Goal: Book appointment/travel/reservation

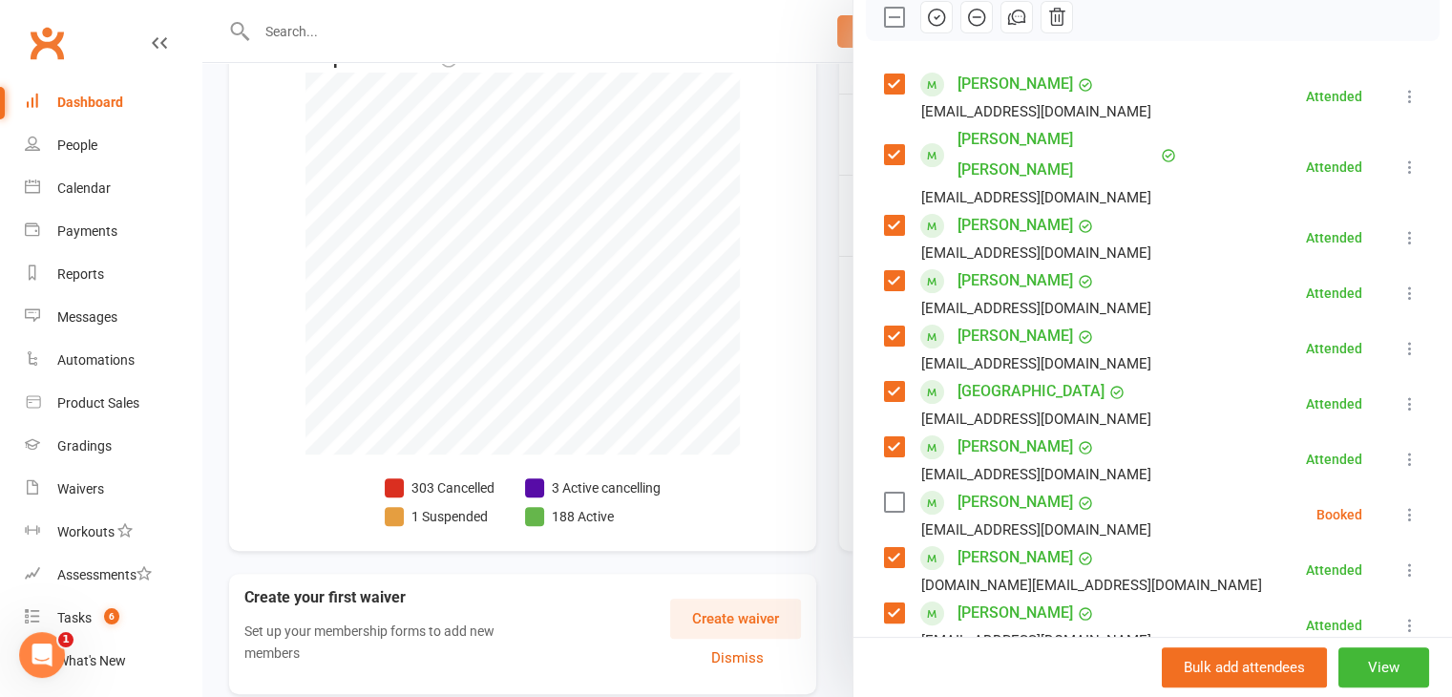
click at [763, 369] on div at bounding box center [826, 348] width 1249 height 697
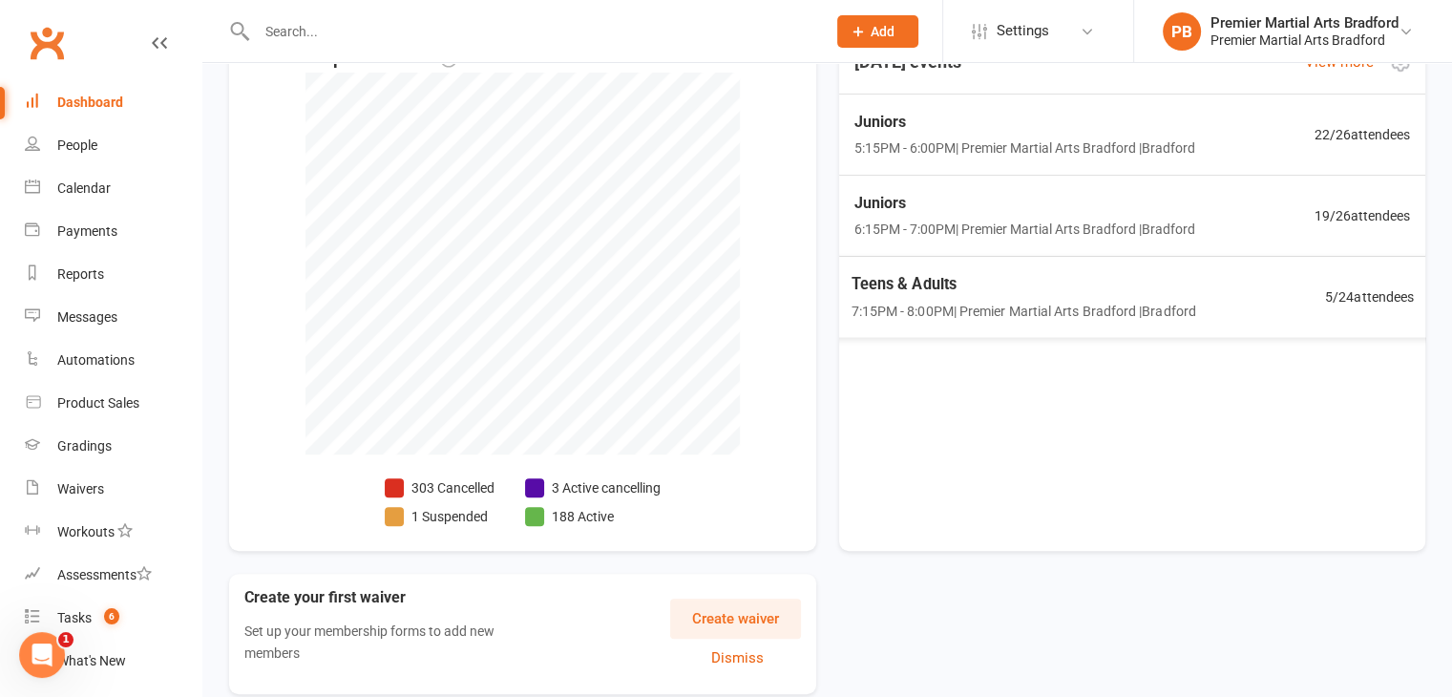
click at [968, 284] on span "Teens & Adults" at bounding box center [1022, 283] width 345 height 25
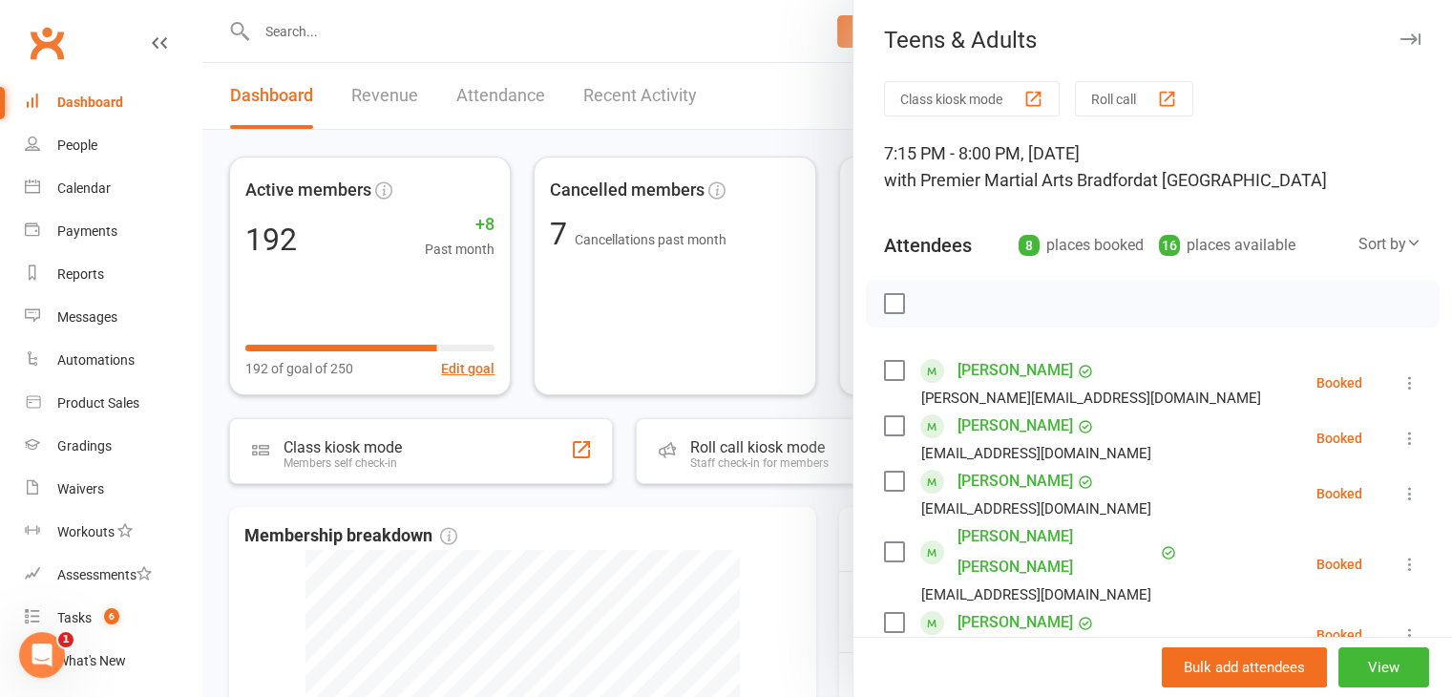
click at [378, 32] on div at bounding box center [826, 348] width 1249 height 697
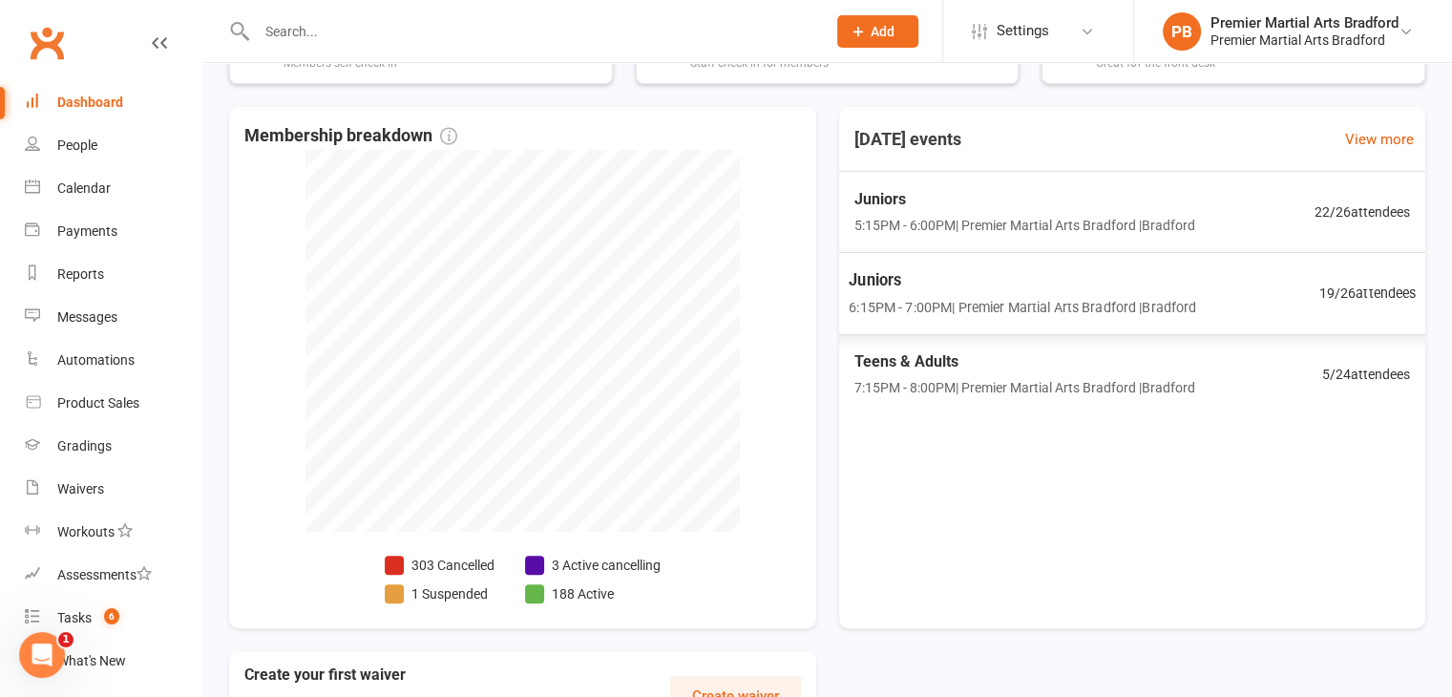
scroll to position [477, 0]
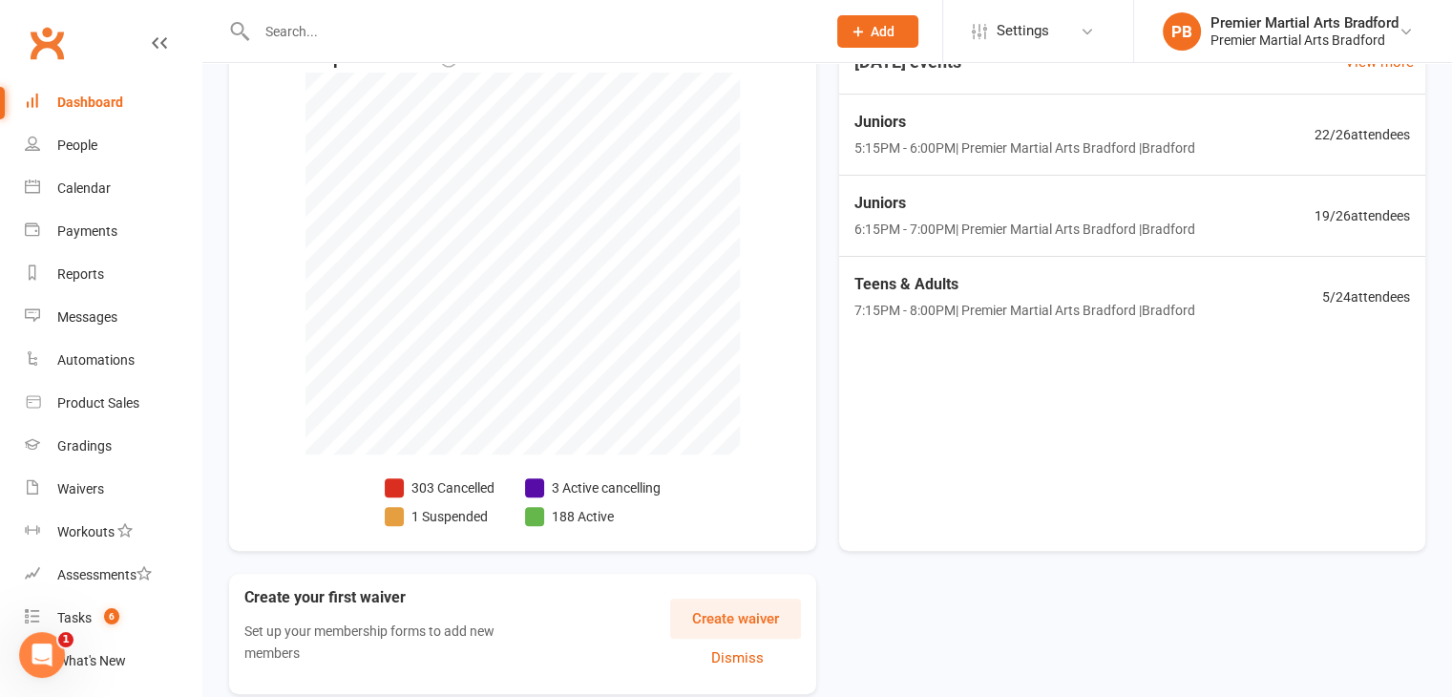
click at [1028, 461] on div "[DATE] events View more Juniors 5:15PM - 6:00PM | Premier Martial Arts [GEOGRAP…" at bounding box center [1132, 290] width 587 height 521
click at [1038, 305] on span "7:15PM - 8:00PM | Premier Martial Arts [GEOGRAPHIC_DATA] | [GEOGRAPHIC_DATA]" at bounding box center [1021, 311] width 347 height 22
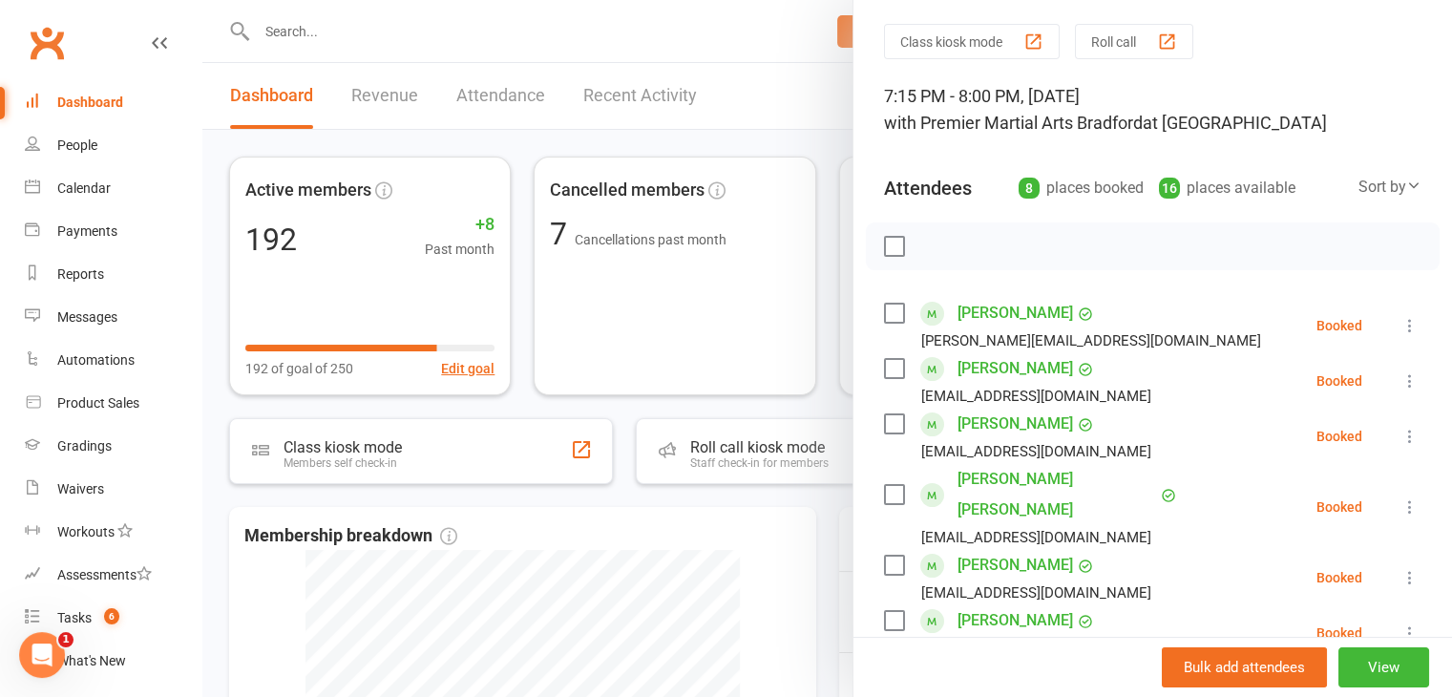
scroll to position [0, 0]
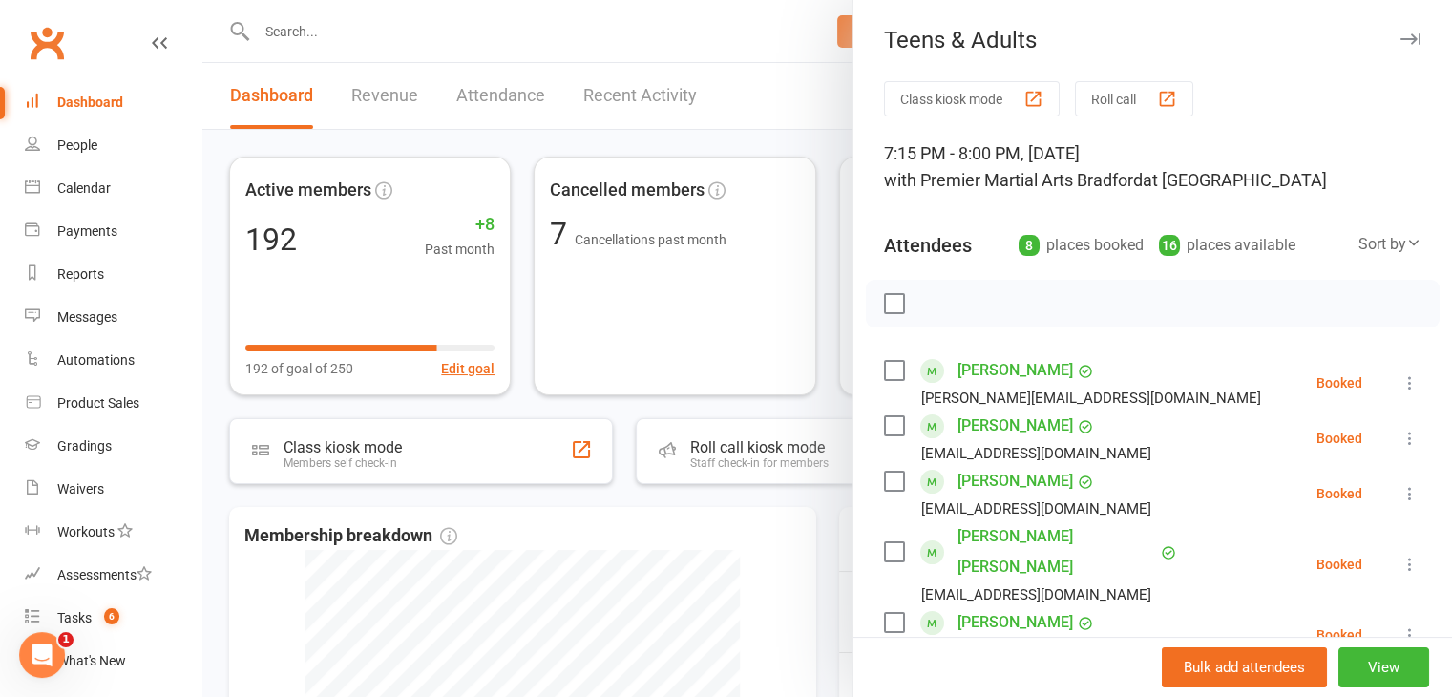
click at [758, 603] on div at bounding box center [826, 348] width 1249 height 697
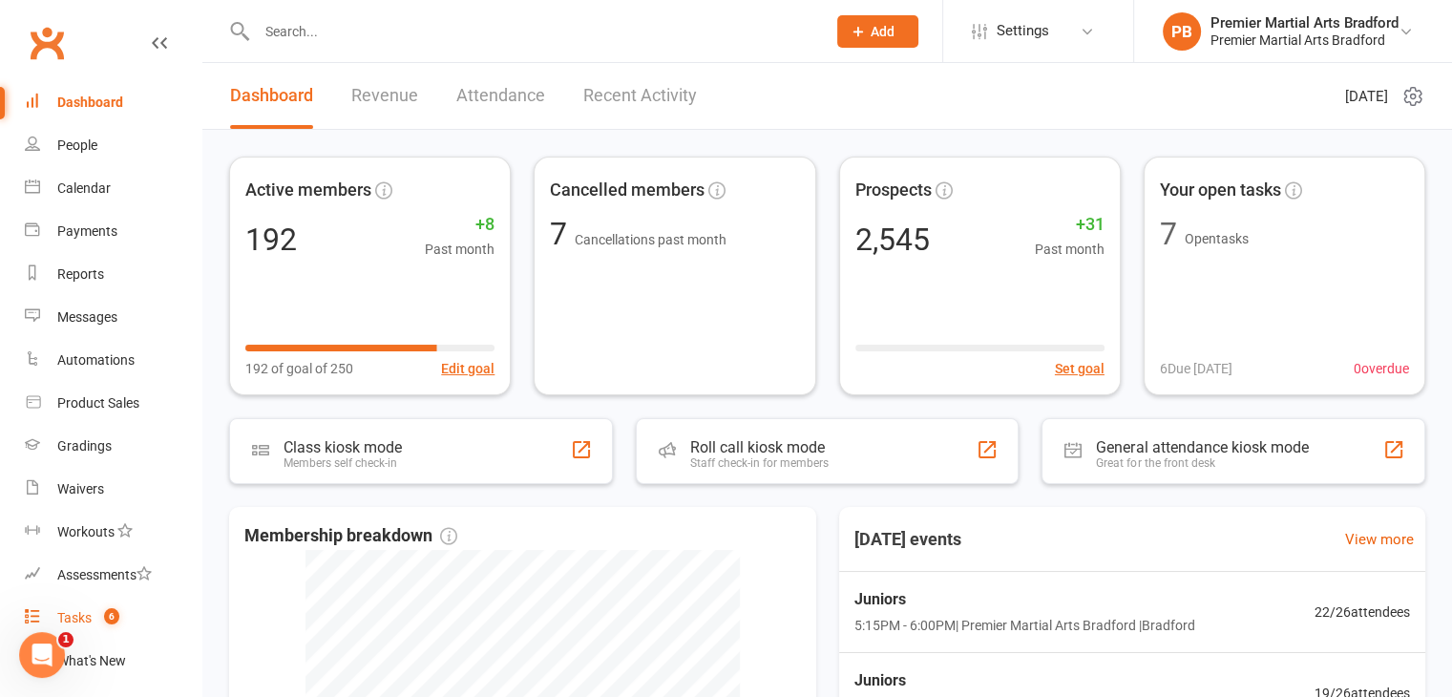
click at [84, 617] on div "Tasks" at bounding box center [74, 617] width 34 height 15
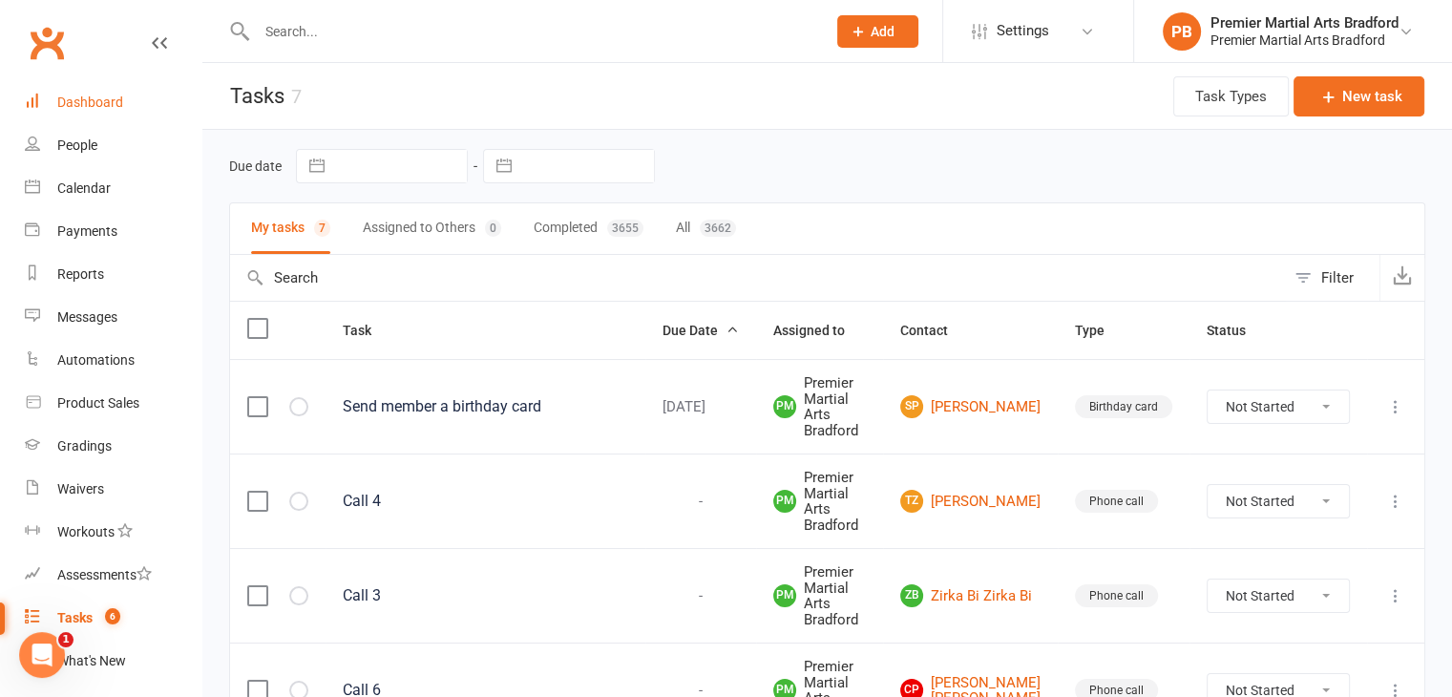
click at [133, 111] on link "Dashboard" at bounding box center [113, 102] width 177 height 43
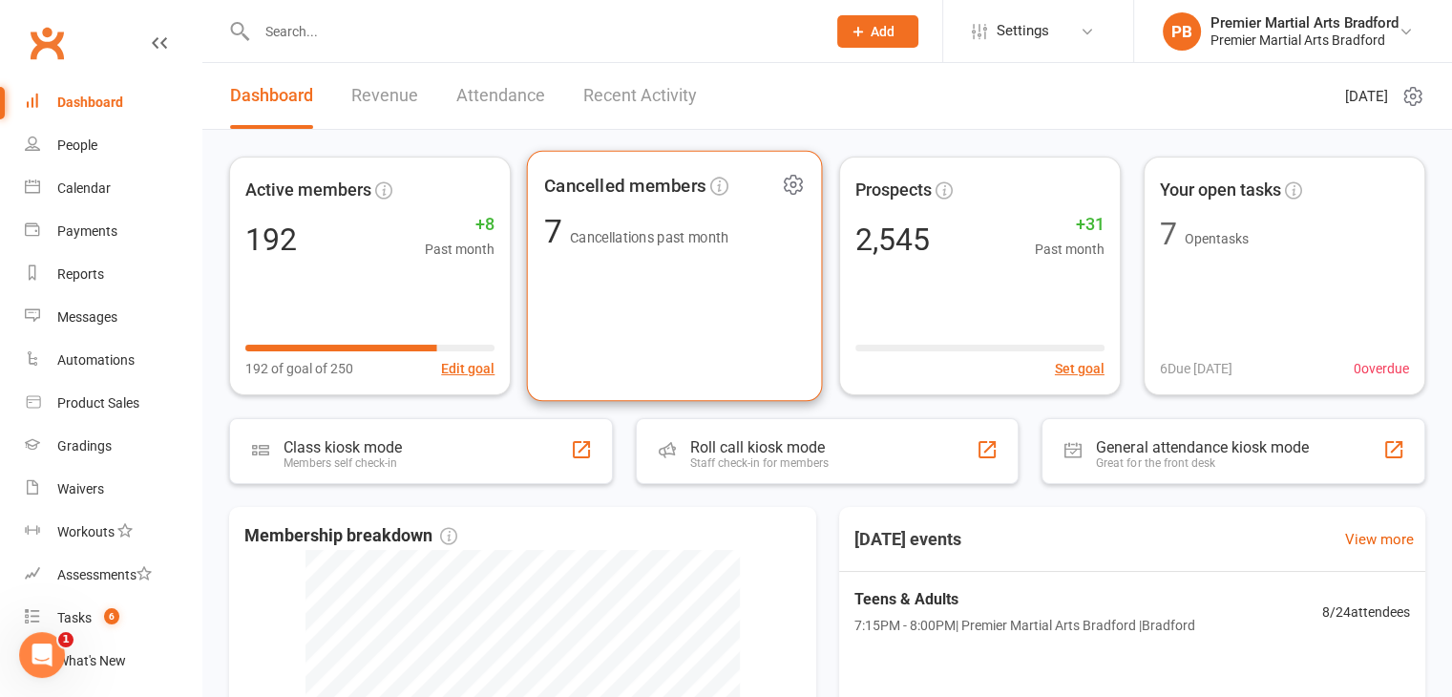
click at [658, 272] on div "Cancelled members 7 Cancellations past month" at bounding box center [675, 276] width 296 height 251
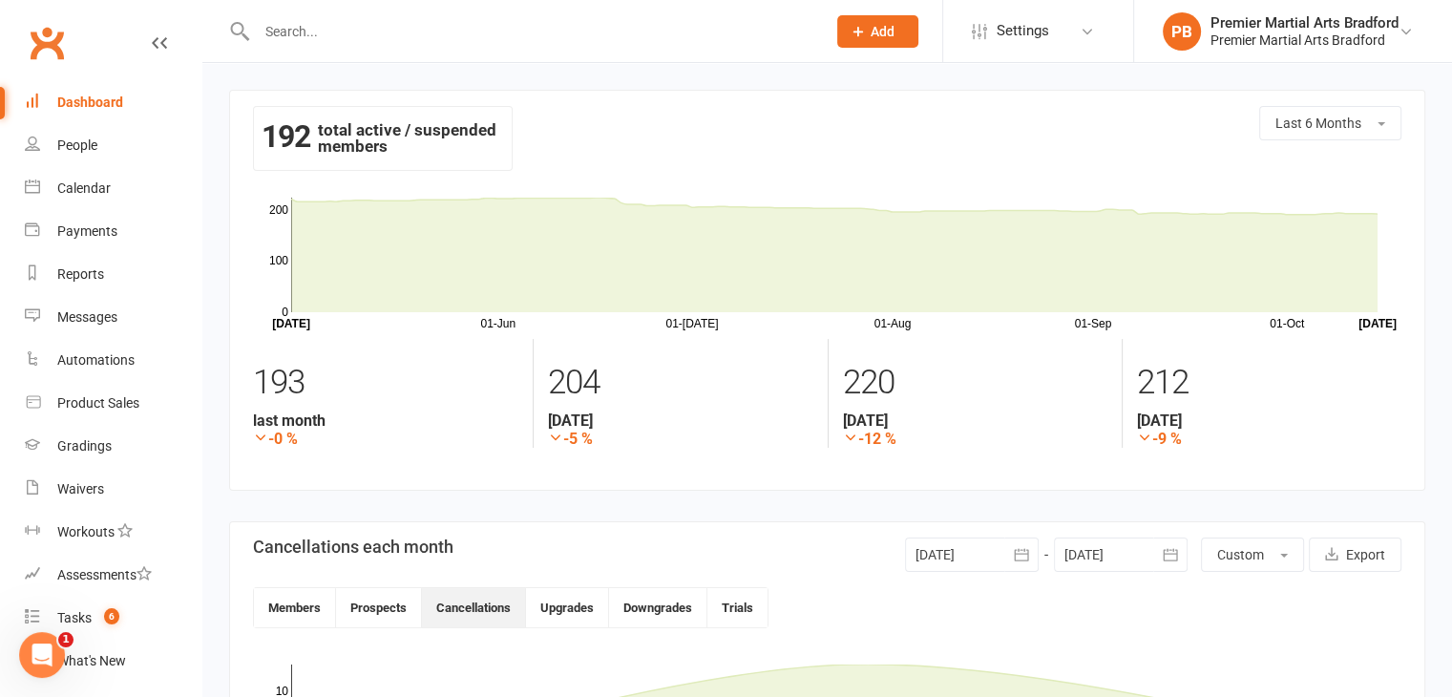
scroll to position [382, 0]
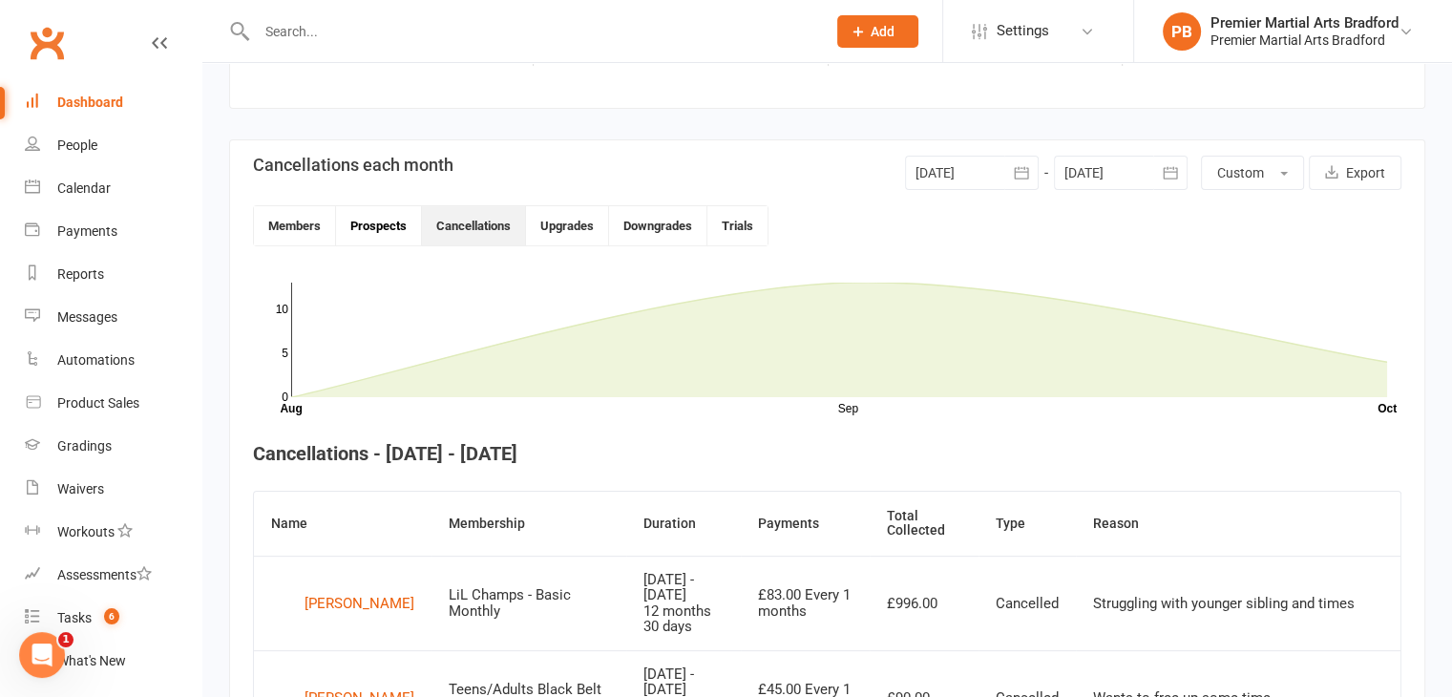
click at [376, 234] on button "Prospects" at bounding box center [379, 225] width 86 height 39
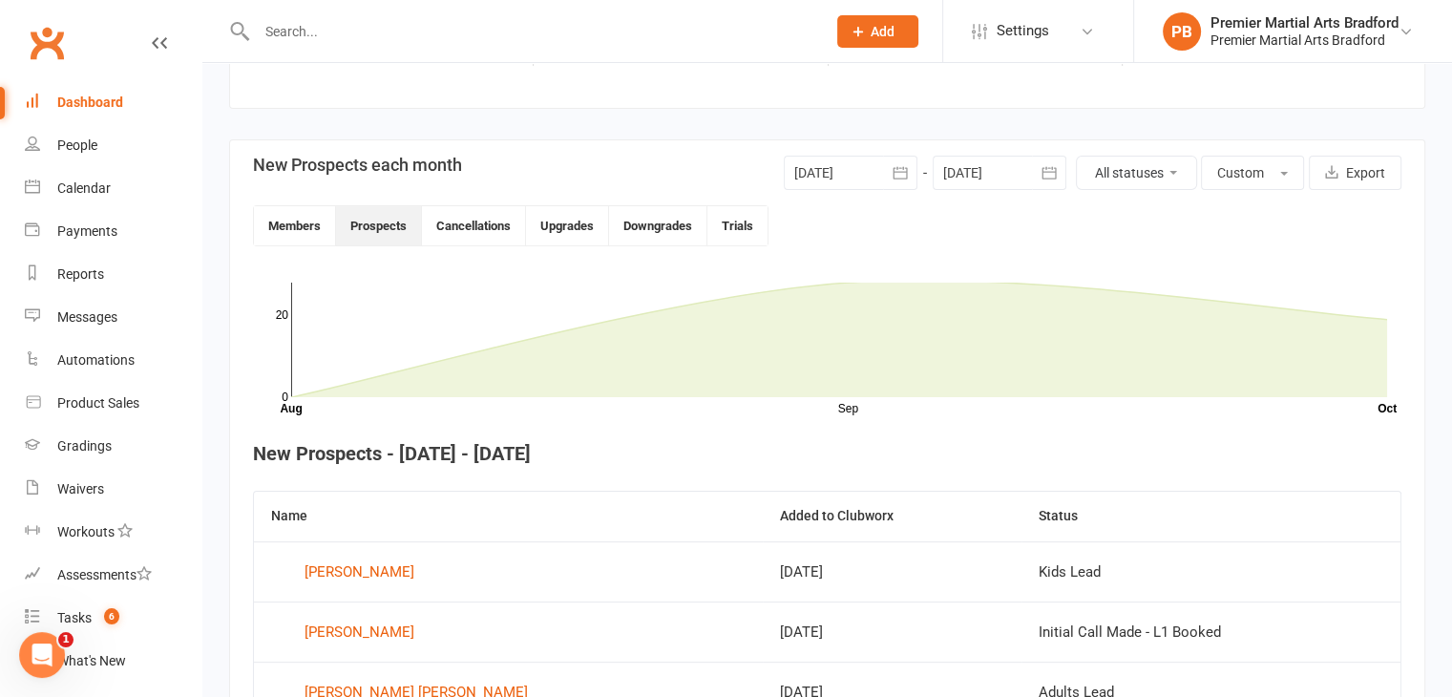
scroll to position [0, 0]
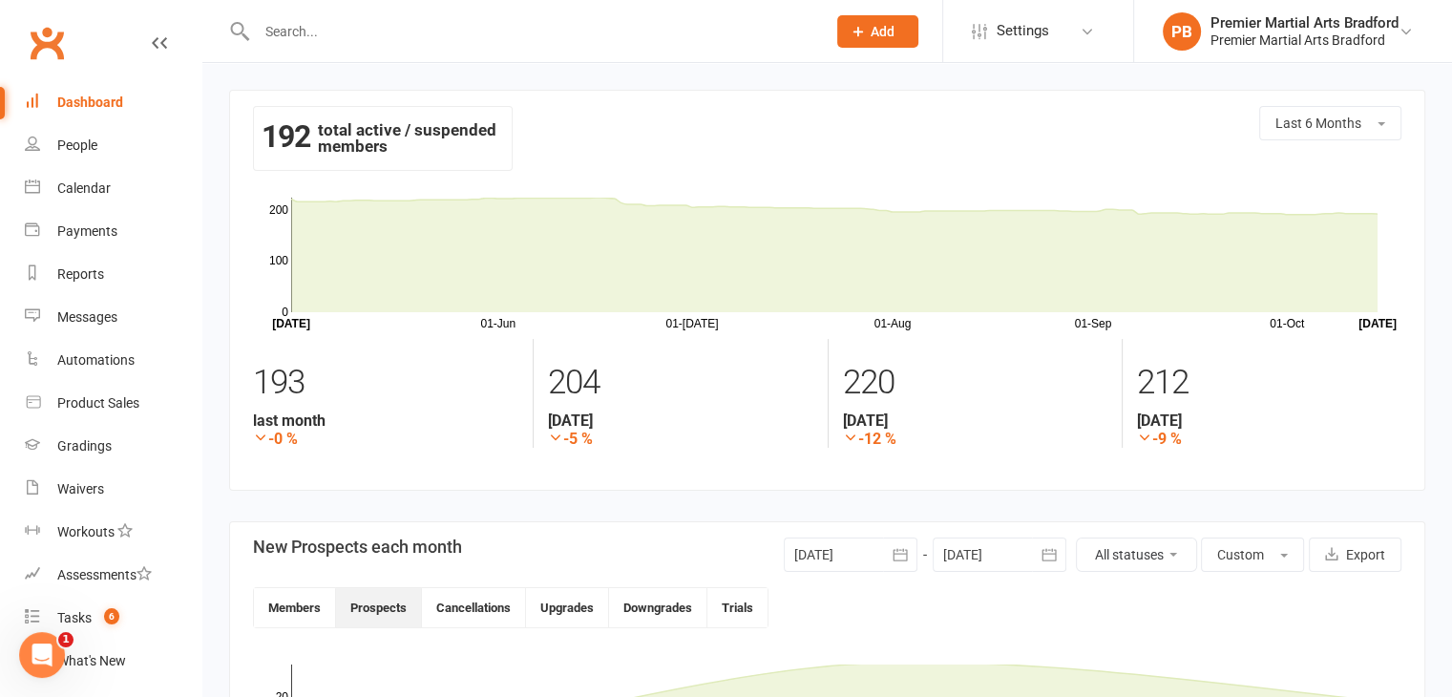
click at [260, 436] on icon at bounding box center [260, 436] width 15 height 15
click at [1380, 134] on button "Last 6 Months" at bounding box center [1330, 123] width 142 height 34
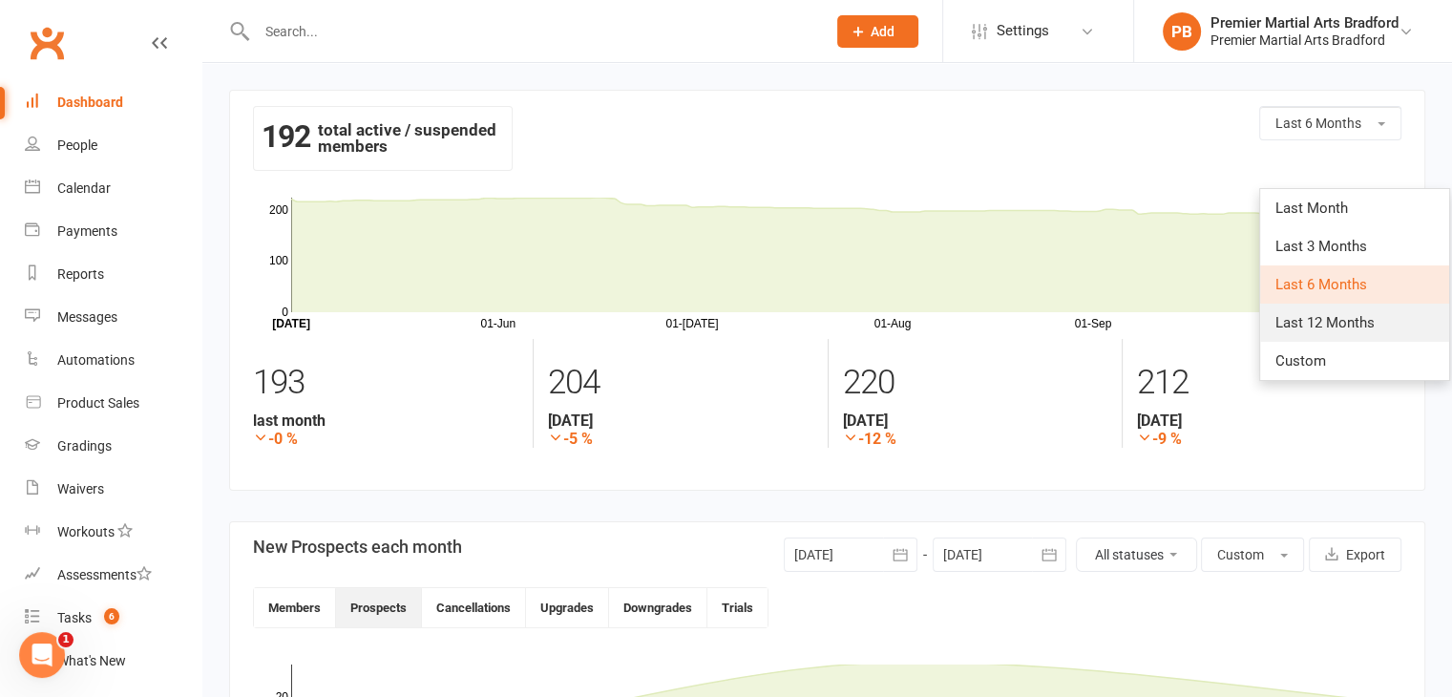
click at [1360, 322] on span "Last 12 Months" at bounding box center [1324, 322] width 99 height 17
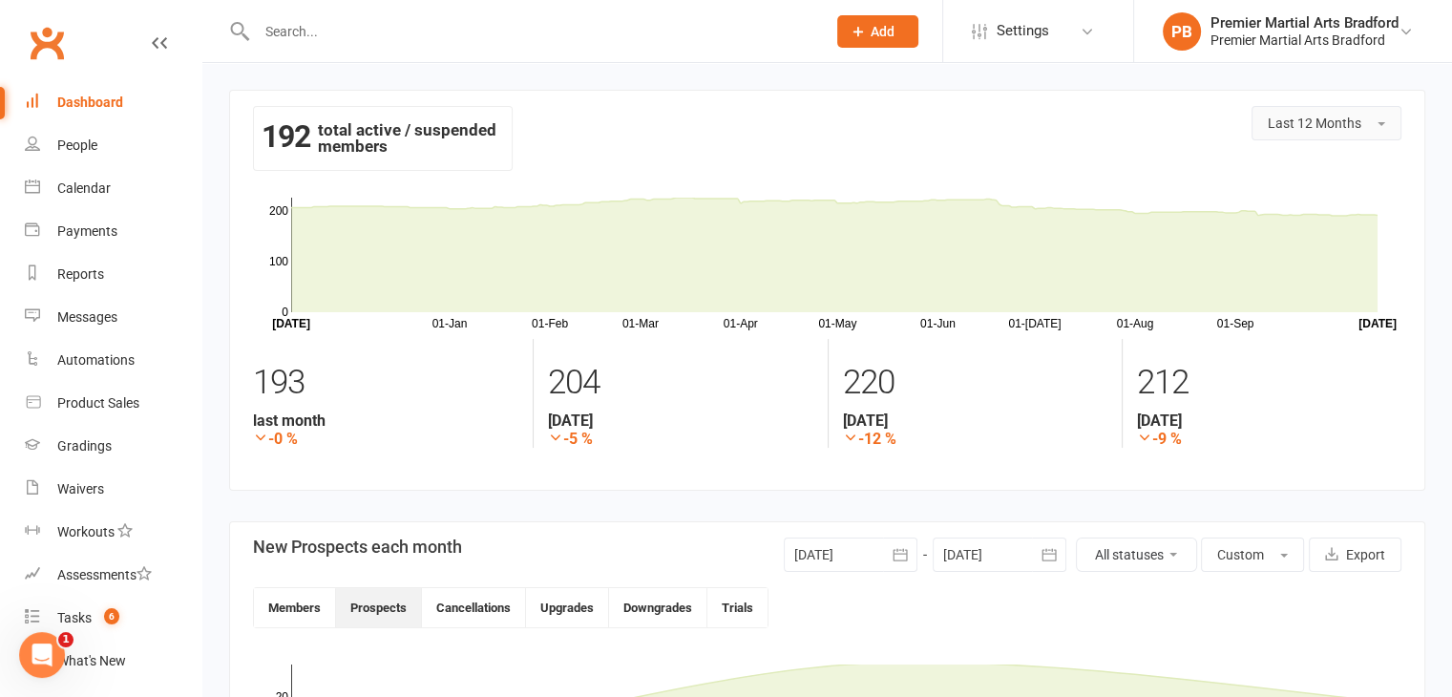
click at [1338, 120] on span "Last 12 Months" at bounding box center [1314, 122] width 94 height 15
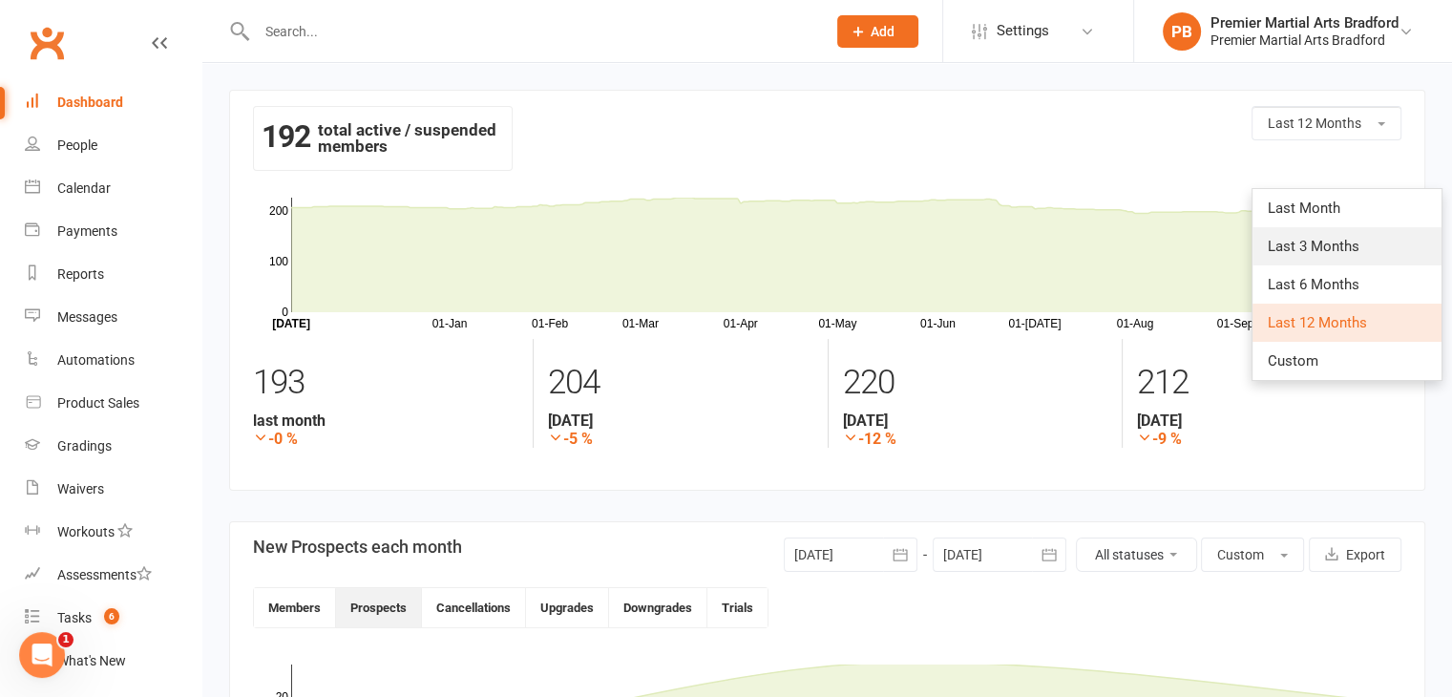
click at [1348, 245] on span "Last 3 Months" at bounding box center [1313, 246] width 92 height 17
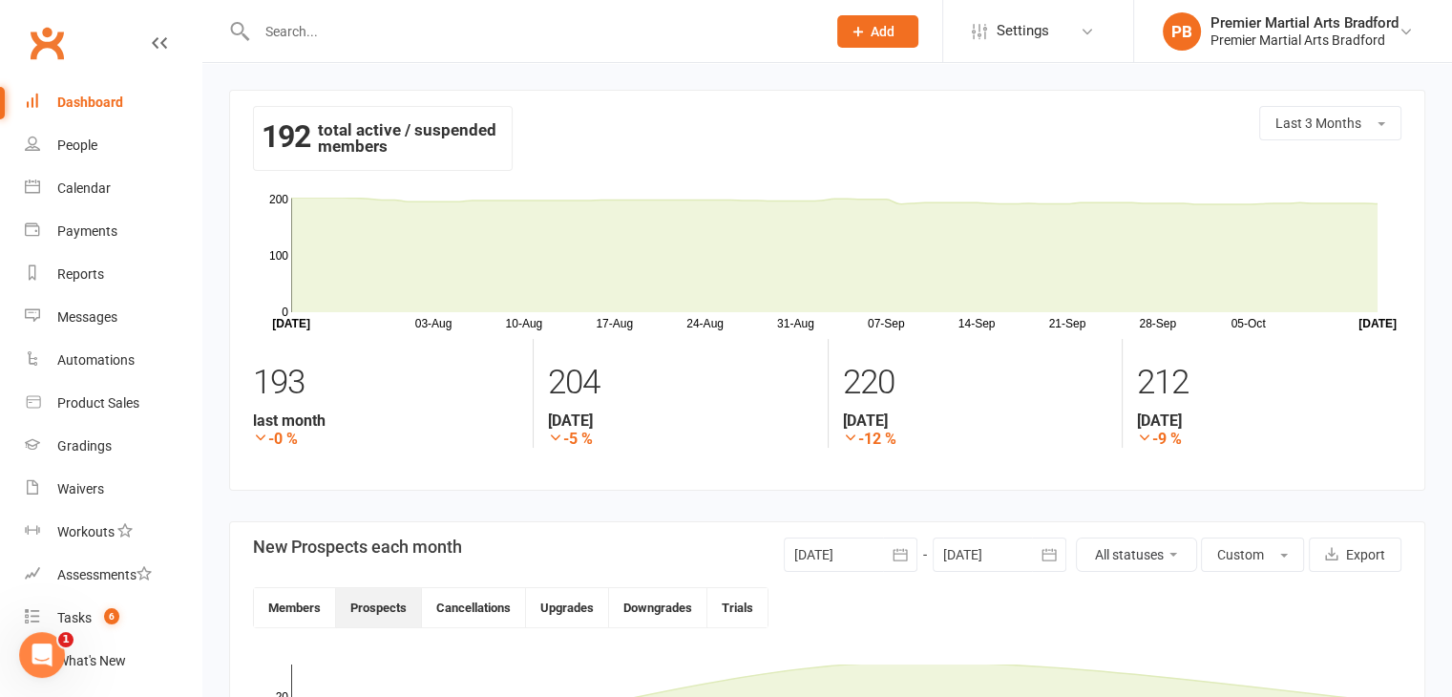
click at [103, 104] on div "Dashboard" at bounding box center [90, 101] width 66 height 15
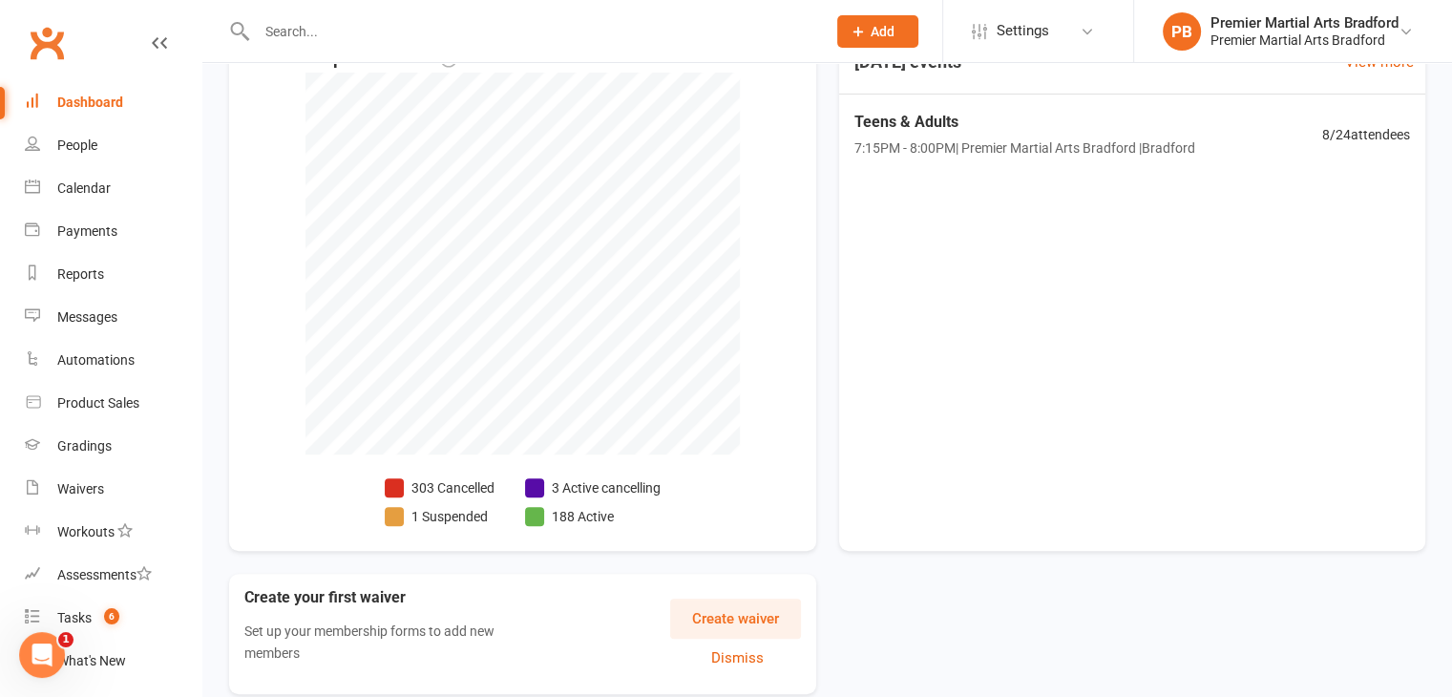
scroll to position [551, 0]
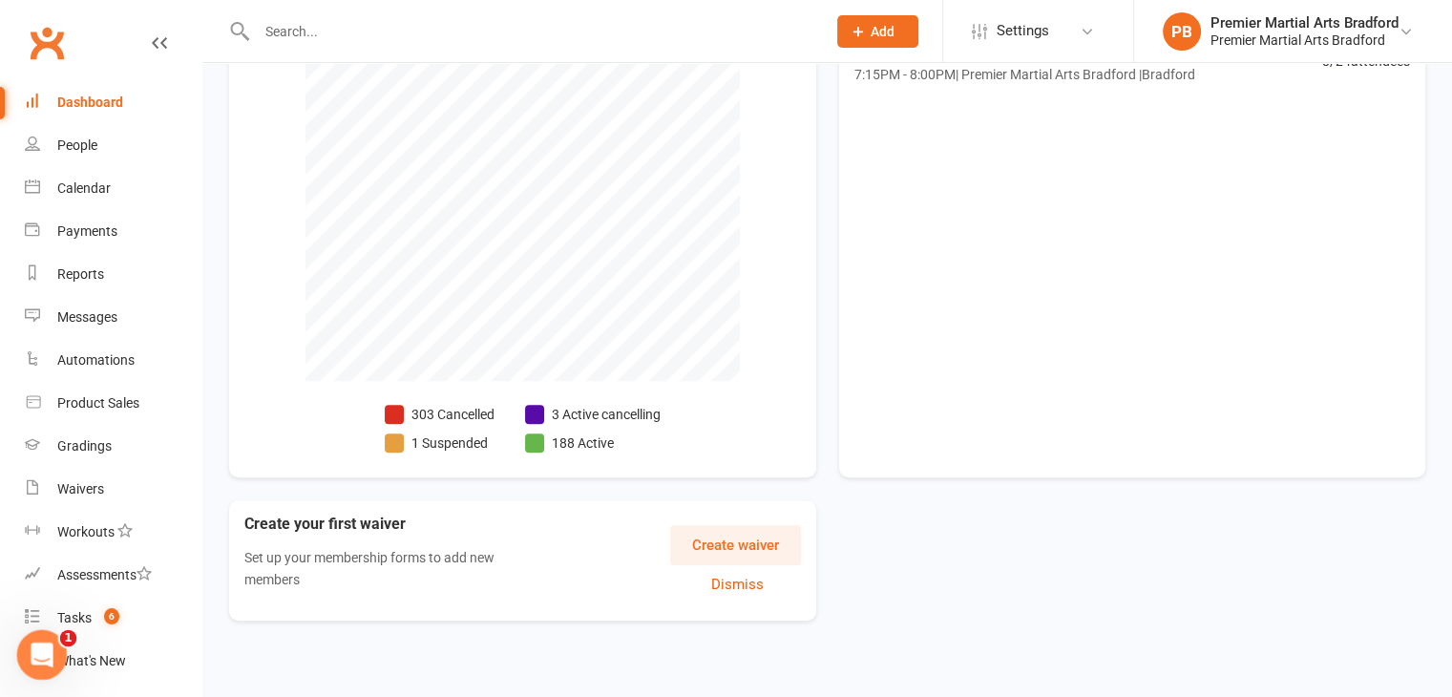
click at [44, 652] on icon "Open Intercom Messenger" at bounding box center [39, 652] width 31 height 31
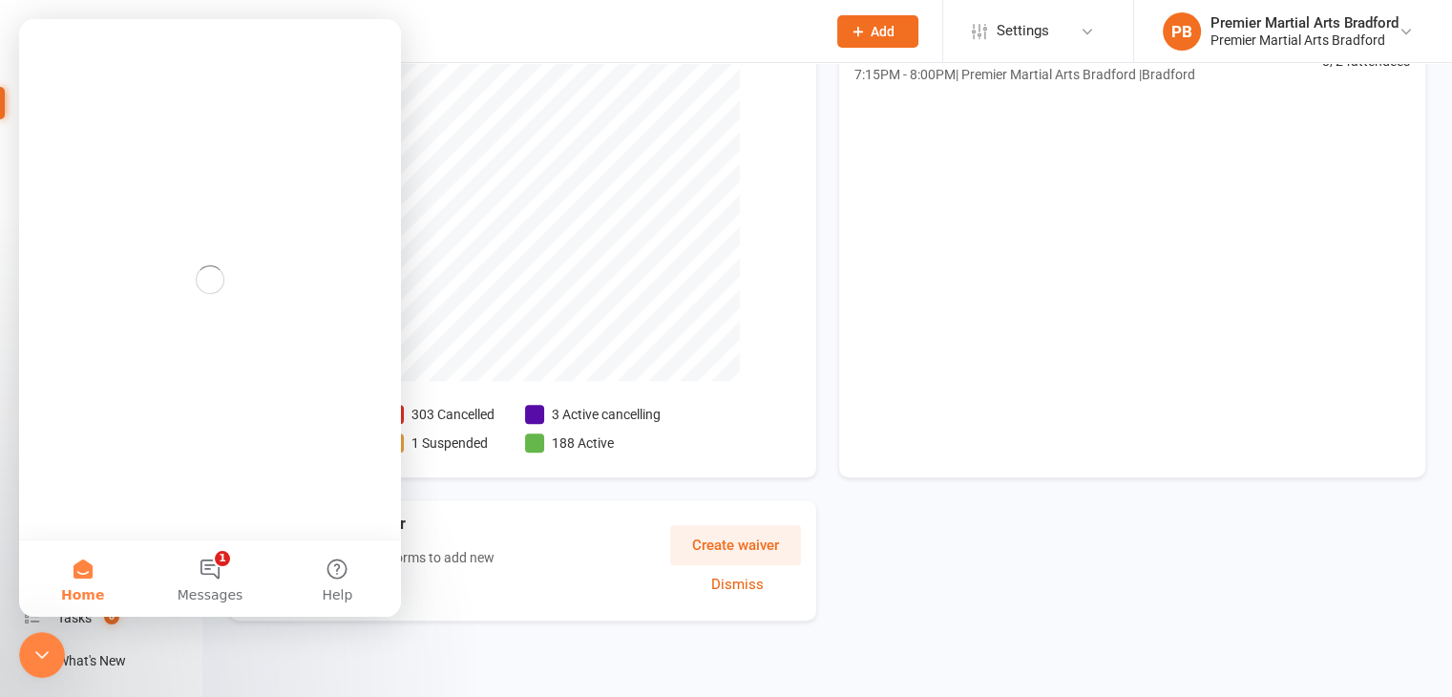
scroll to position [0, 0]
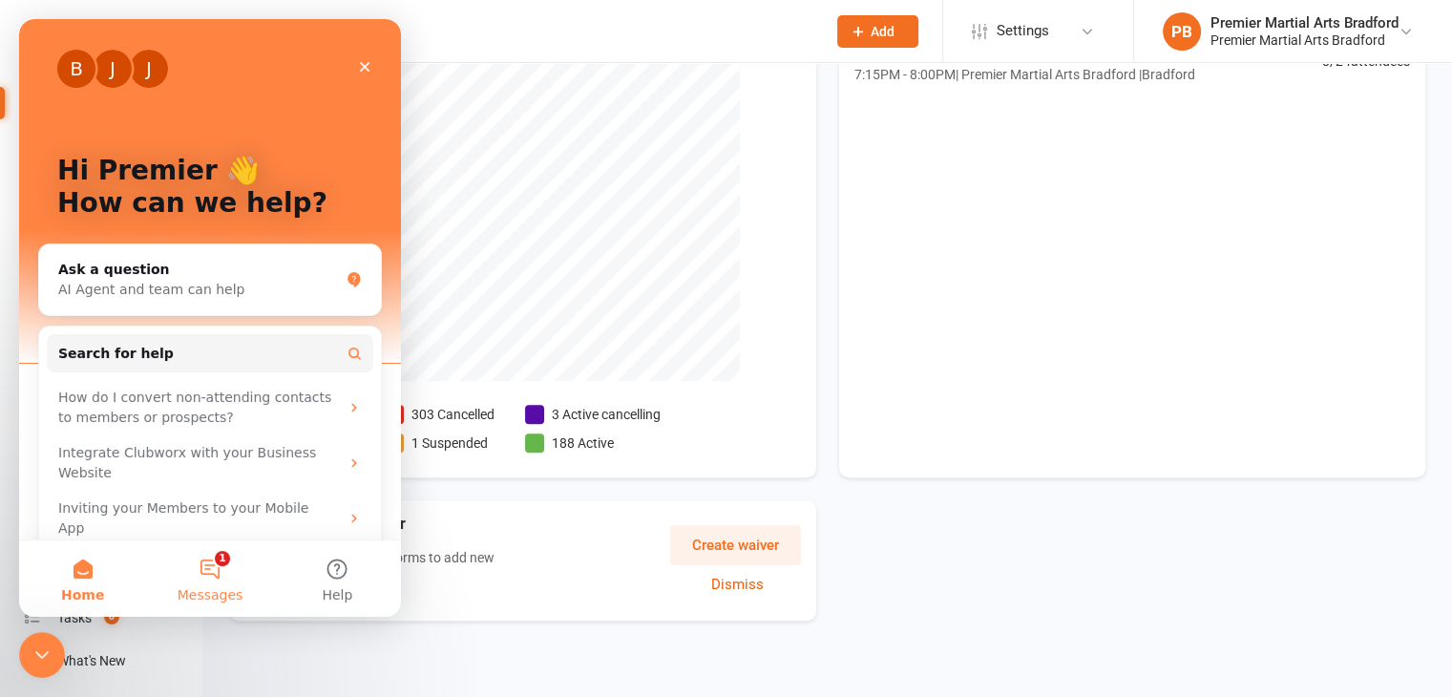
click at [200, 562] on button "1 Messages" at bounding box center [209, 578] width 127 height 76
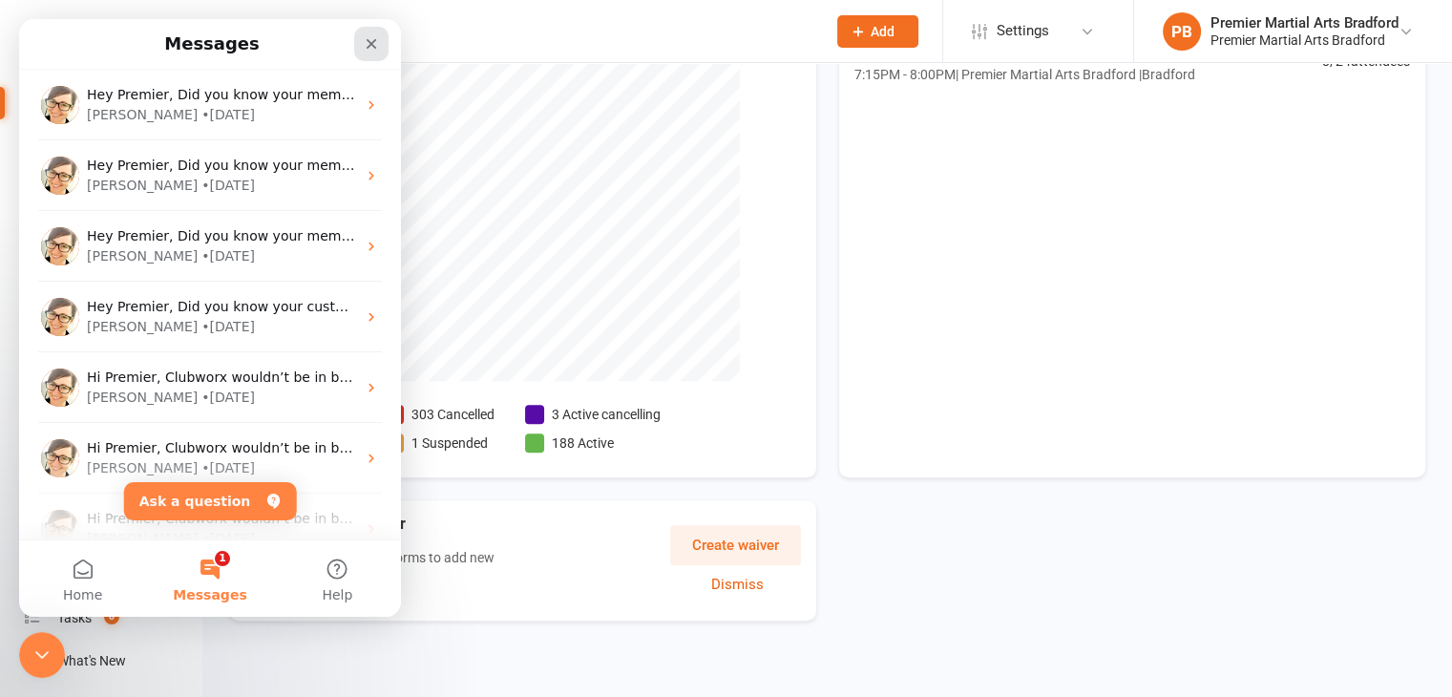
click at [374, 45] on icon "Close" at bounding box center [371, 43] width 15 height 15
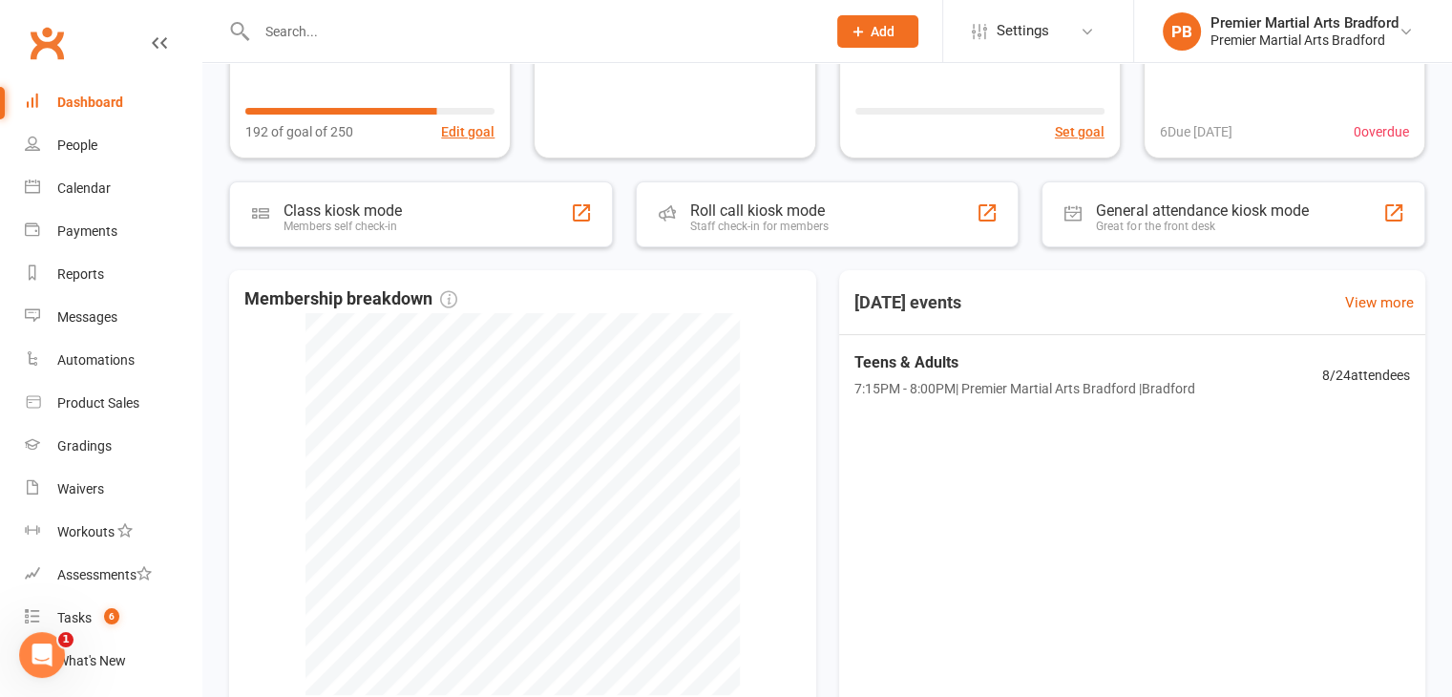
scroll to position [169, 0]
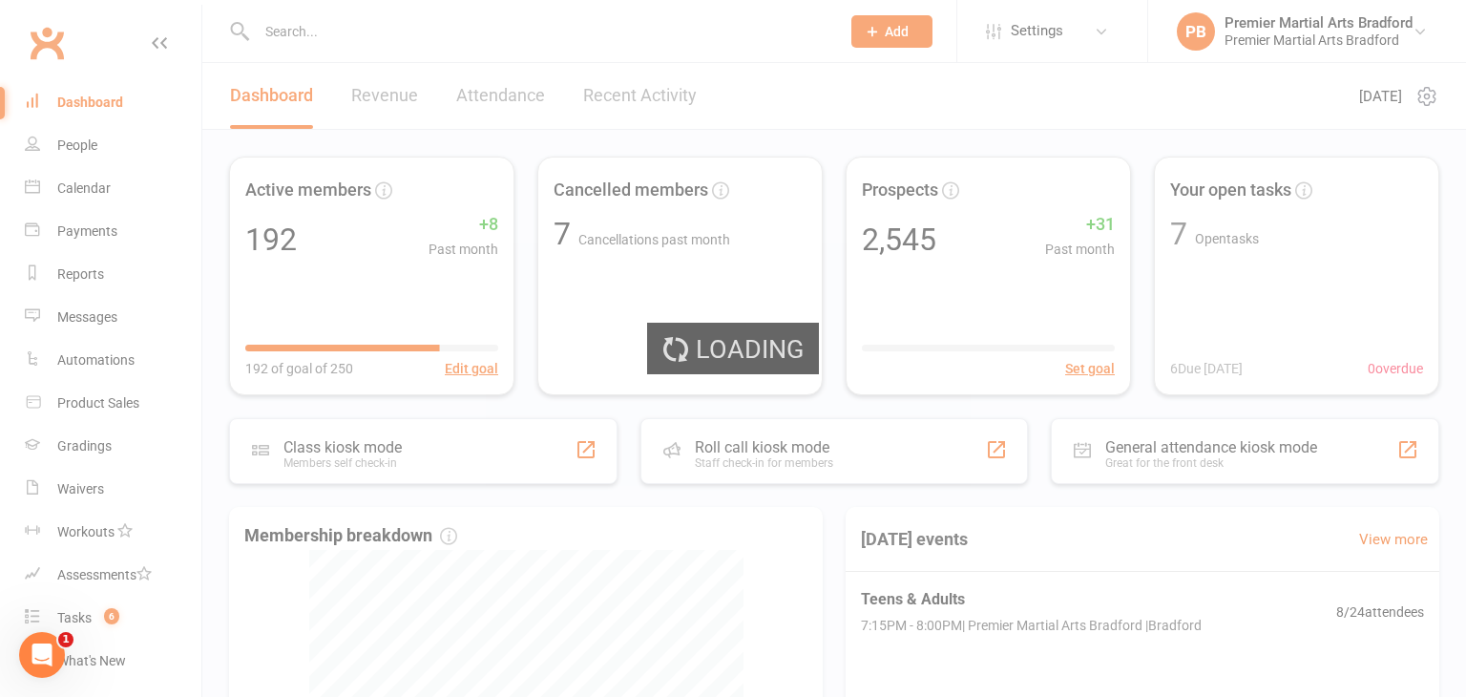
select select "no_trial"
select select "100"
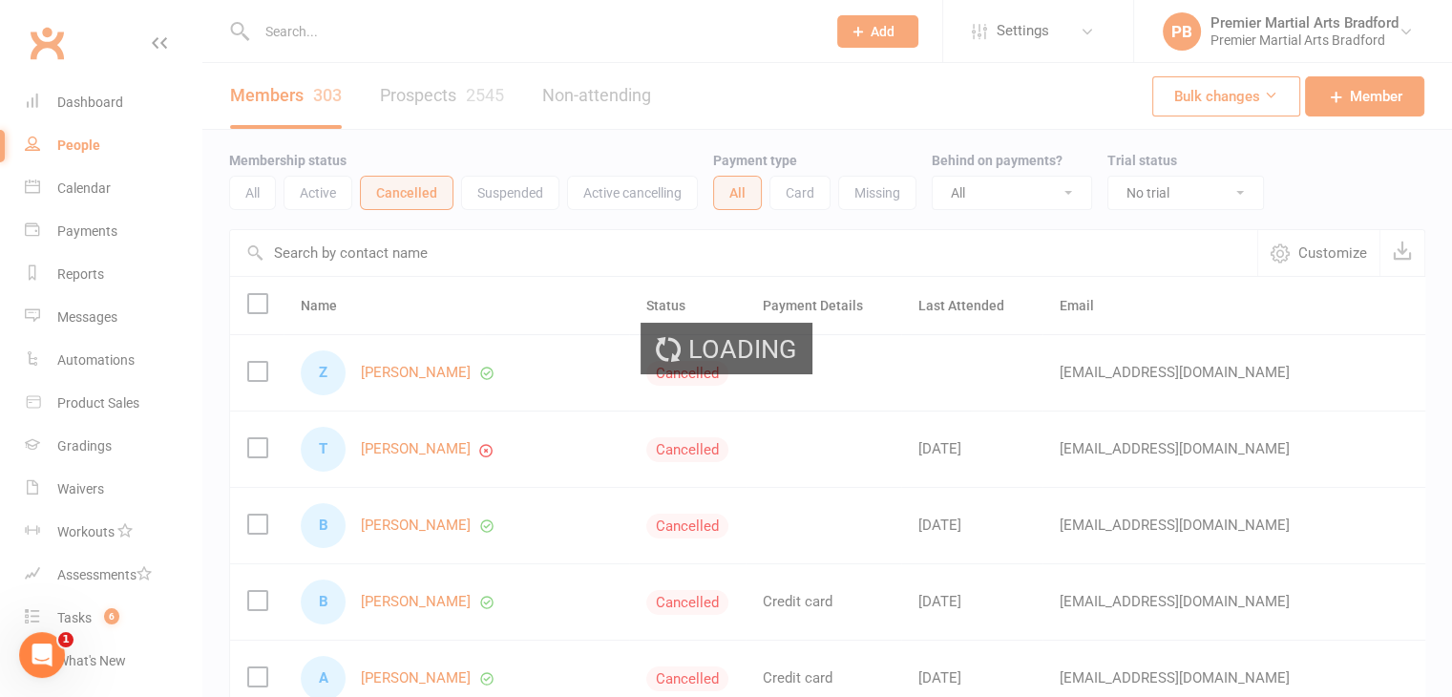
click at [1344, 306] on div "Loading" at bounding box center [726, 348] width 1452 height 697
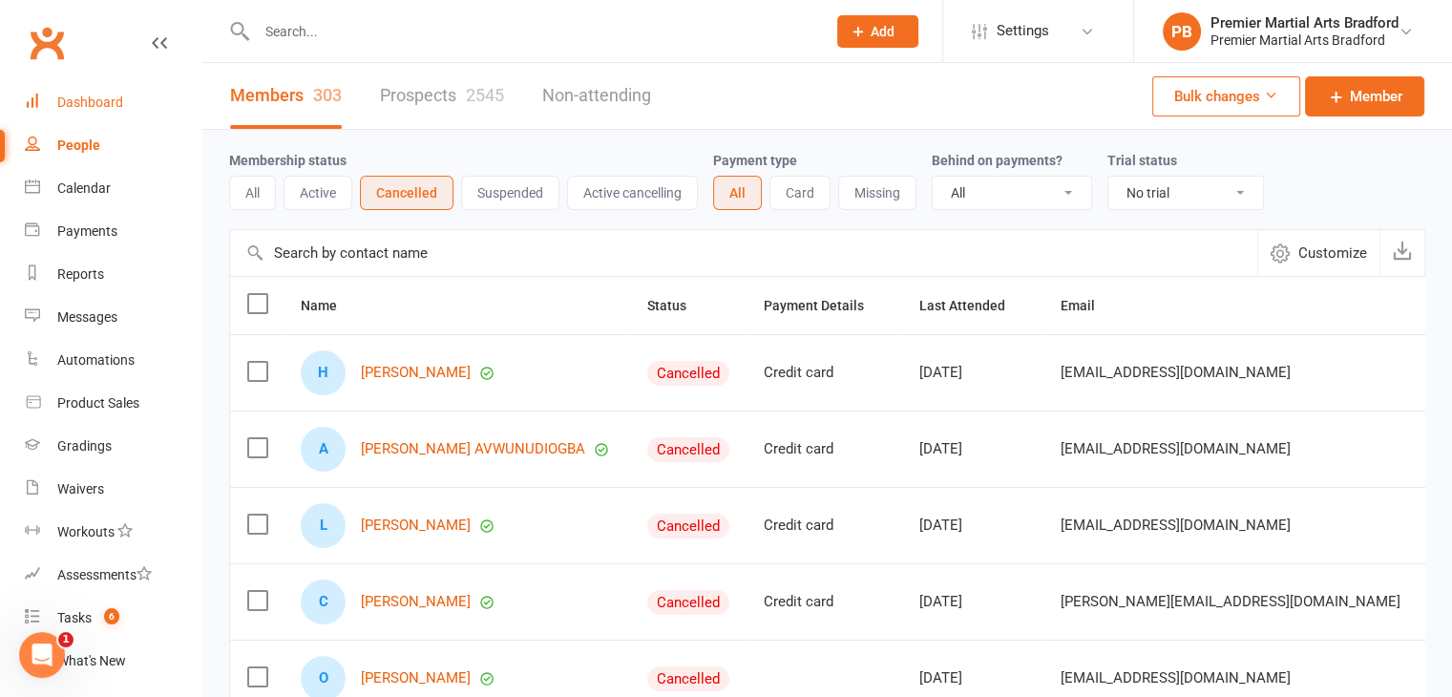
click at [88, 108] on div "Dashboard" at bounding box center [90, 101] width 66 height 15
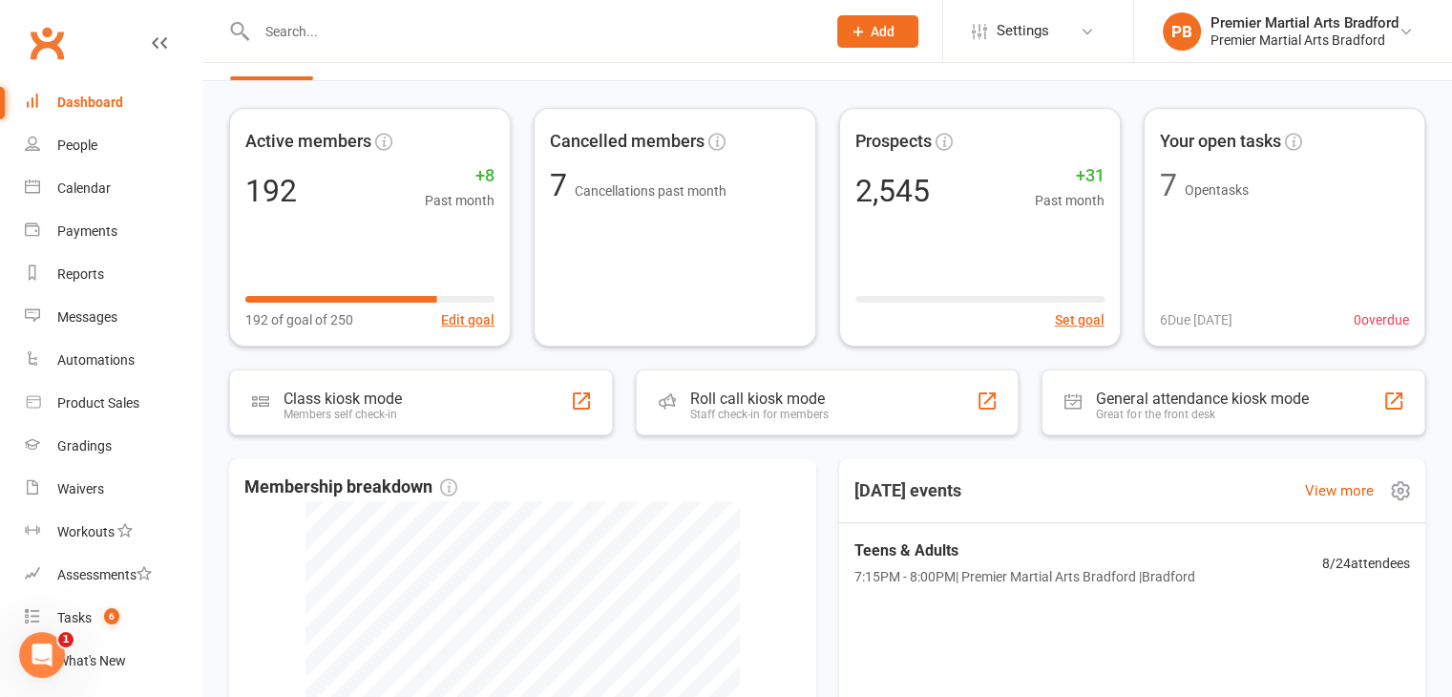
scroll to position [95, 0]
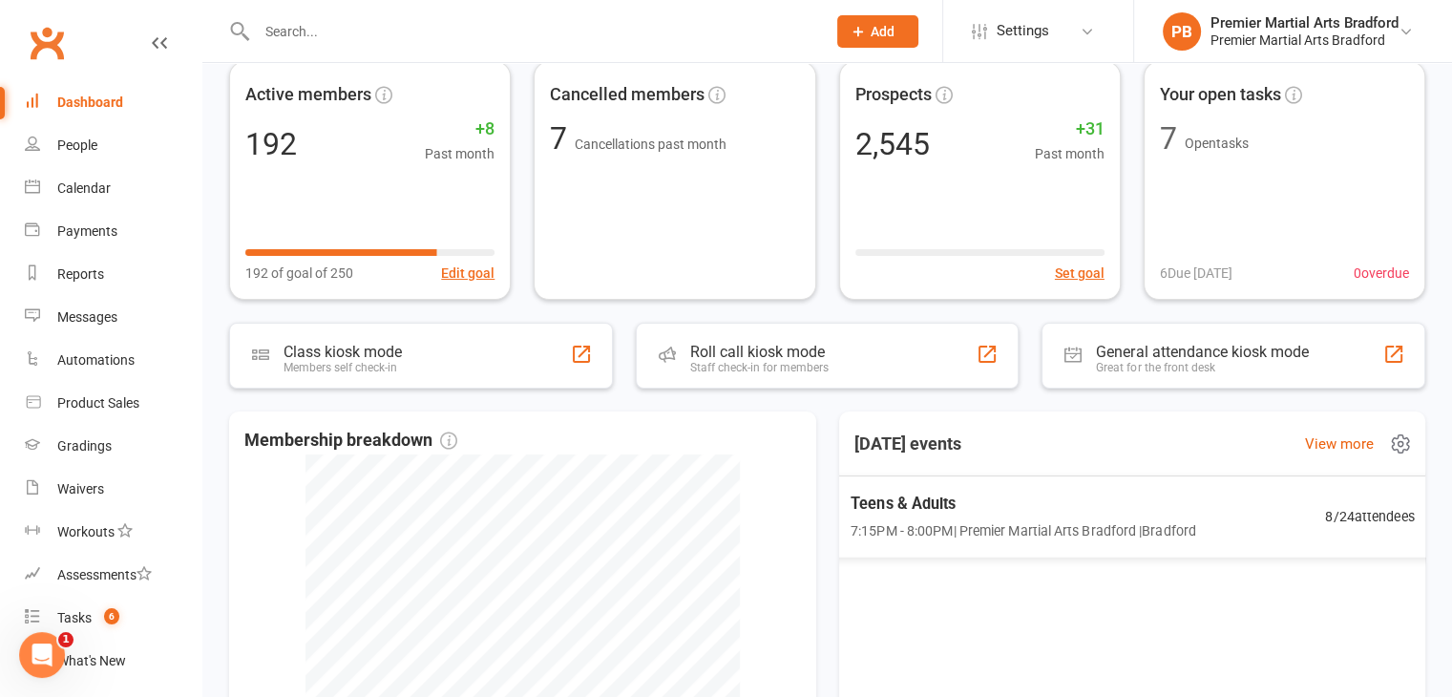
click at [956, 533] on span "7:15PM - 8:00PM | Premier Martial Arts [GEOGRAPHIC_DATA] | [GEOGRAPHIC_DATA]" at bounding box center [1021, 530] width 345 height 22
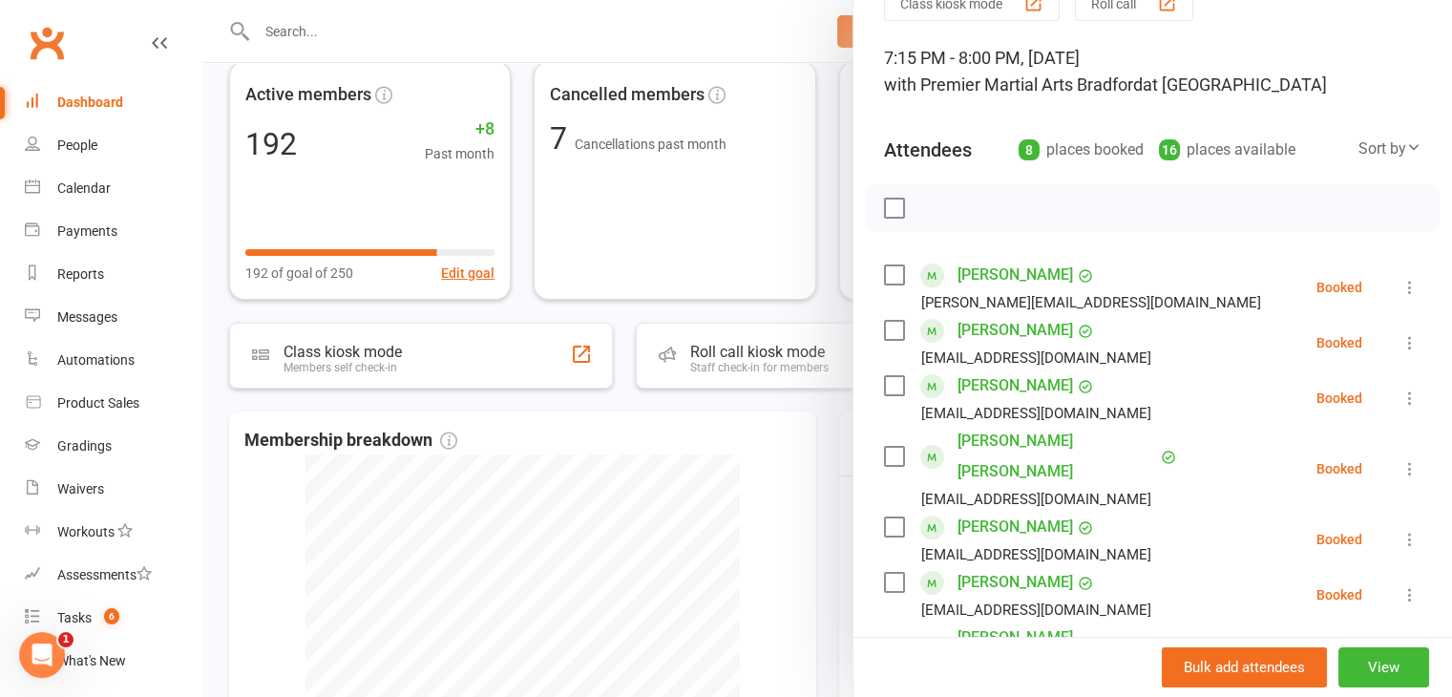
scroll to position [286, 0]
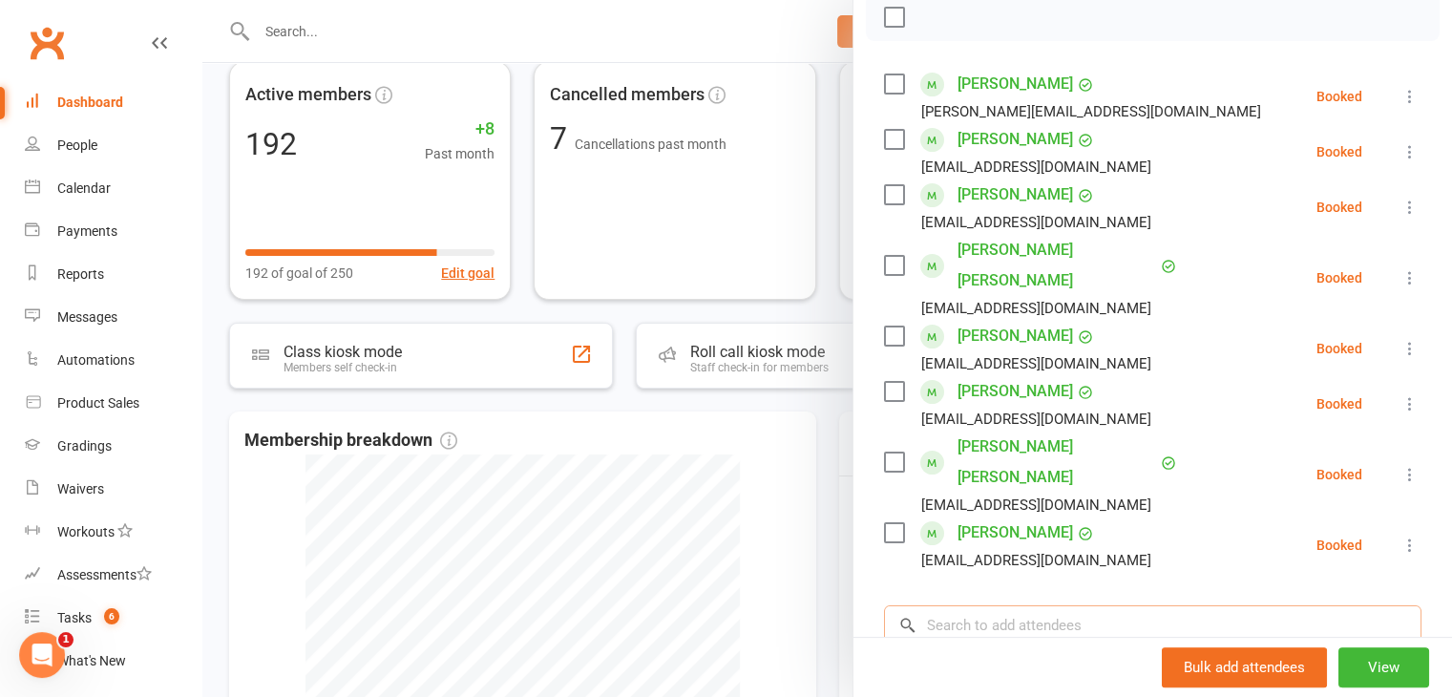
click at [993, 605] on input "search" at bounding box center [1152, 625] width 537 height 40
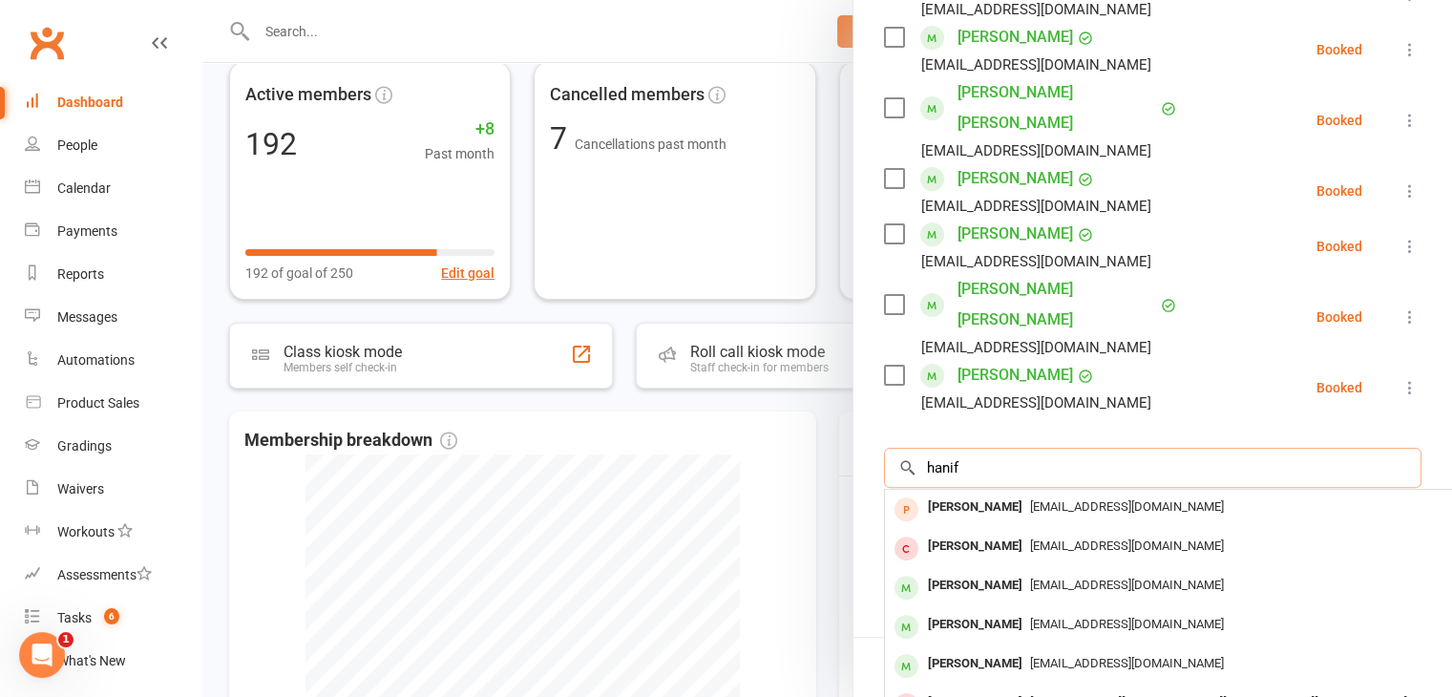
scroll to position [477, 0]
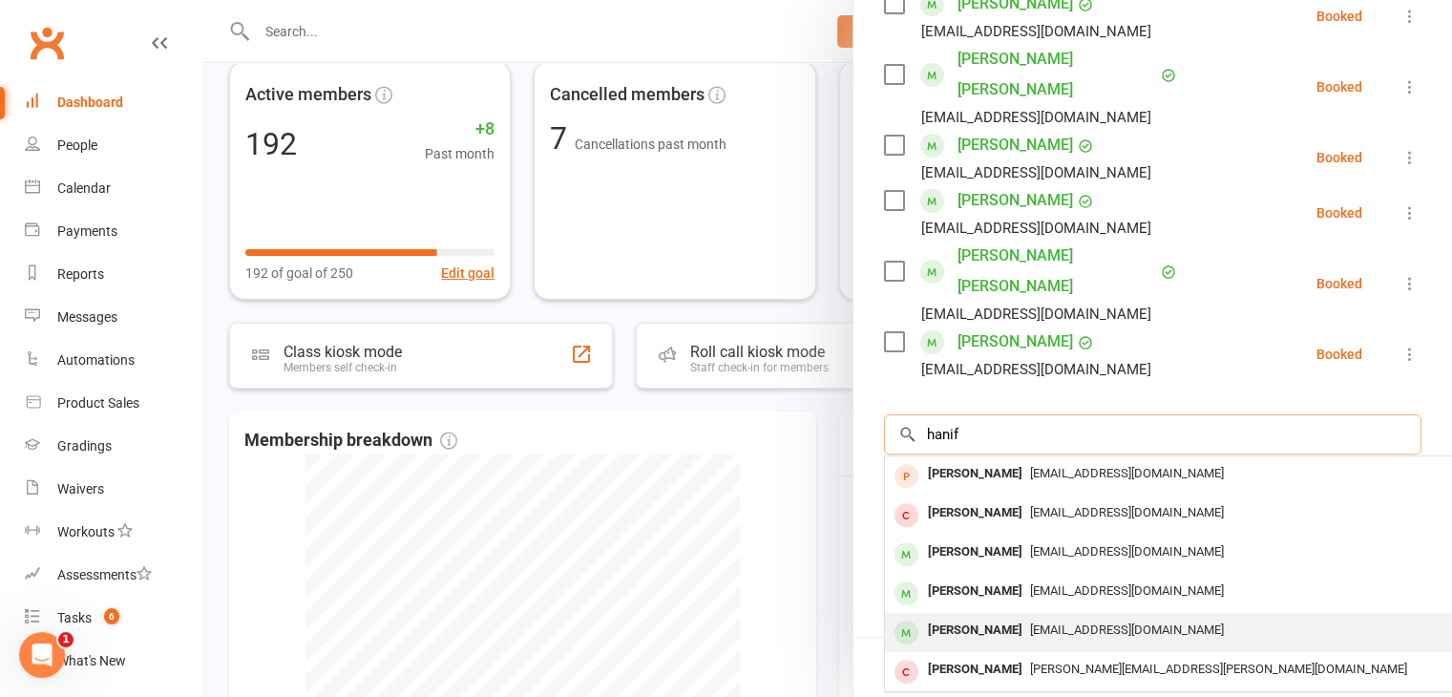
type input "hanif"
click at [986, 617] on div "[PERSON_NAME]" at bounding box center [975, 631] width 110 height 28
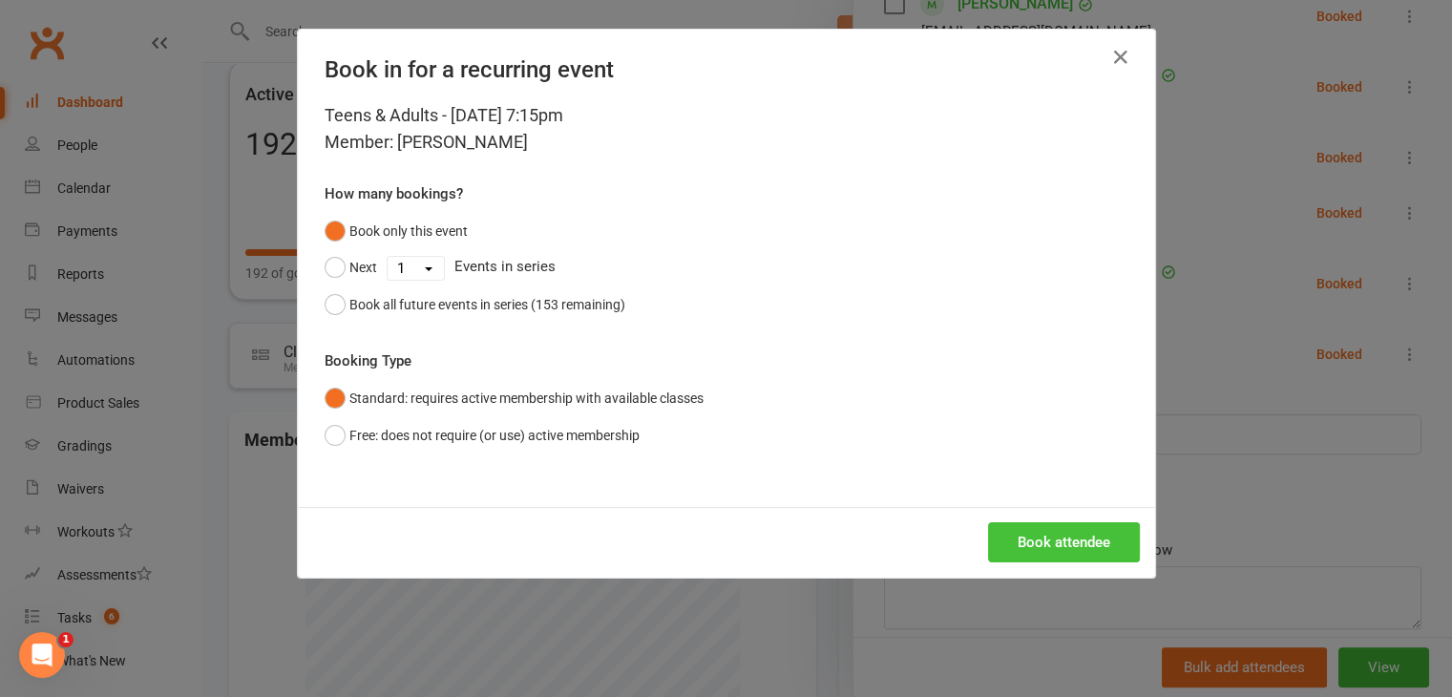
click at [1061, 540] on button "Book attendee" at bounding box center [1064, 542] width 152 height 40
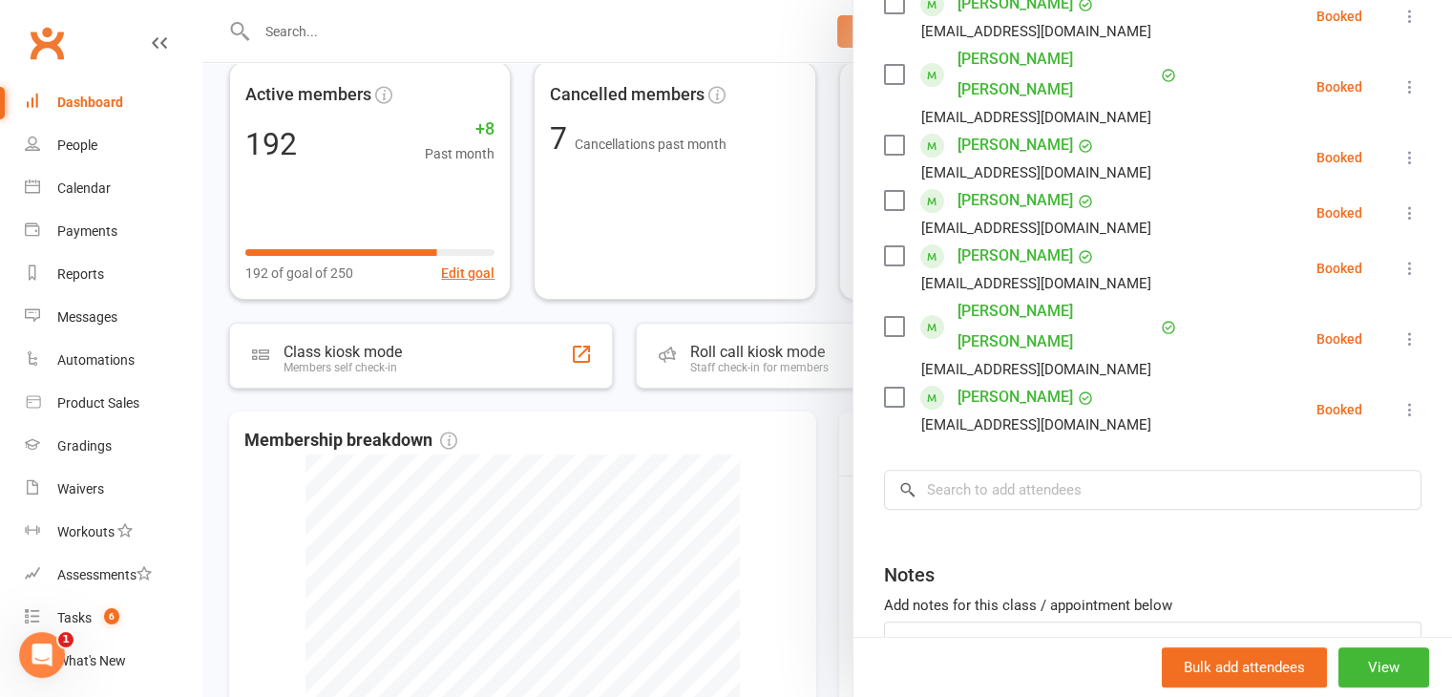
scroll to position [382, 0]
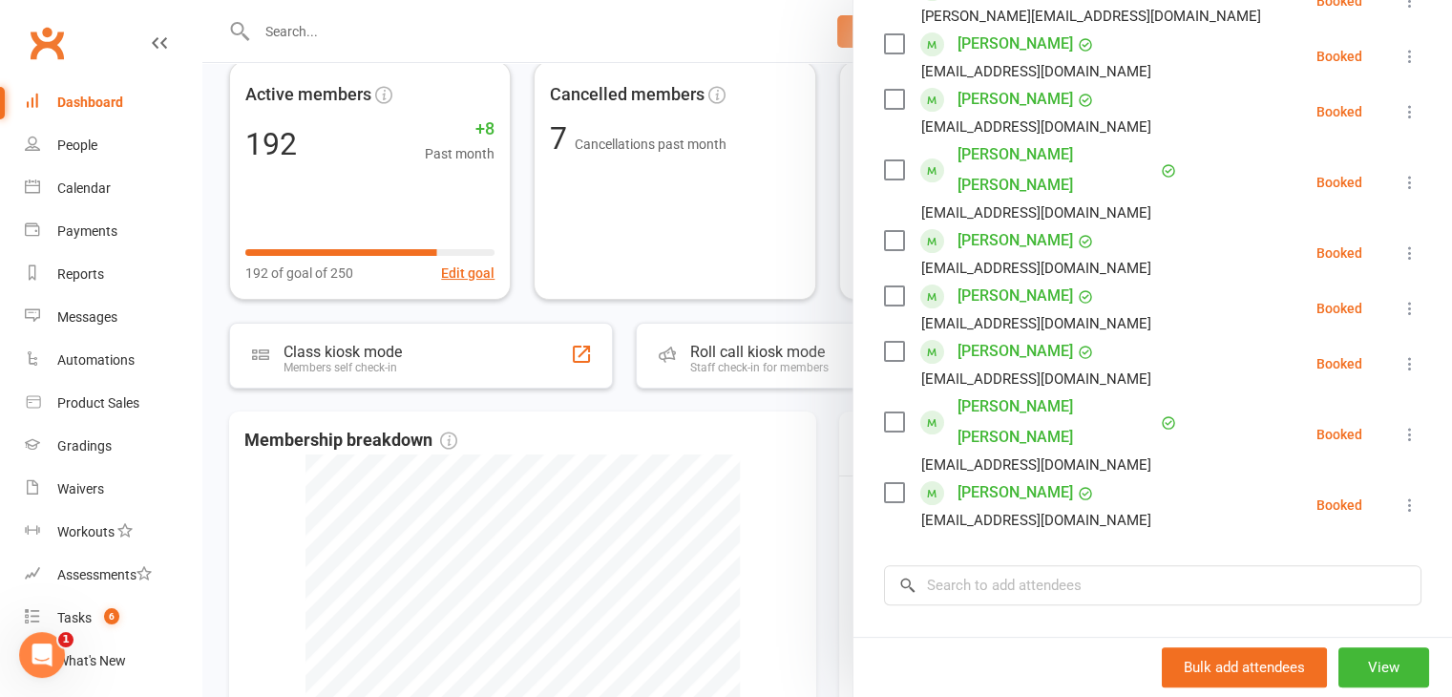
click at [886, 286] on label at bounding box center [893, 295] width 19 height 19
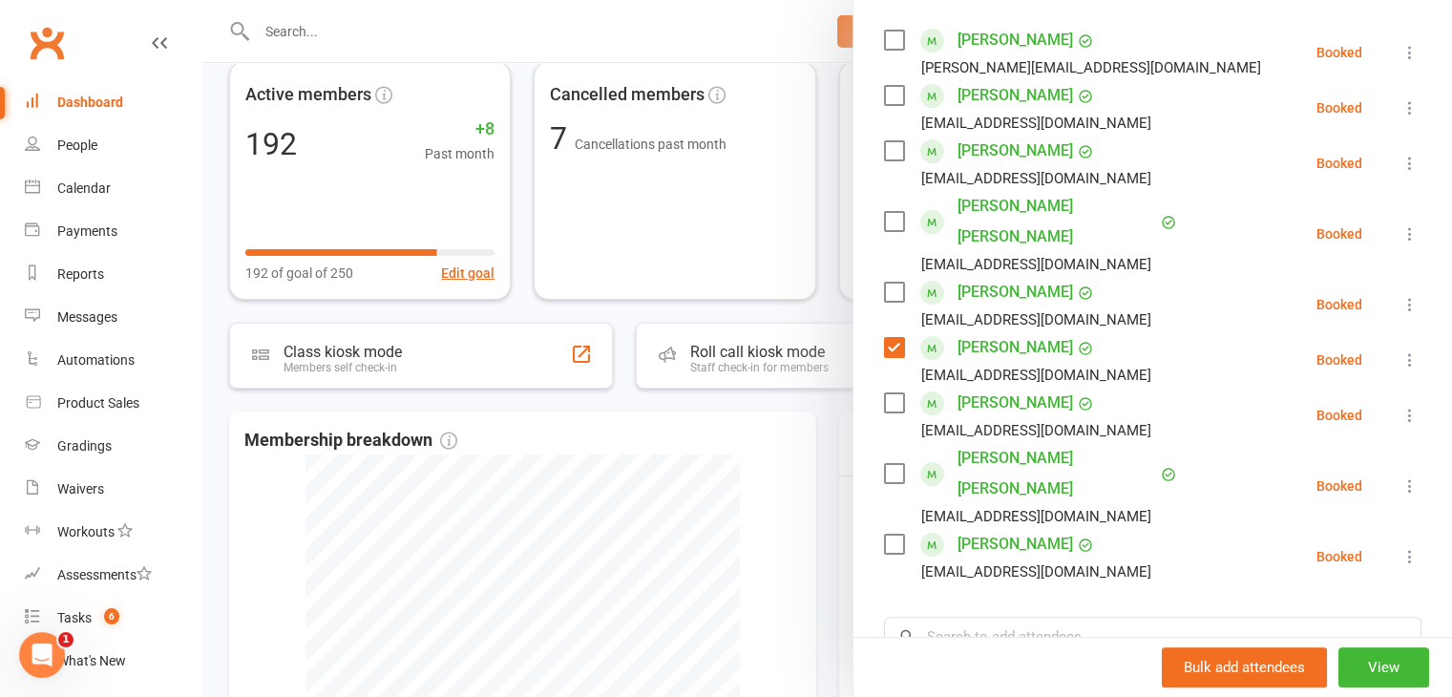
scroll to position [286, 0]
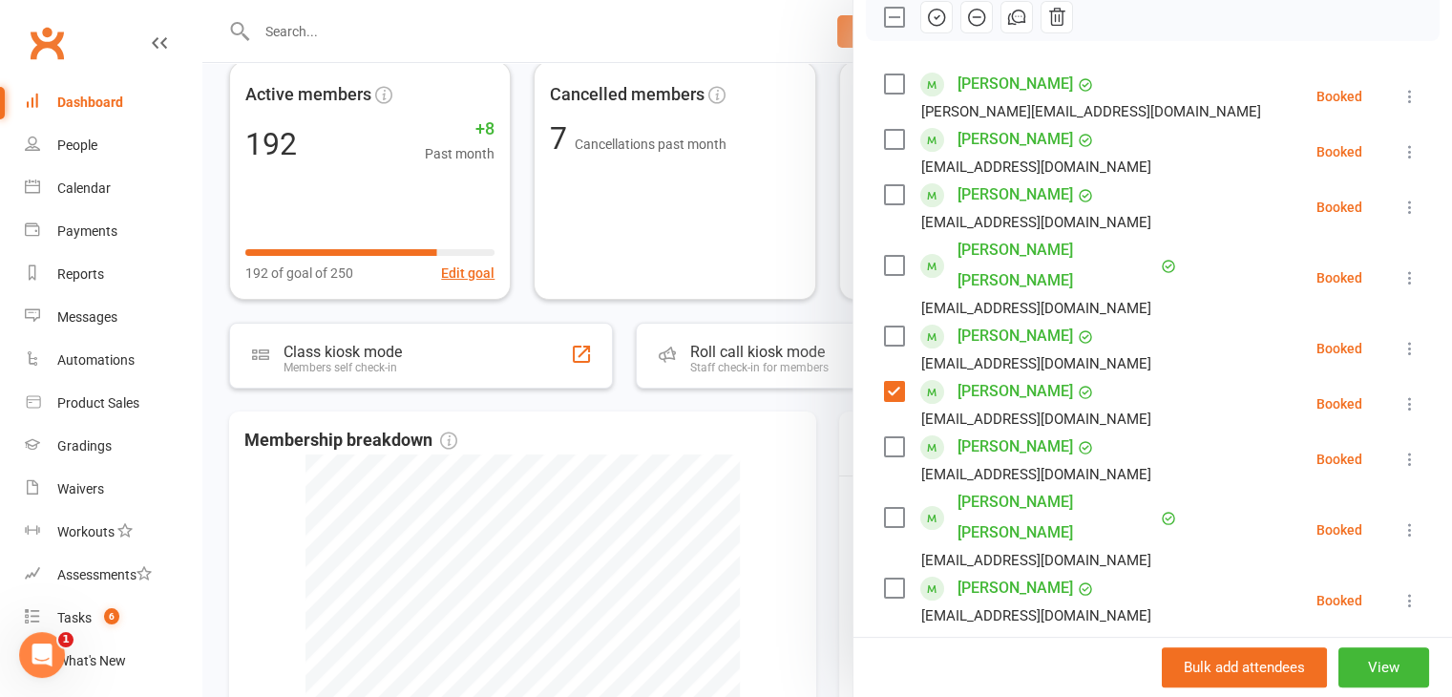
click at [884, 508] on label at bounding box center [893, 517] width 19 height 19
click at [888, 81] on label at bounding box center [893, 83] width 19 height 19
click at [887, 326] on label at bounding box center [893, 335] width 19 height 19
click at [884, 192] on label at bounding box center [893, 194] width 19 height 19
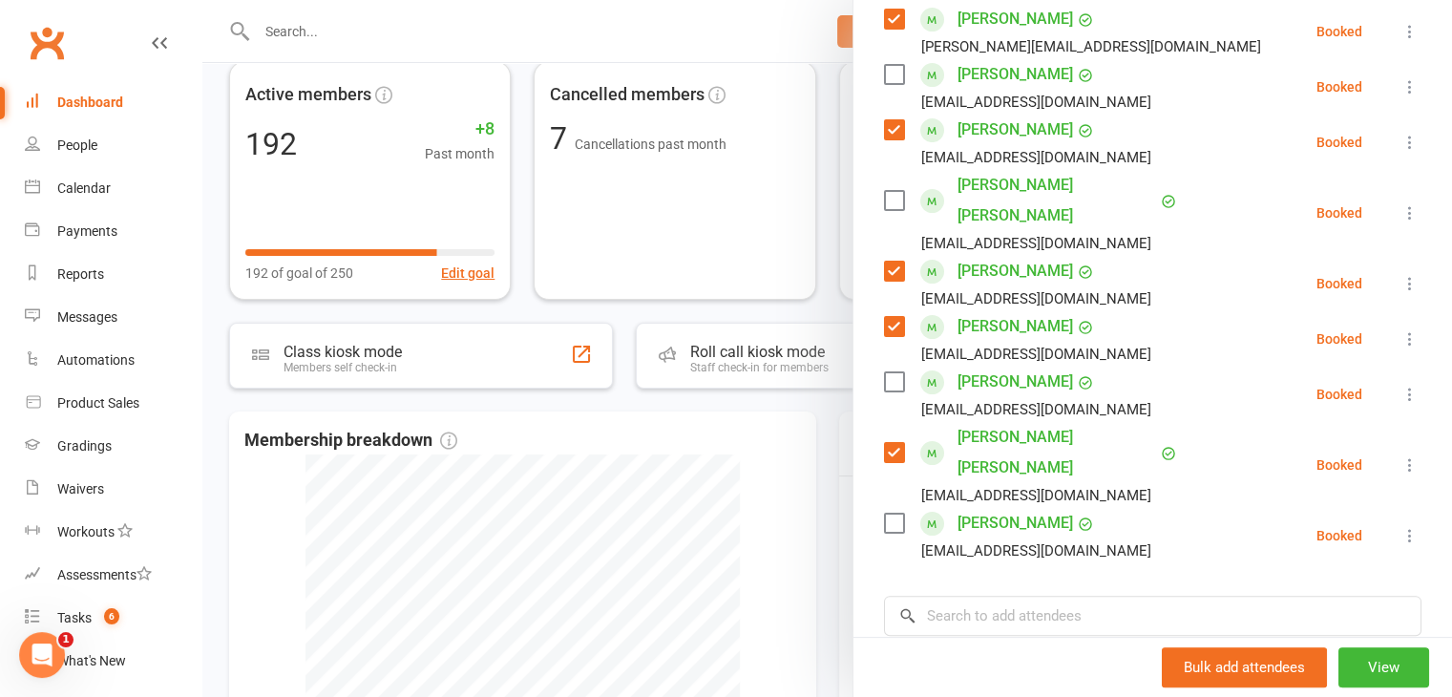
scroll to position [382, 0]
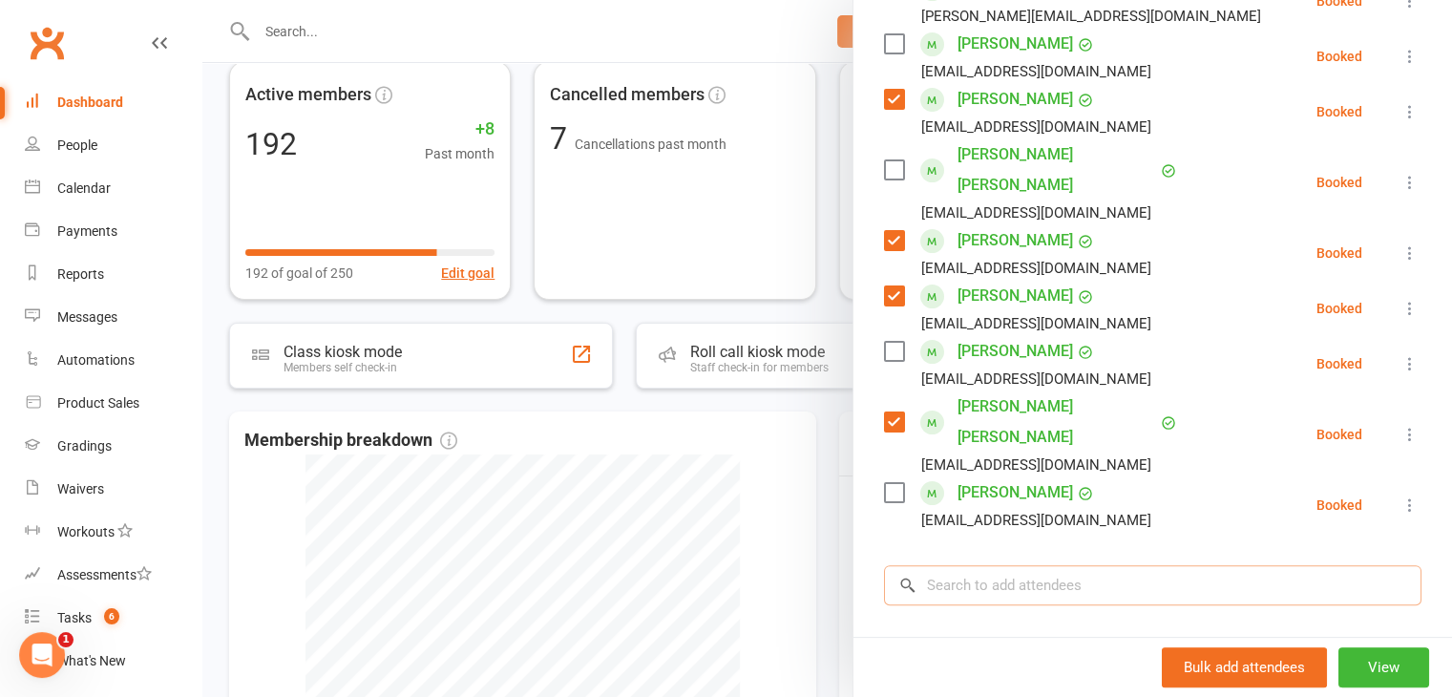
click at [948, 565] on input "search" at bounding box center [1152, 585] width 537 height 40
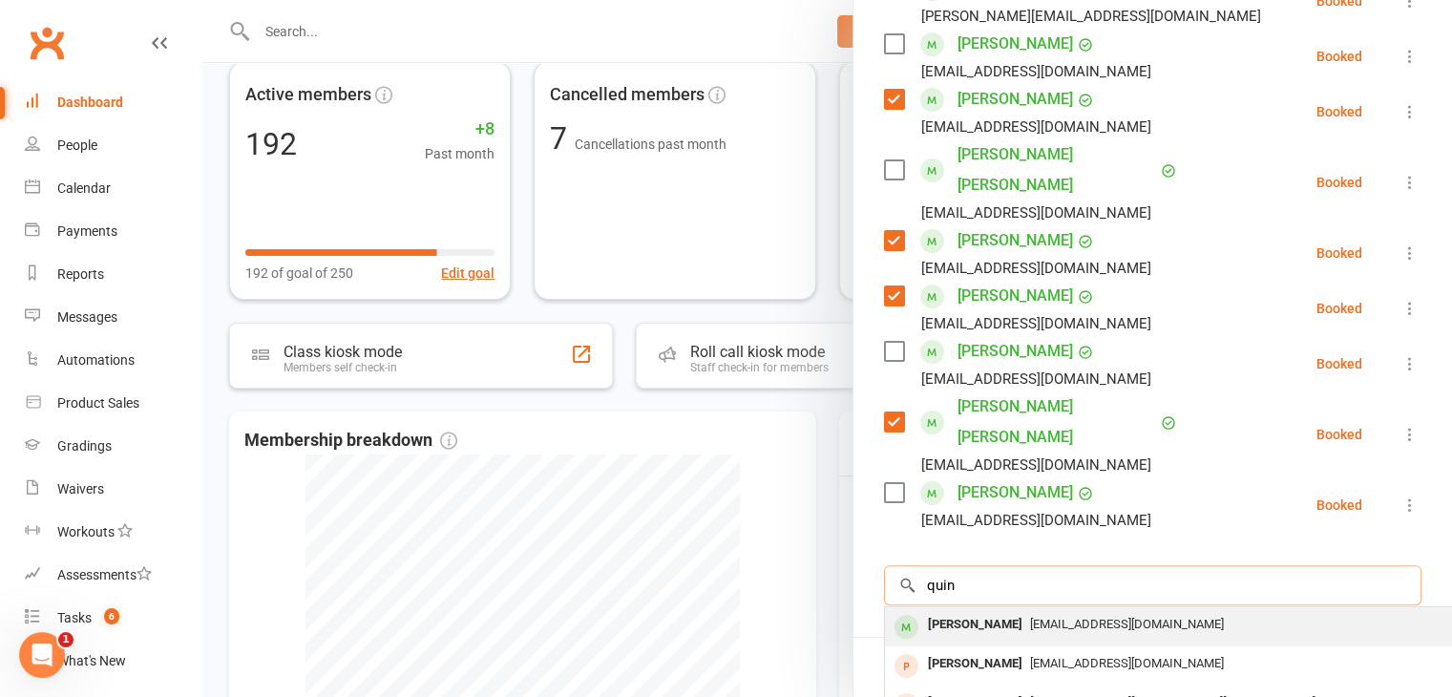
type input "quin"
click at [967, 611] on div "[PERSON_NAME]" at bounding box center [975, 625] width 110 height 28
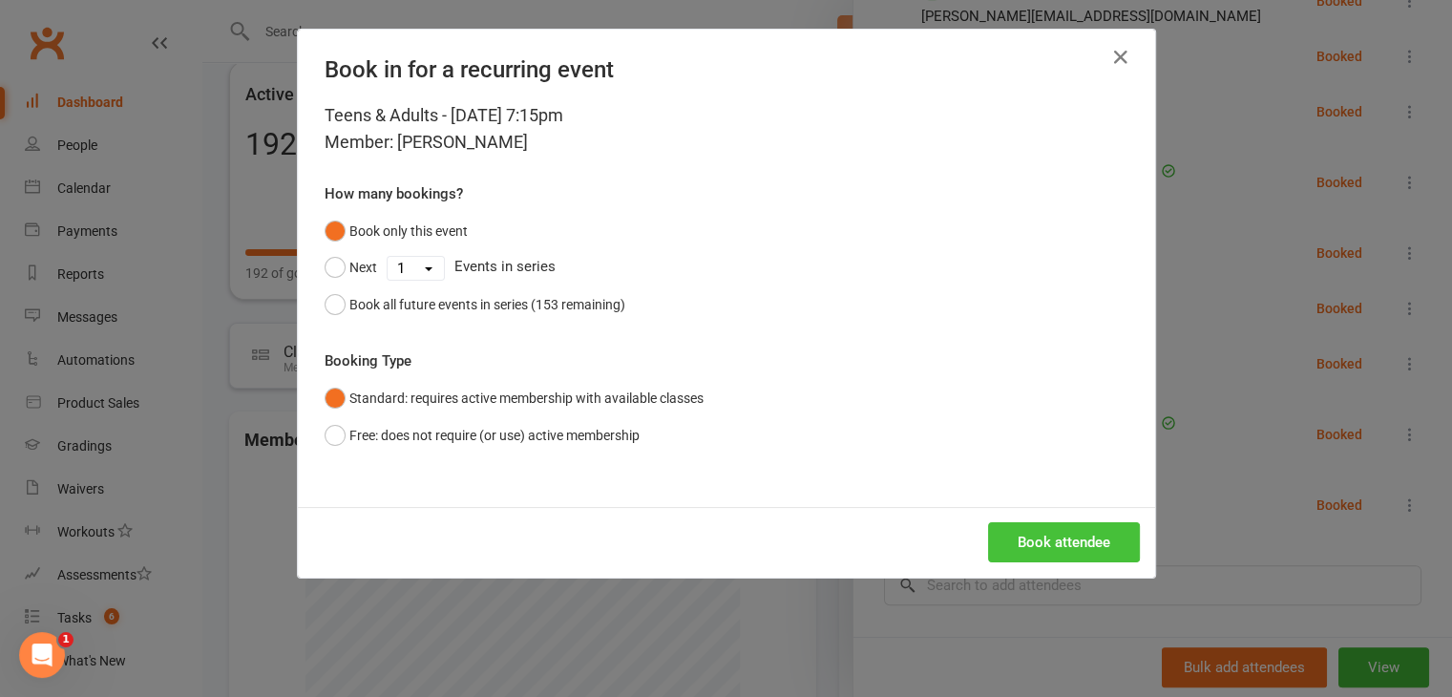
click at [1027, 547] on button "Book attendee" at bounding box center [1064, 542] width 152 height 40
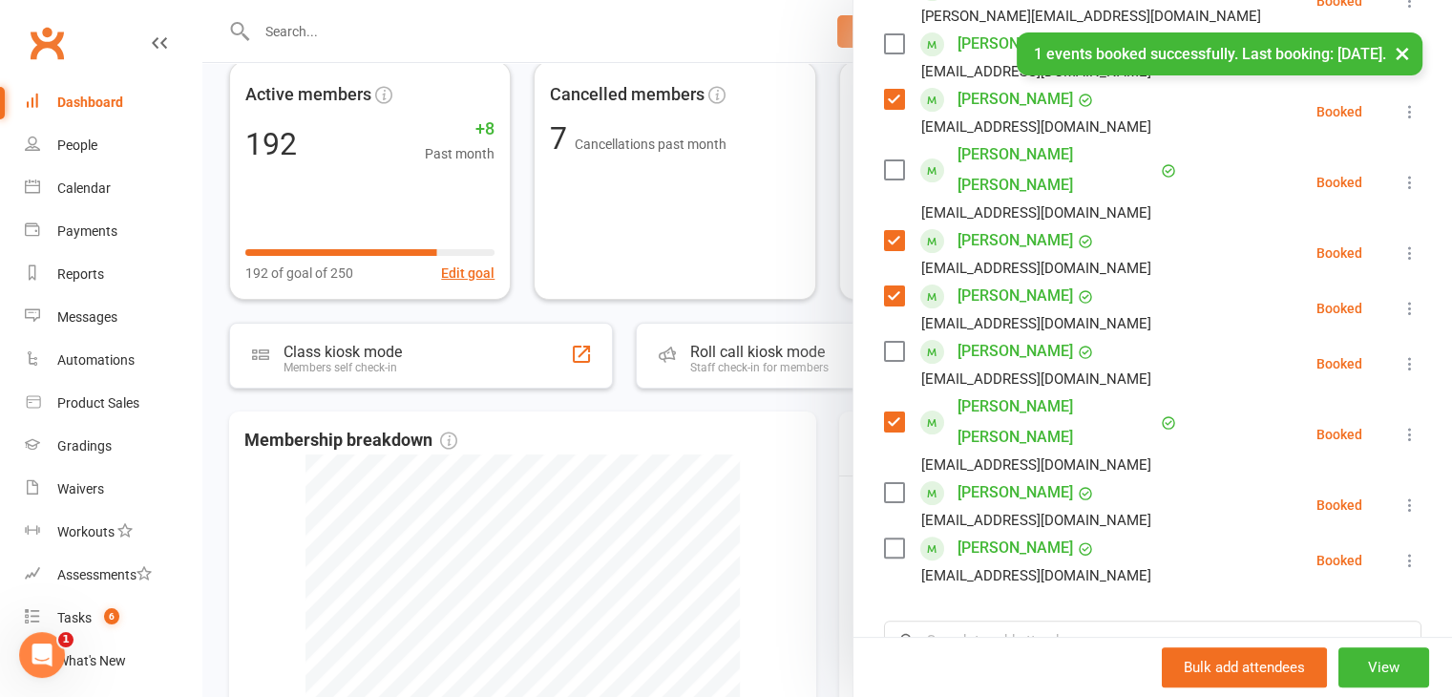
click at [884, 483] on label at bounding box center [893, 492] width 19 height 19
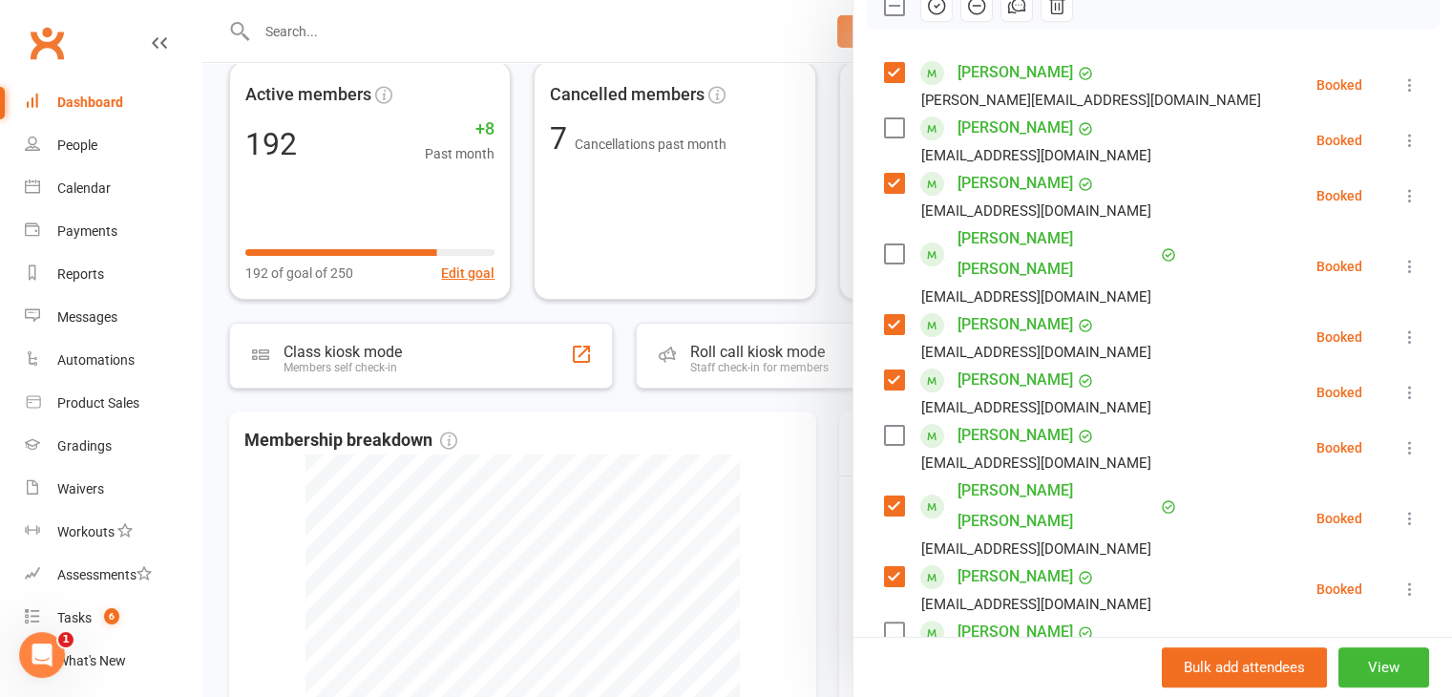
scroll to position [191, 0]
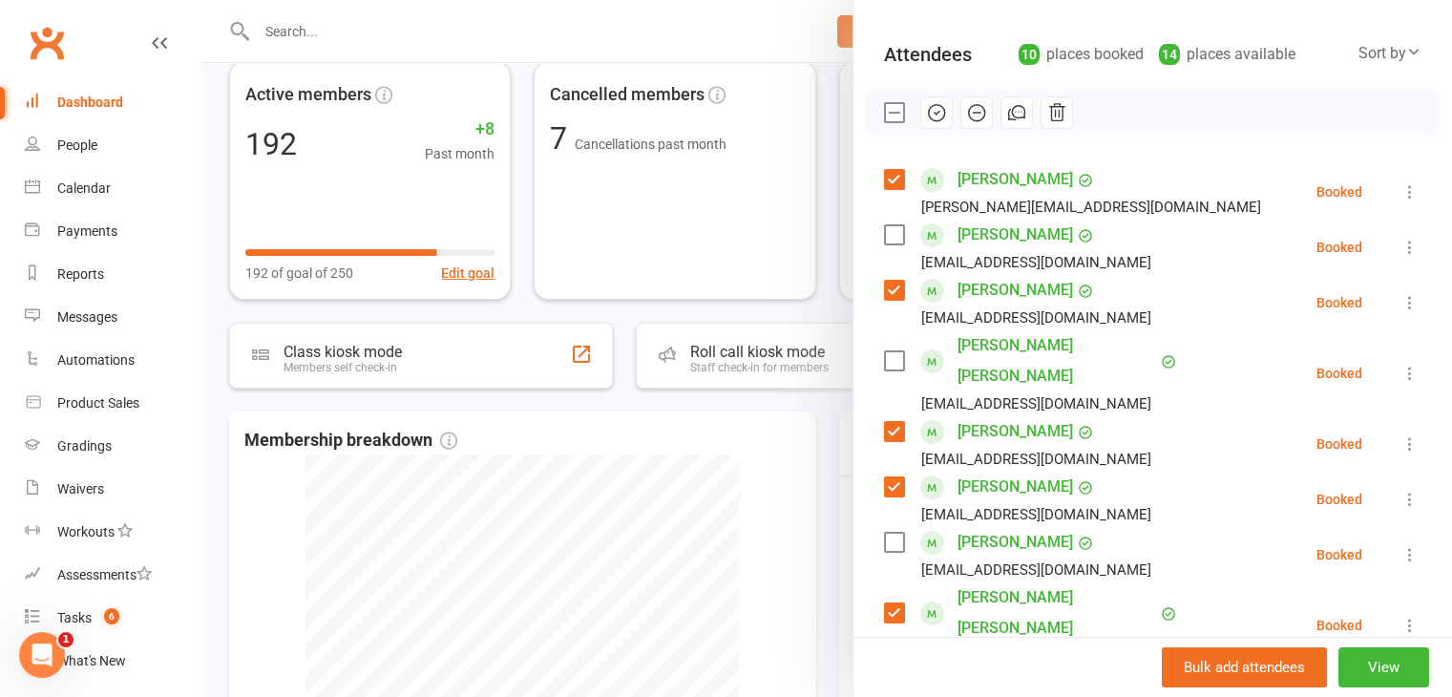
click at [929, 115] on icon "button" at bounding box center [936, 112] width 21 height 21
click at [1400, 247] on icon at bounding box center [1409, 247] width 19 height 19
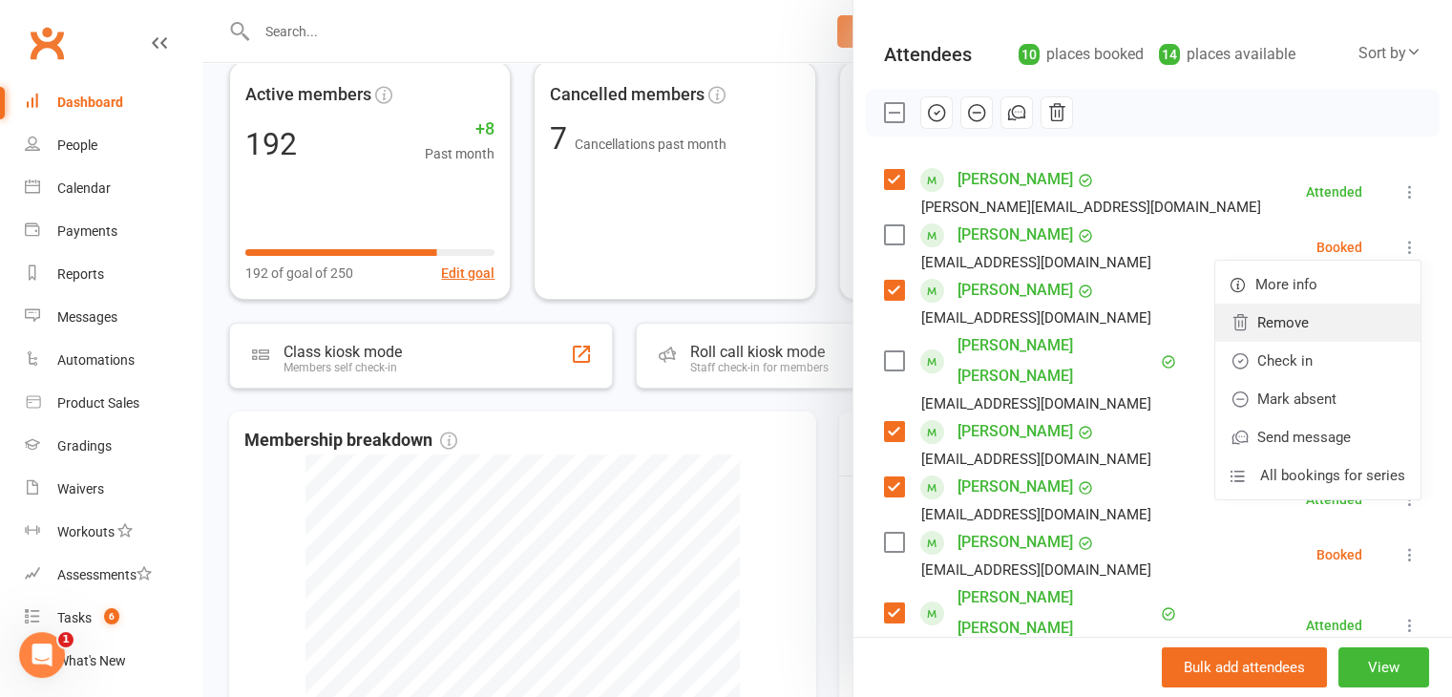
click at [1294, 329] on link "Remove" at bounding box center [1317, 322] width 205 height 38
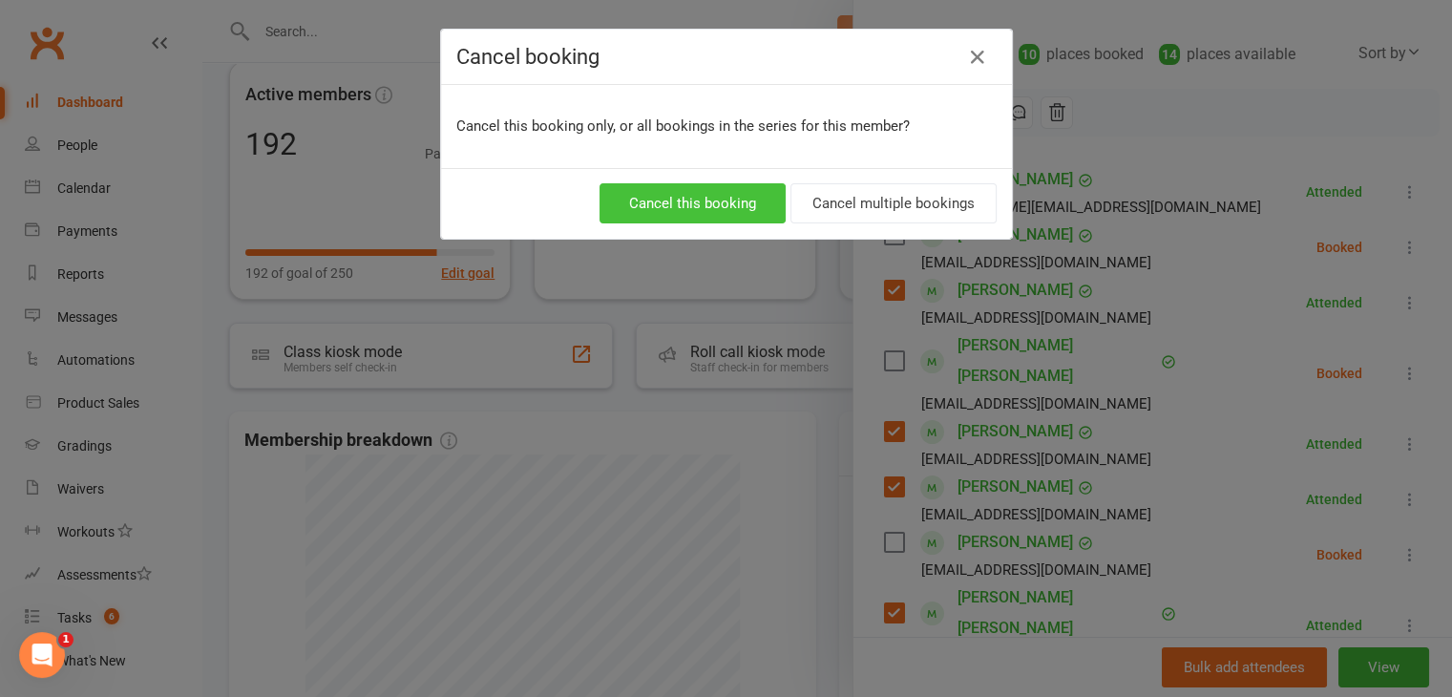
click at [764, 198] on button "Cancel this booking" at bounding box center [692, 203] width 186 height 40
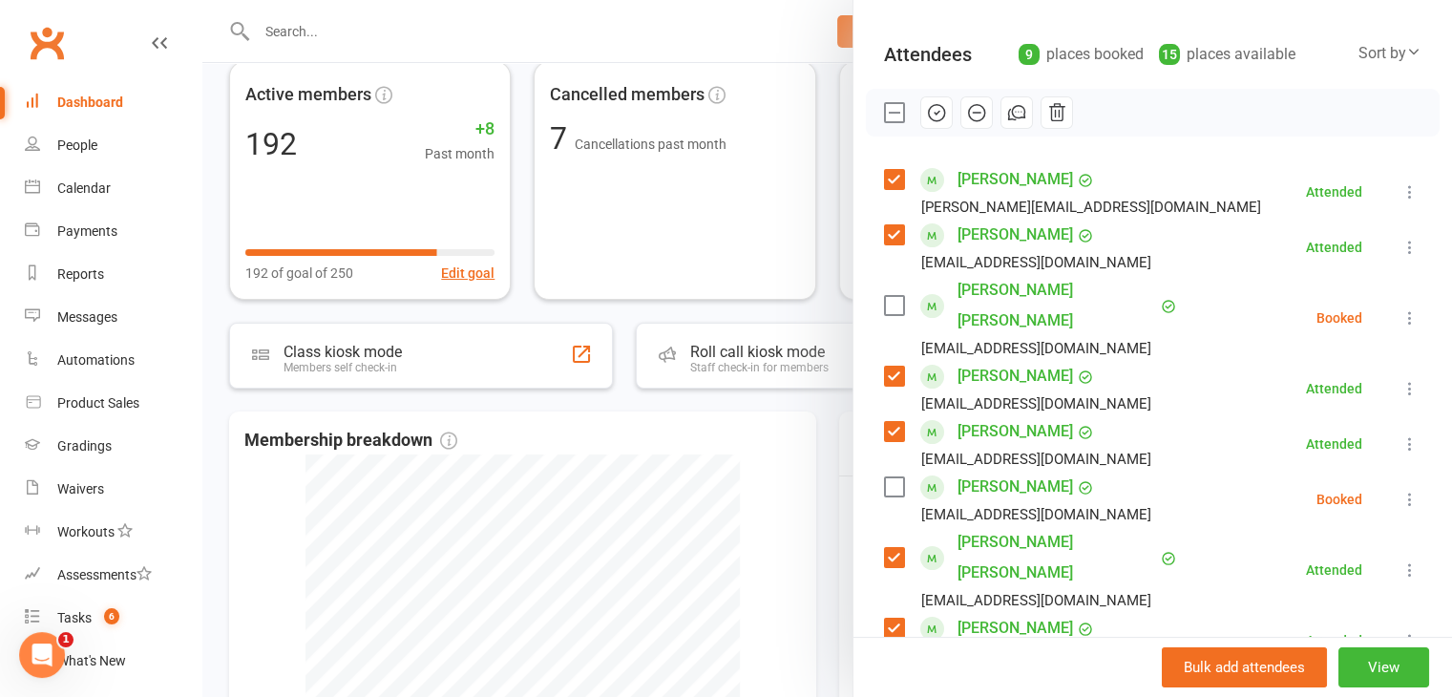
click at [1400, 490] on icon at bounding box center [1409, 499] width 19 height 19
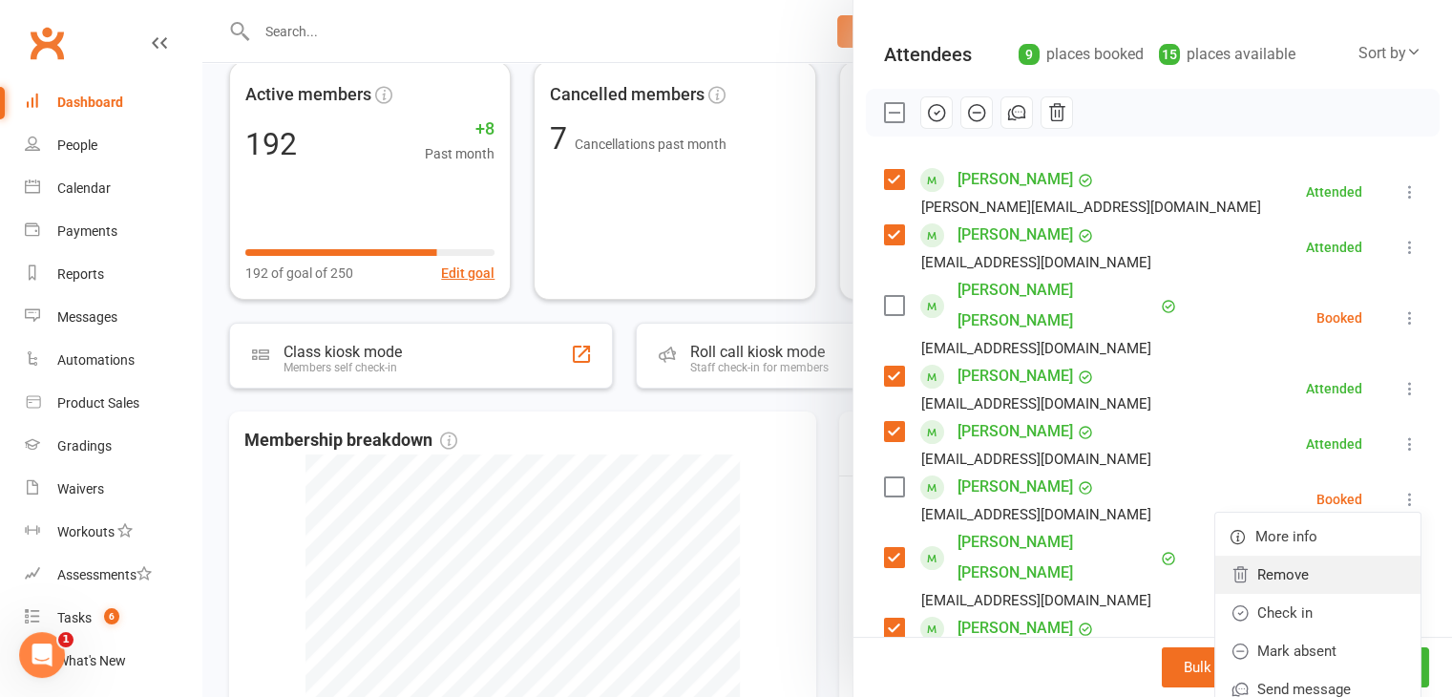
click at [1238, 558] on link "Remove" at bounding box center [1317, 574] width 205 height 38
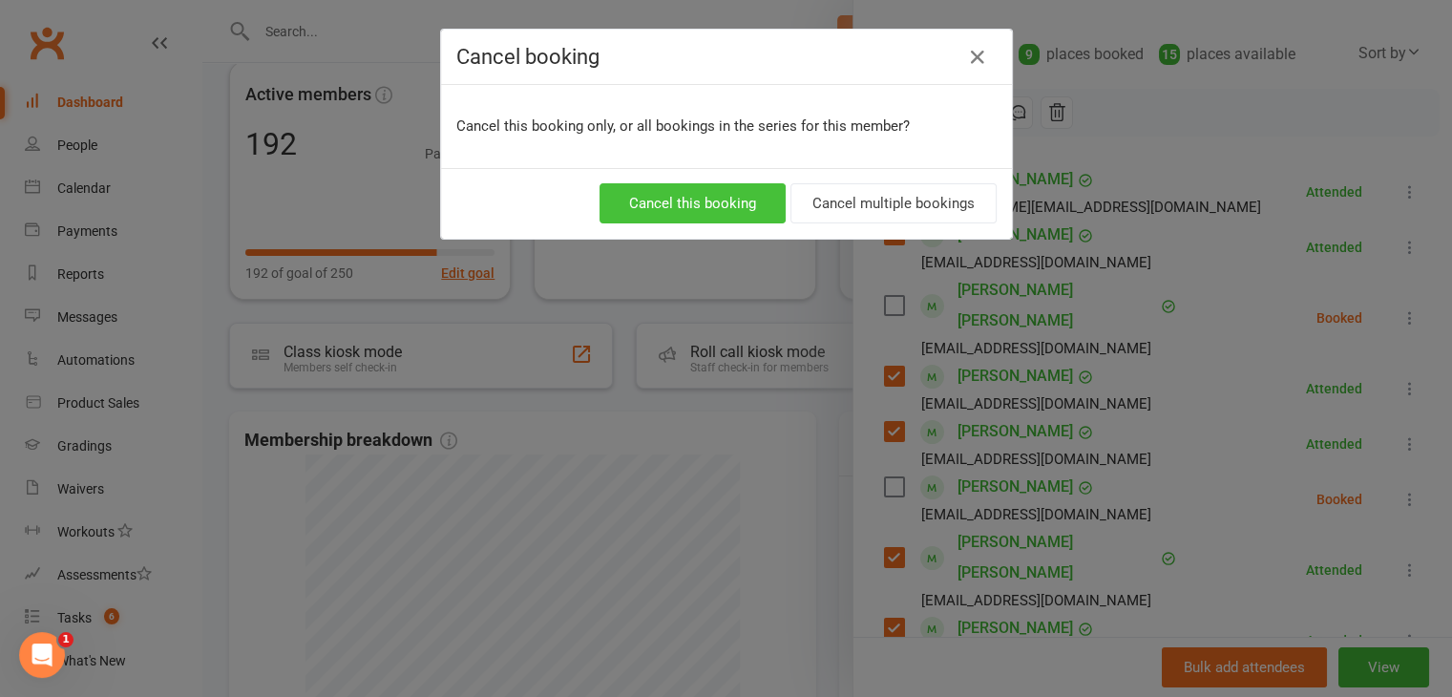
click at [742, 199] on button "Cancel this booking" at bounding box center [692, 203] width 186 height 40
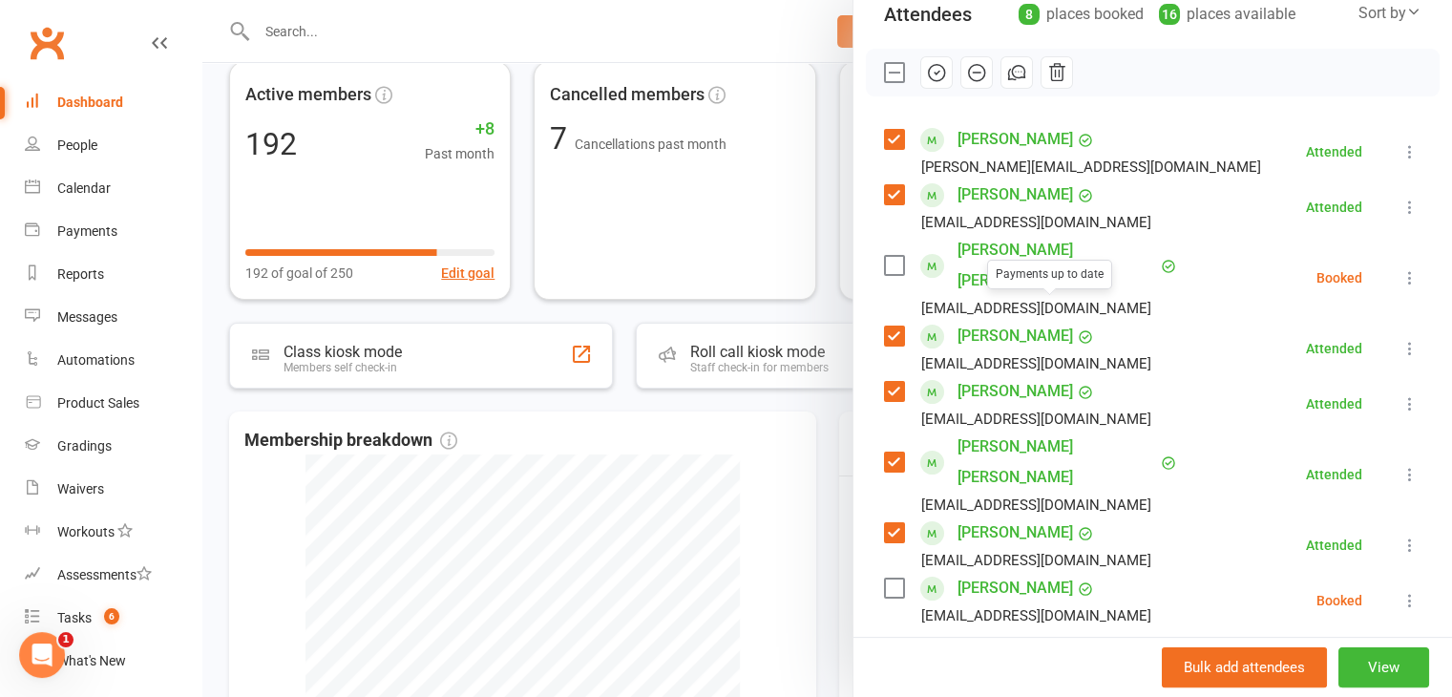
scroll to position [286, 0]
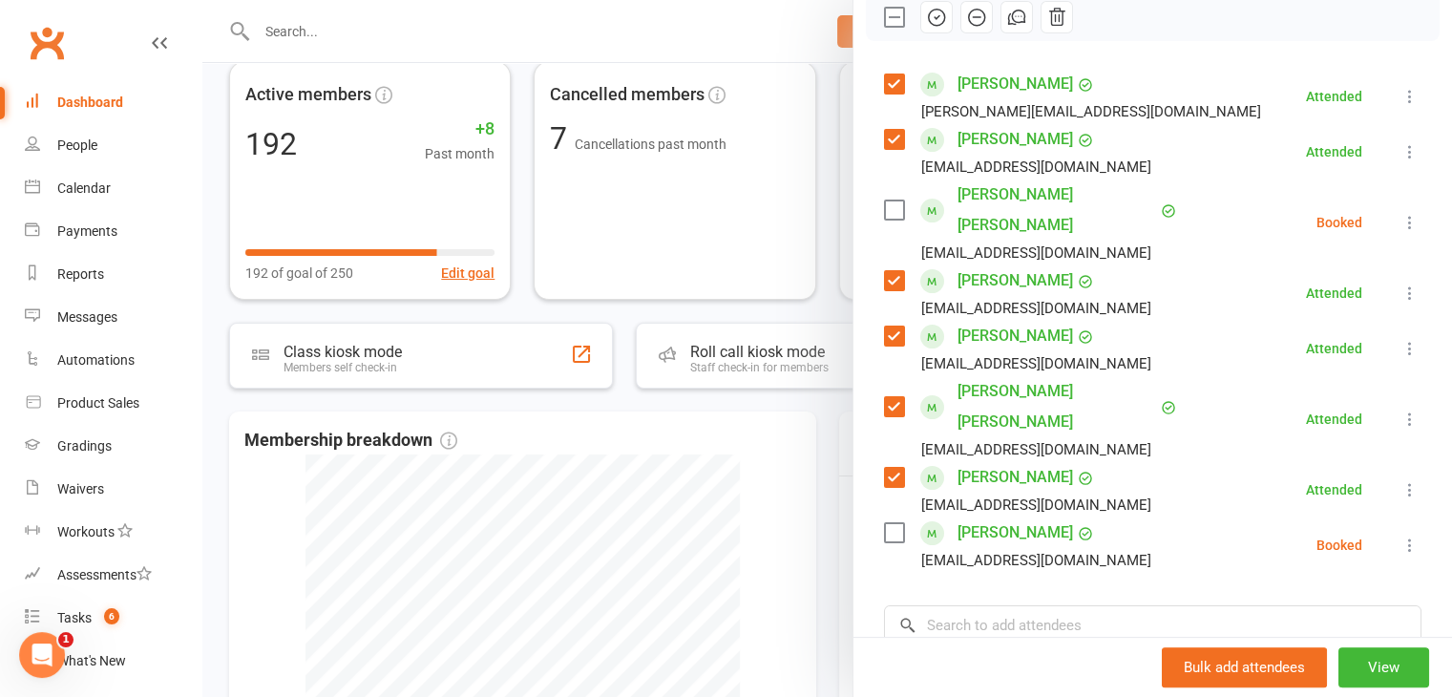
click at [887, 523] on label at bounding box center [893, 532] width 19 height 19
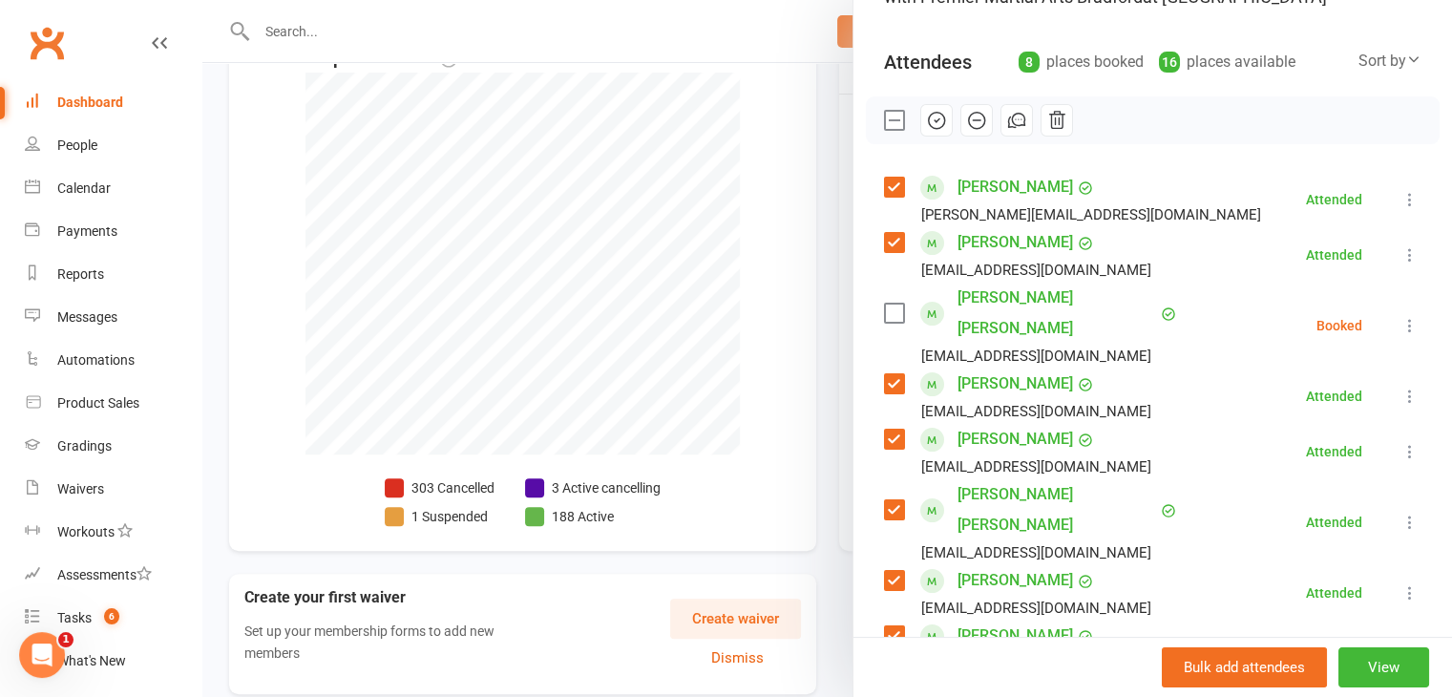
scroll to position [217, 0]
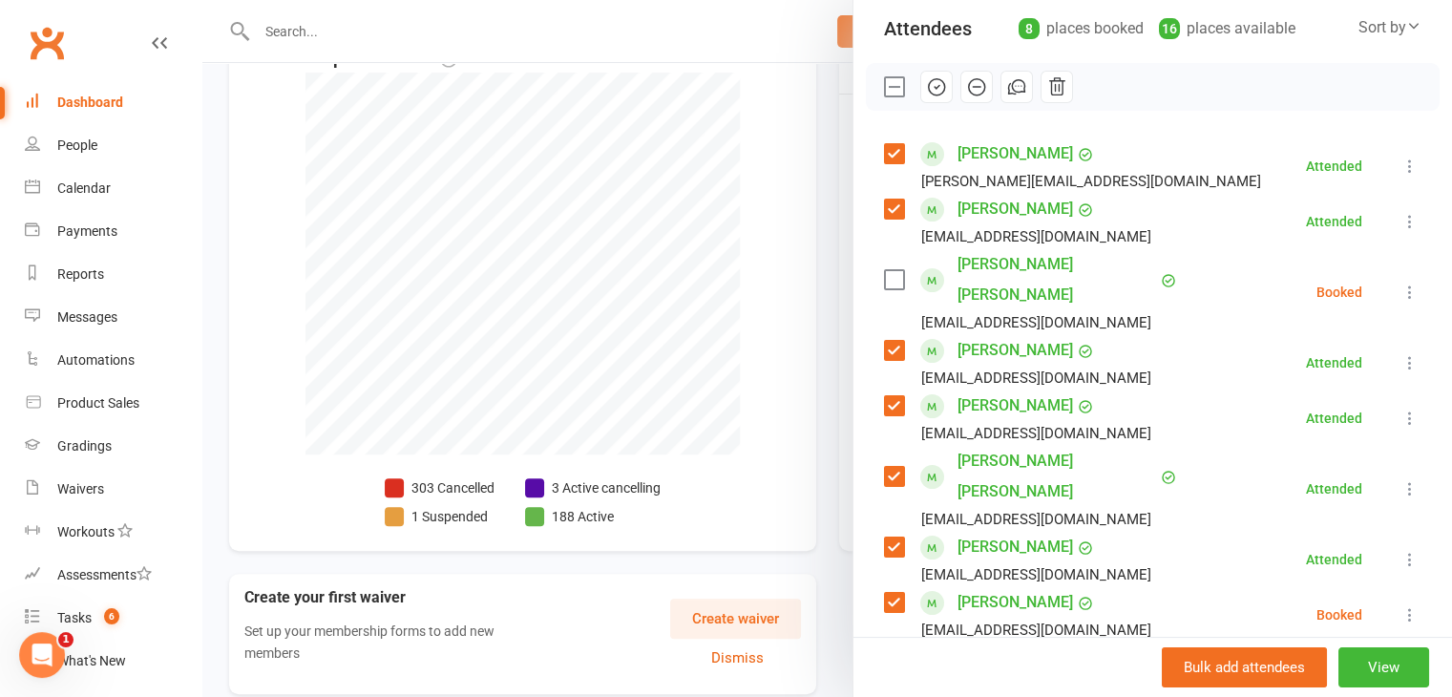
click at [773, 412] on div at bounding box center [826, 348] width 1249 height 697
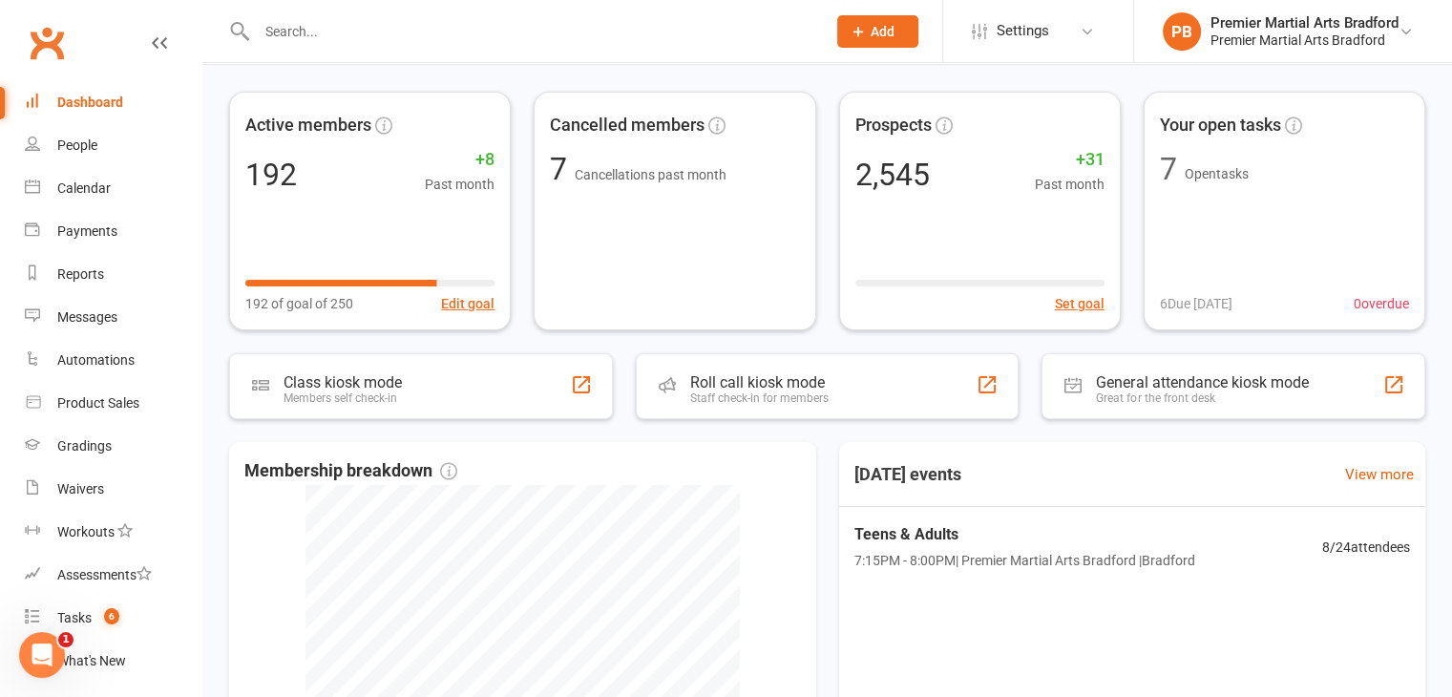
scroll to position [0, 0]
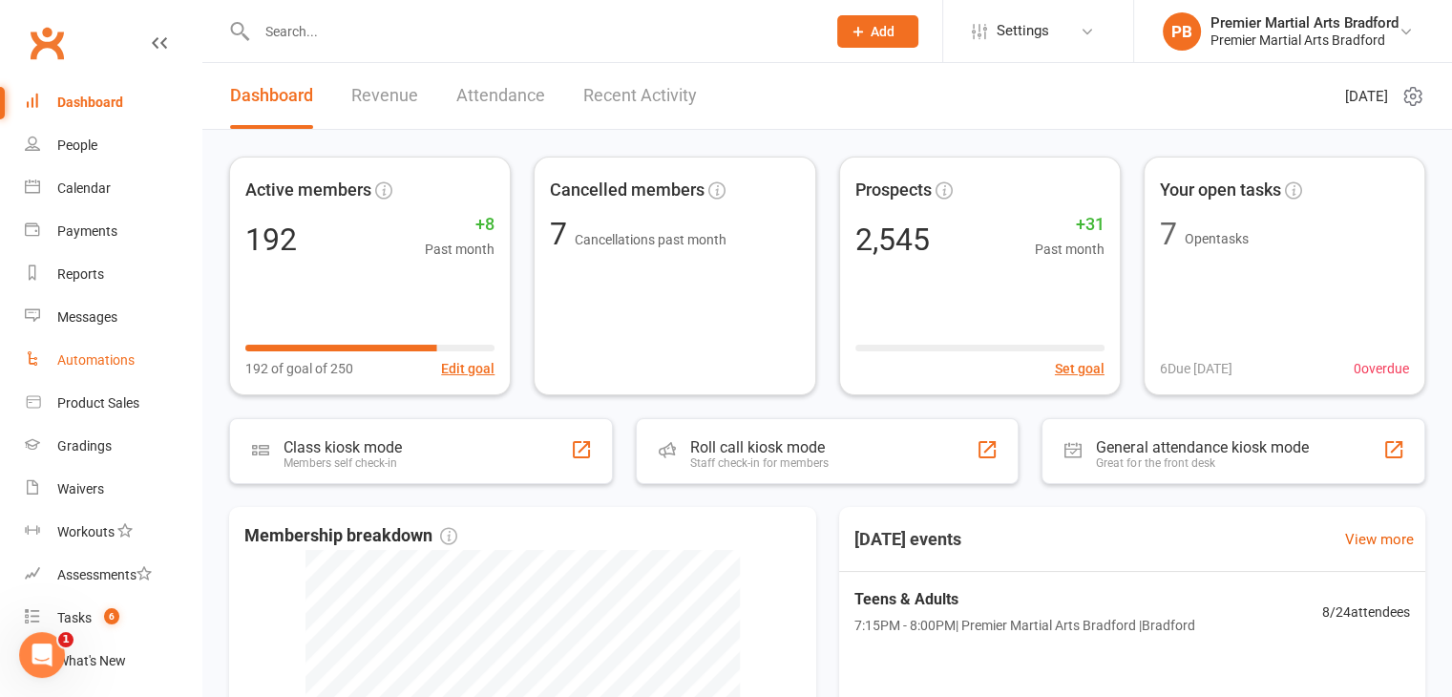
click at [125, 360] on div "Automations" at bounding box center [95, 359] width 77 height 15
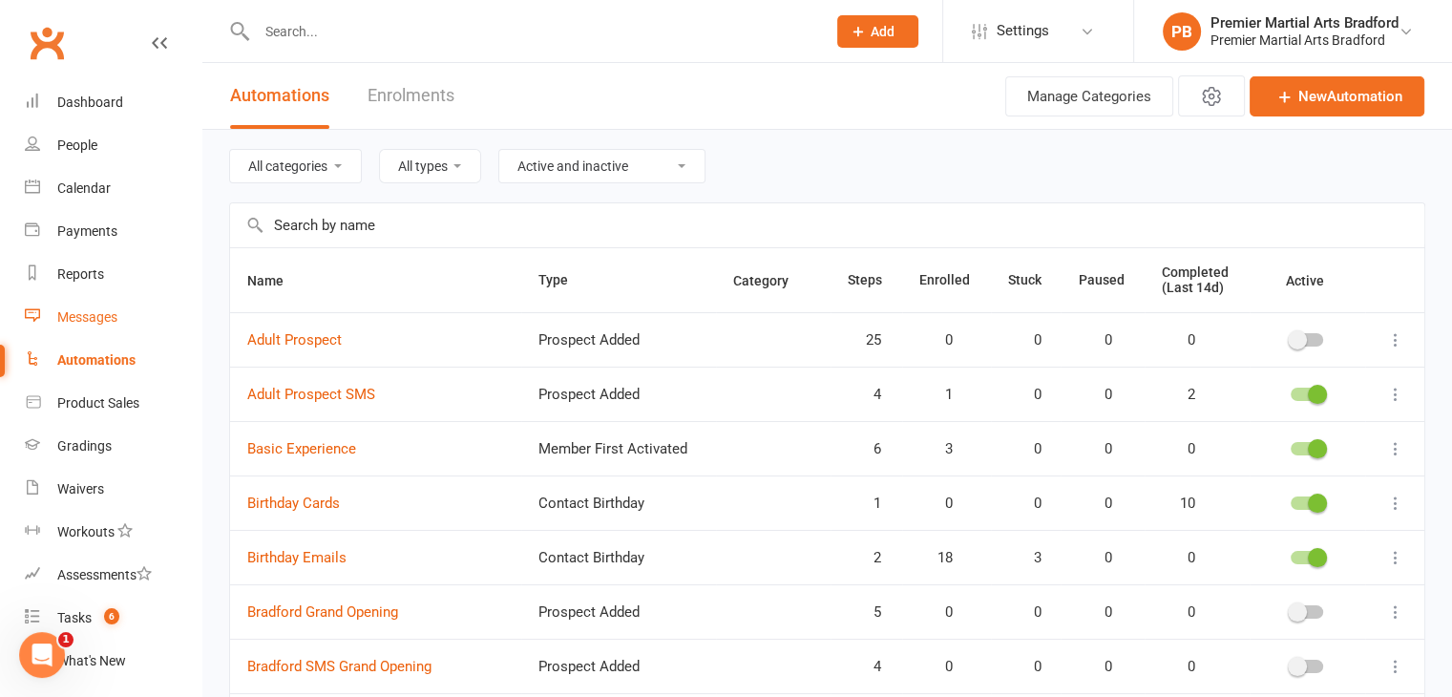
click at [103, 321] on div "Messages" at bounding box center [87, 316] width 60 height 15
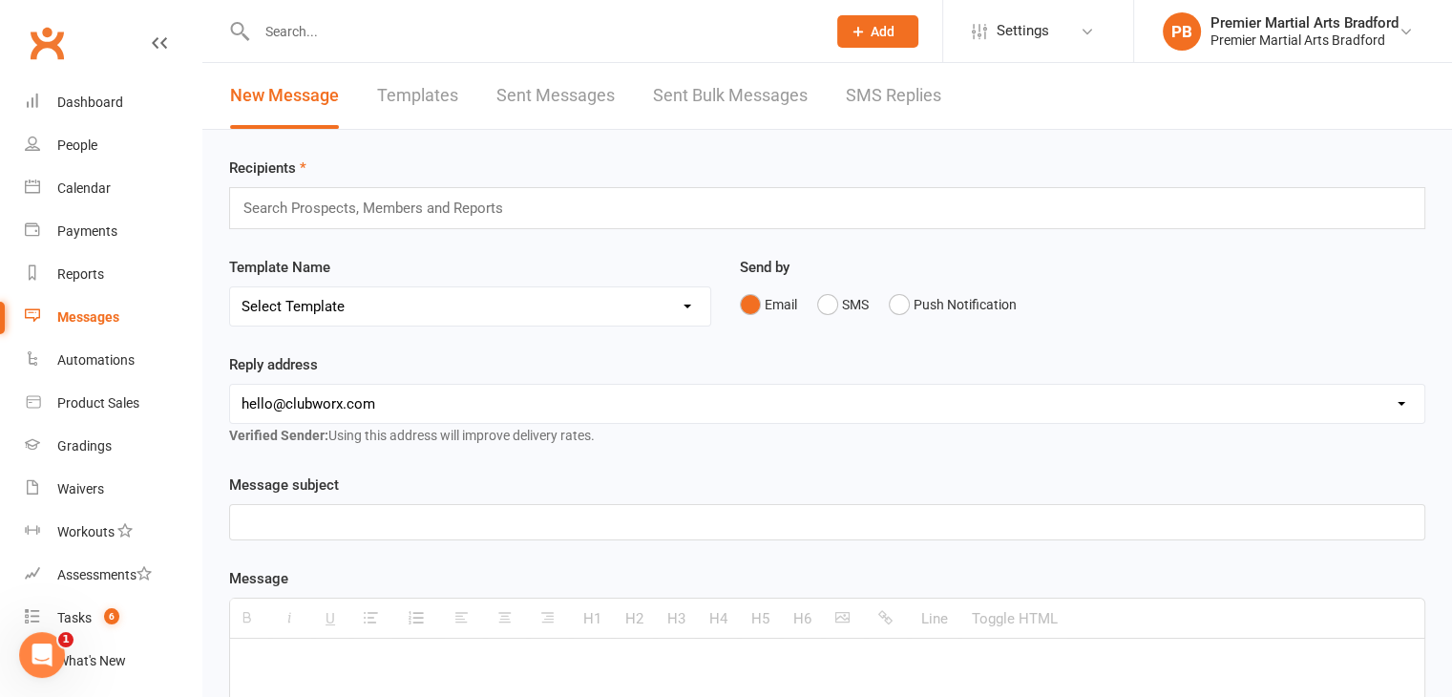
click at [889, 93] on link "SMS Replies" at bounding box center [893, 96] width 95 height 66
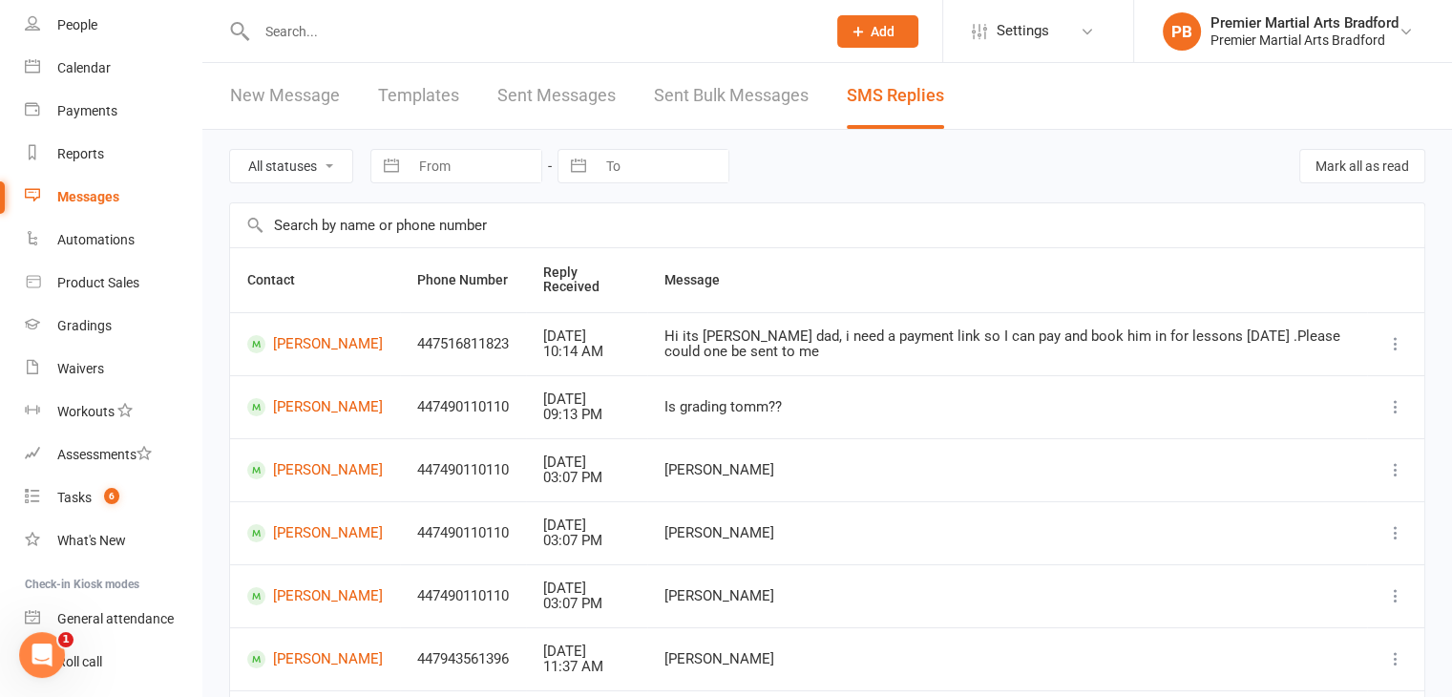
scroll to position [221, 0]
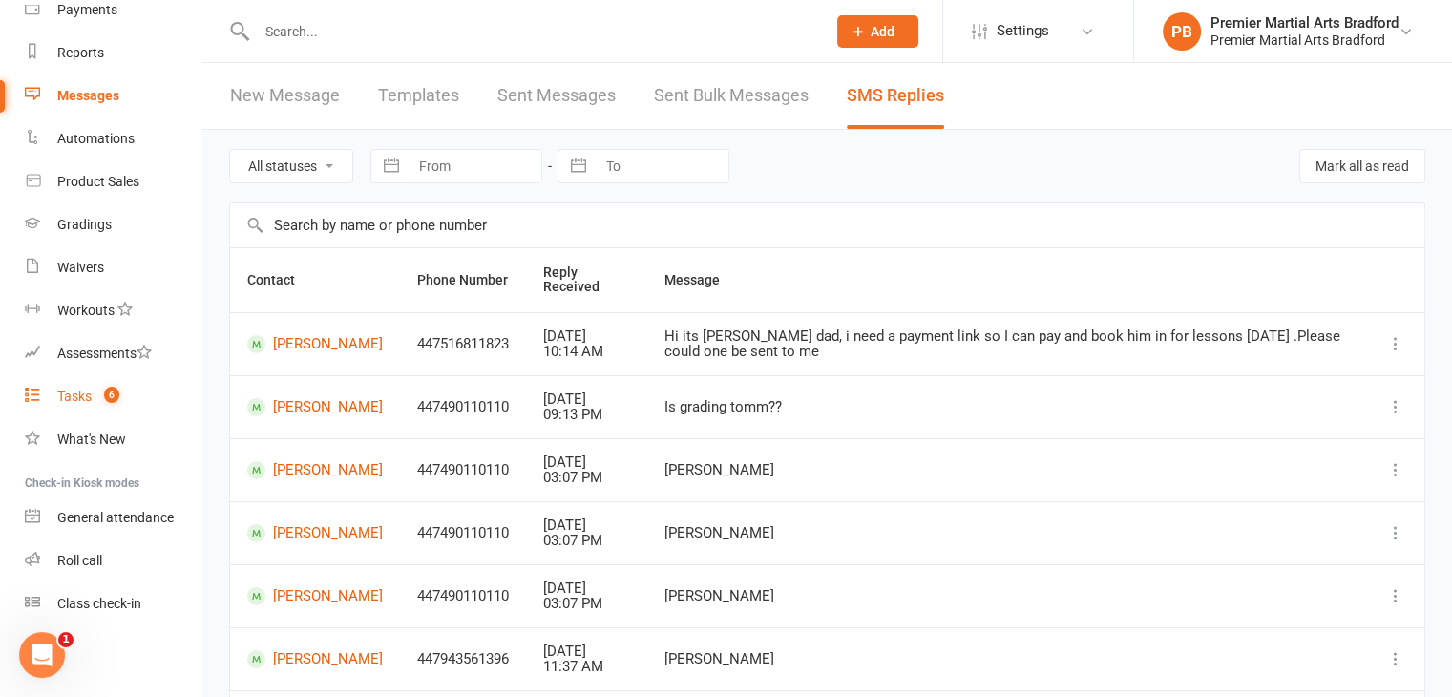
click at [79, 395] on div "Tasks" at bounding box center [74, 395] width 34 height 15
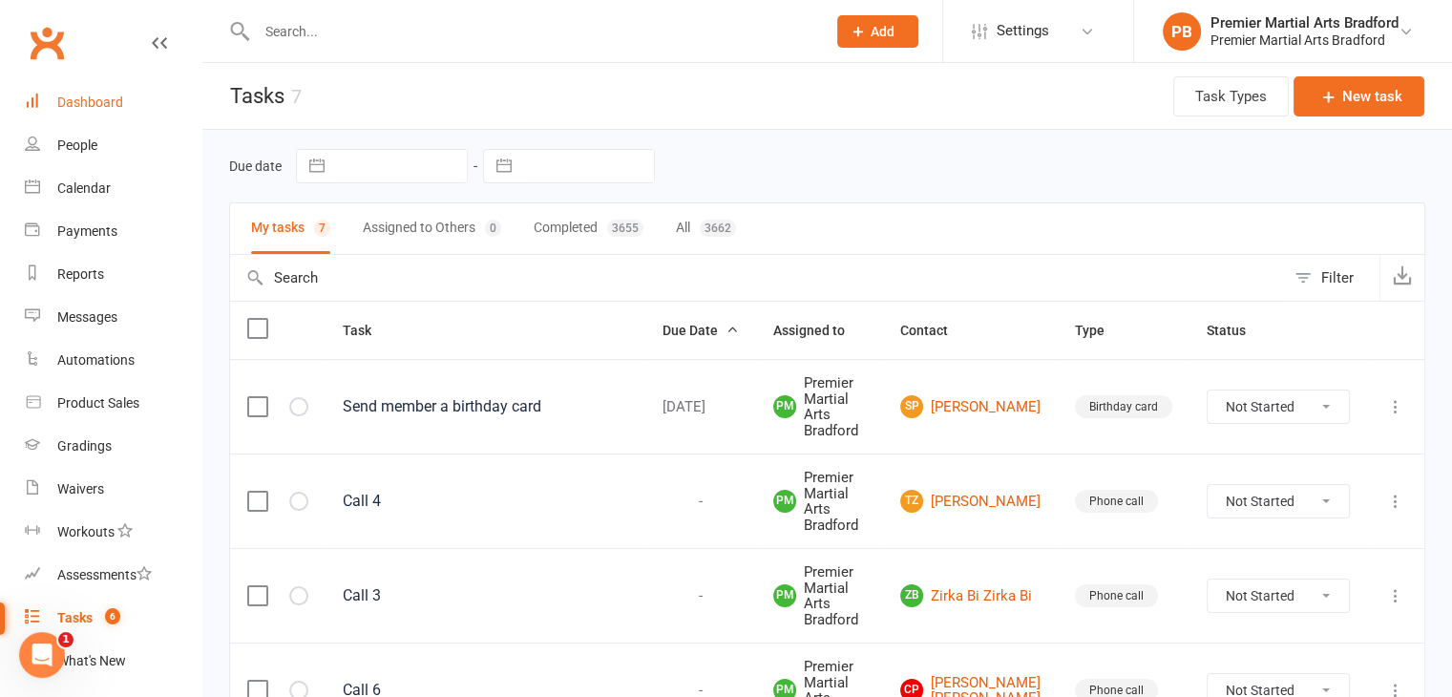
click at [100, 114] on link "Dashboard" at bounding box center [113, 102] width 177 height 43
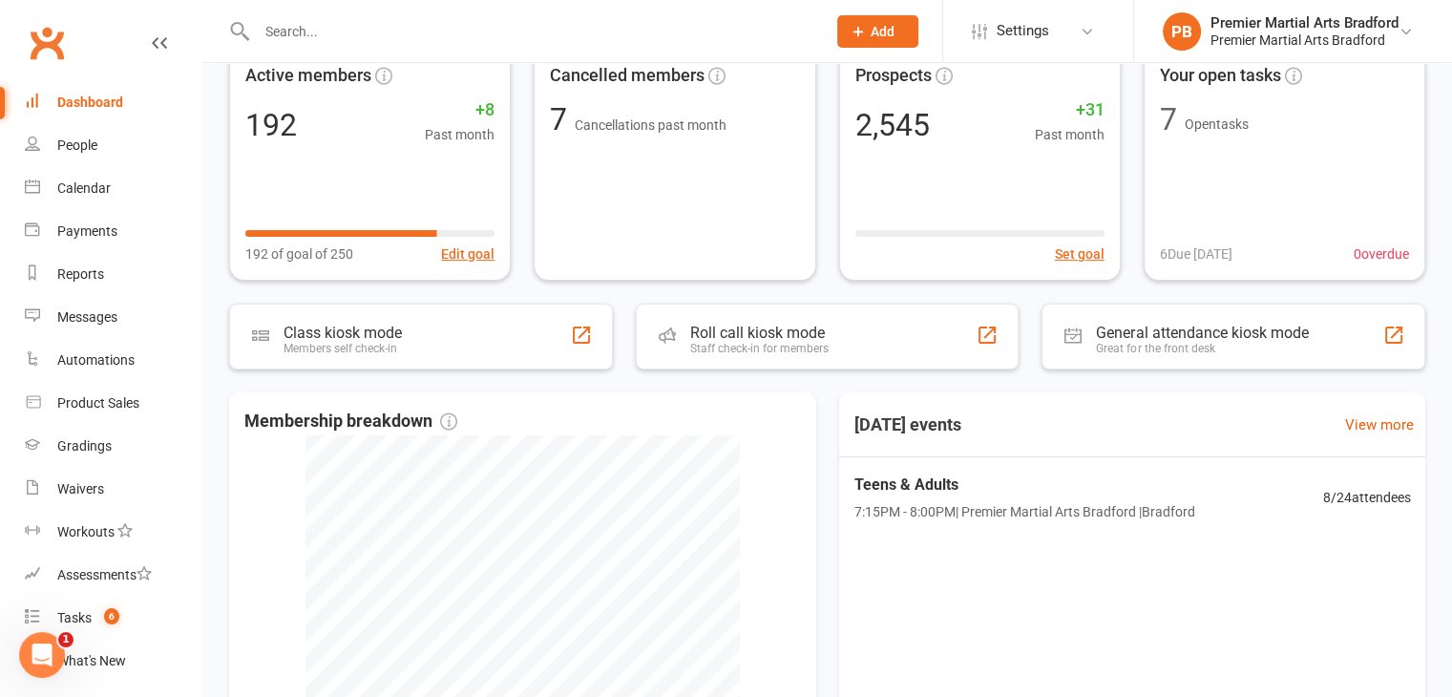
scroll to position [191, 0]
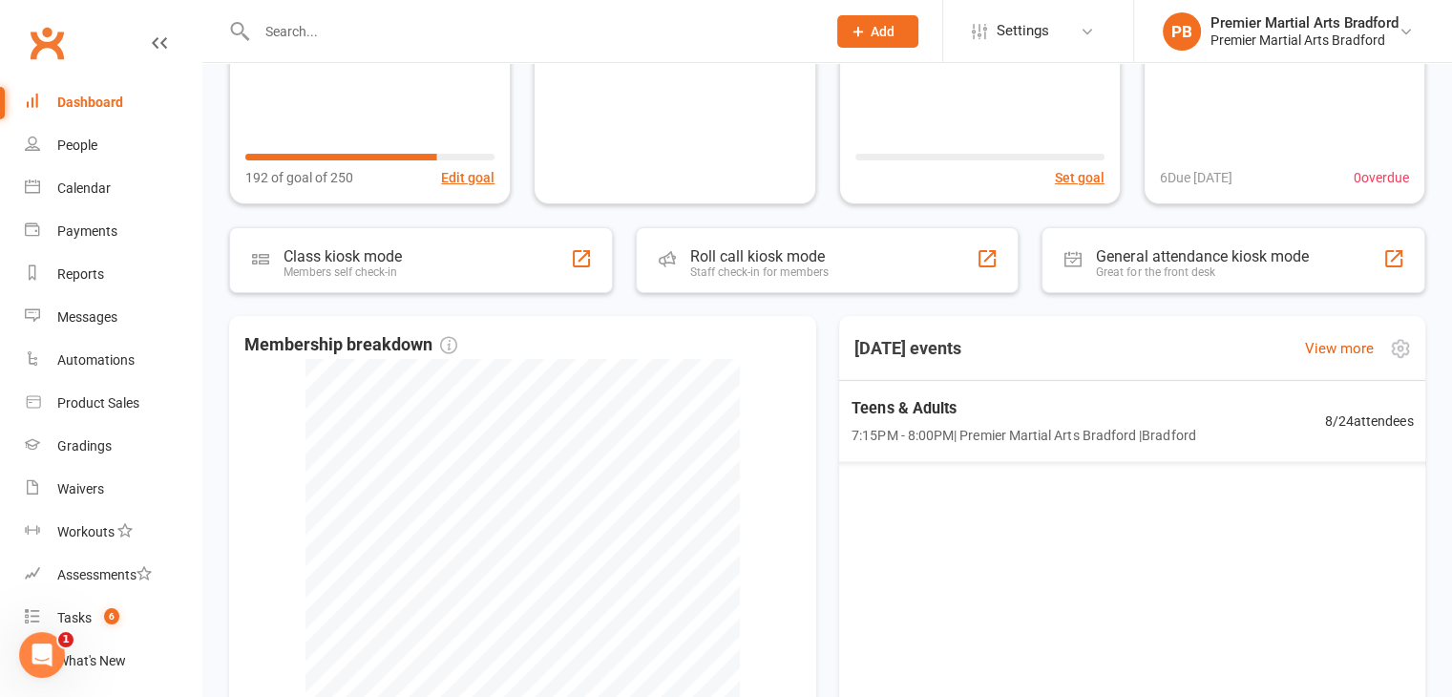
click at [1102, 454] on div "Teens & Adults 7:15PM - 8:00PM | Premier Martial Arts [GEOGRAPHIC_DATA] | [GEOG…" at bounding box center [1131, 420] width 608 height 81
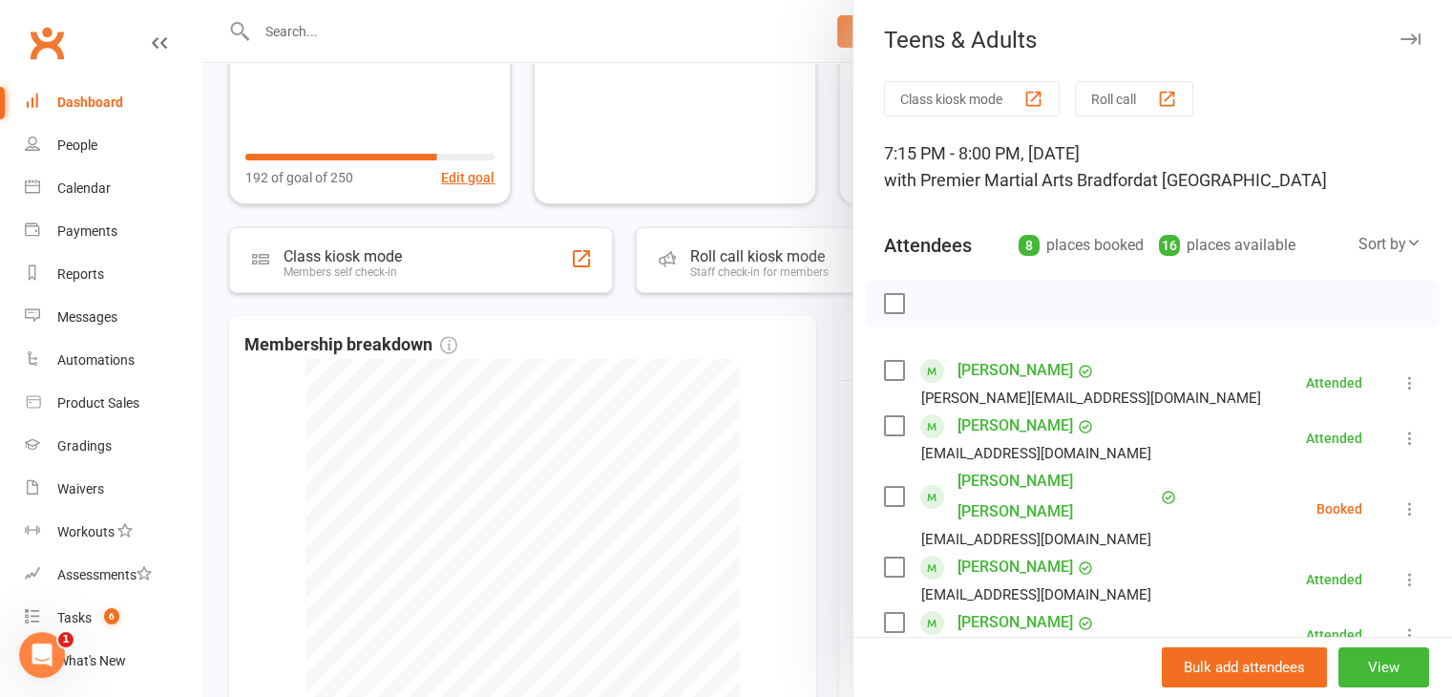
scroll to position [95, 0]
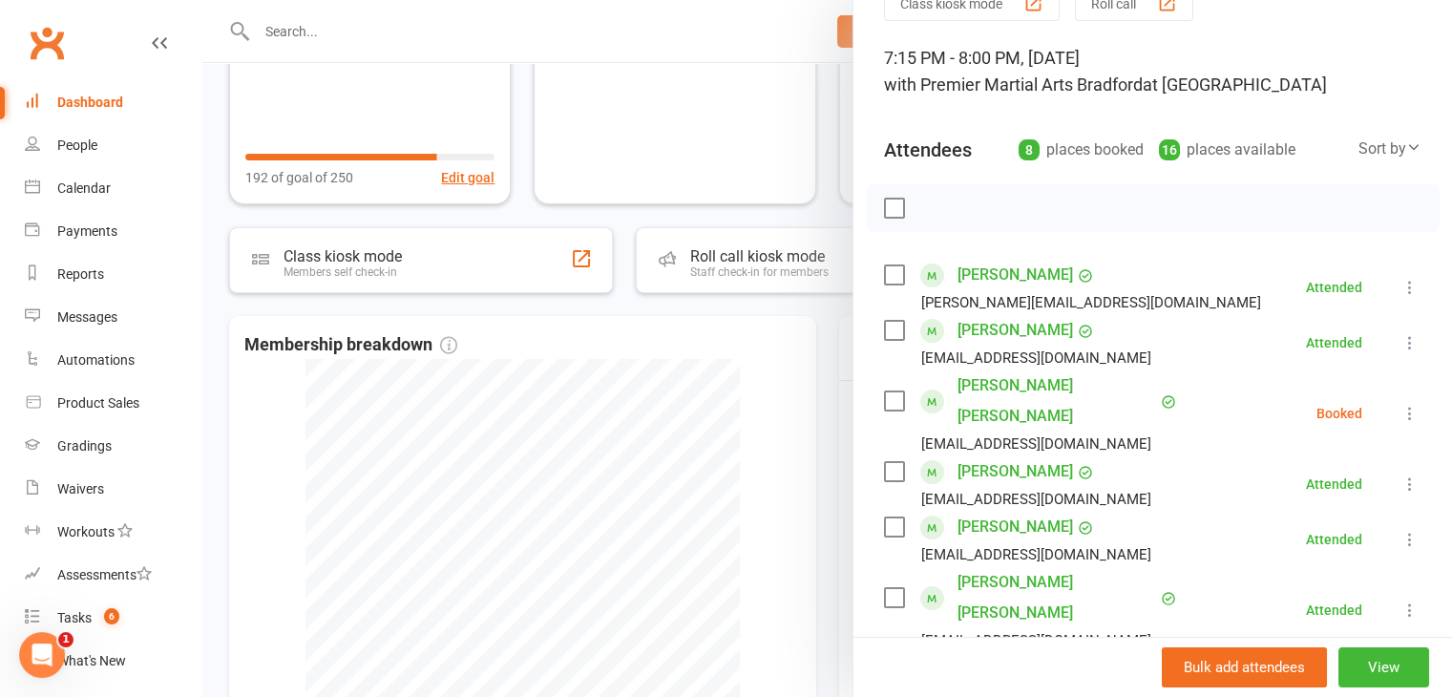
drag, startPoint x: 882, startPoint y: 389, endPoint x: 958, endPoint y: 406, distance: 78.1
click at [884, 391] on label at bounding box center [893, 400] width 19 height 19
click at [926, 204] on icon "button" at bounding box center [936, 208] width 21 height 21
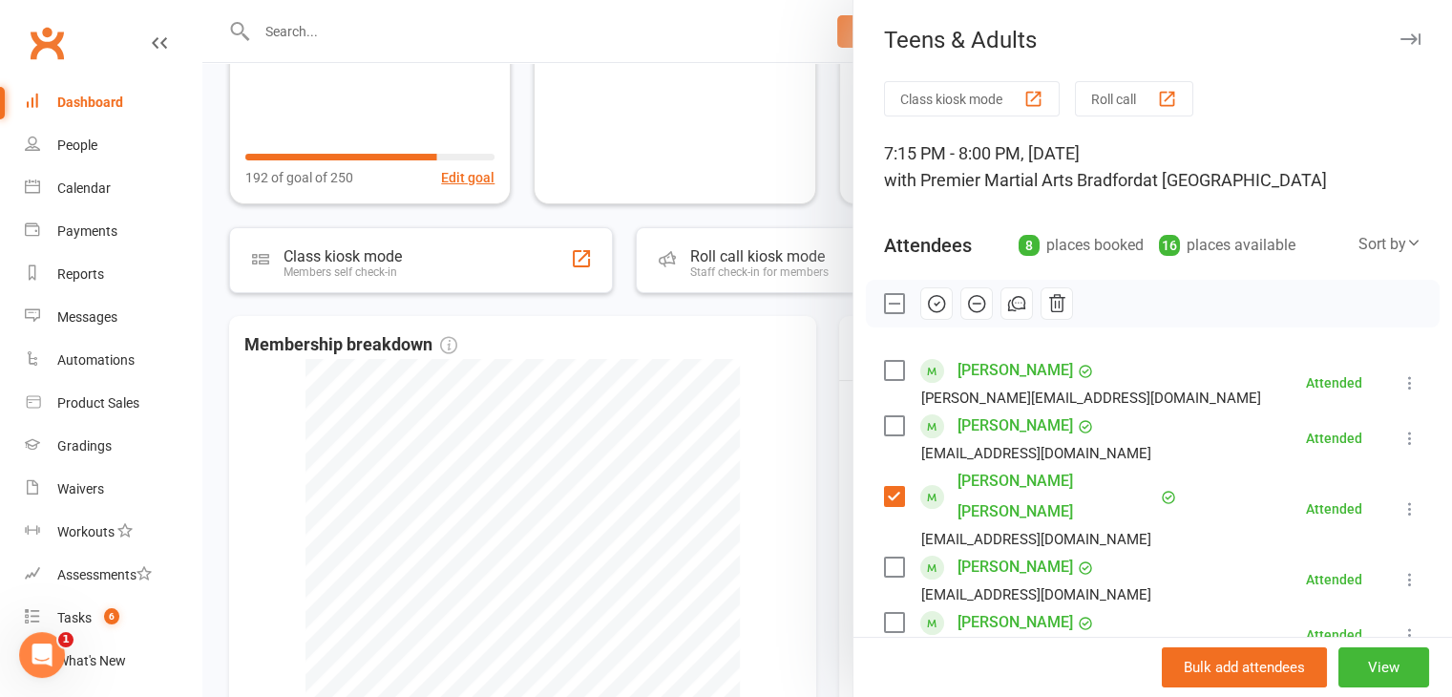
scroll to position [286, 0]
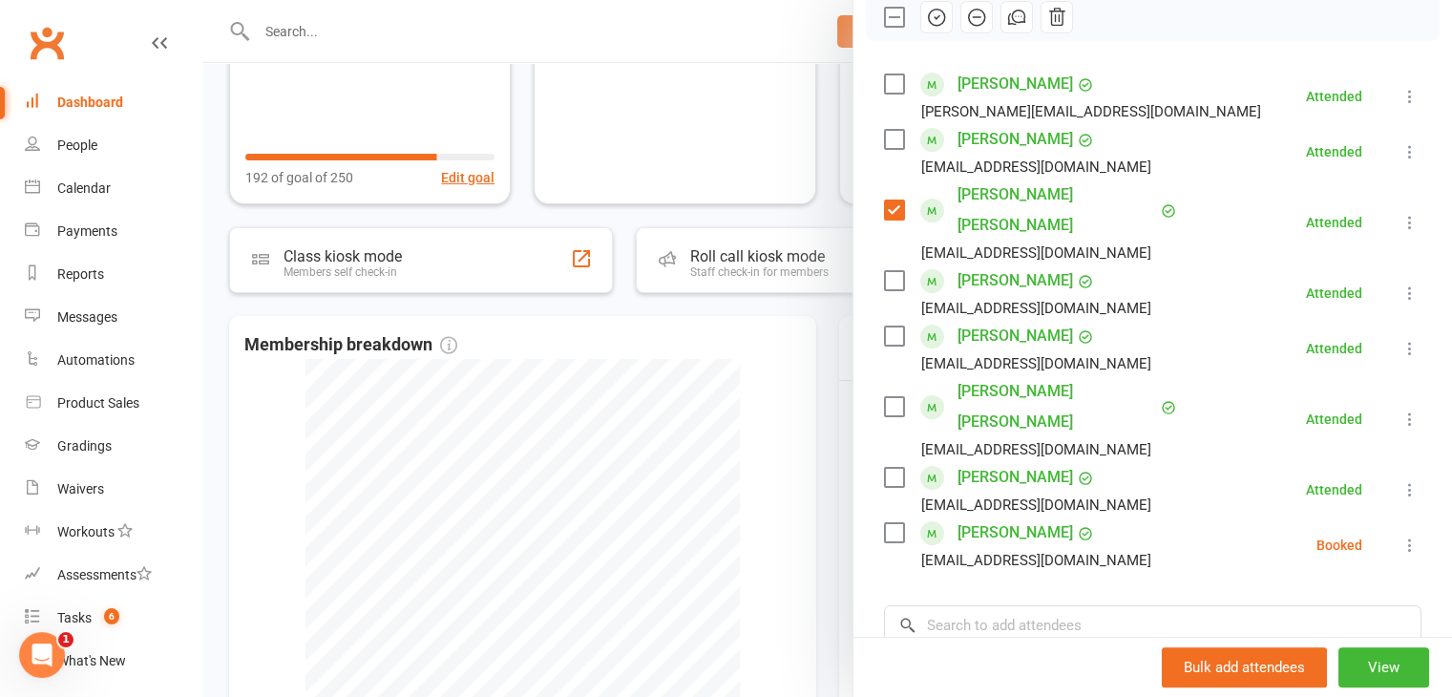
drag, startPoint x: 885, startPoint y: 470, endPoint x: 1137, endPoint y: 450, distance: 252.7
click at [886, 523] on label at bounding box center [893, 532] width 19 height 19
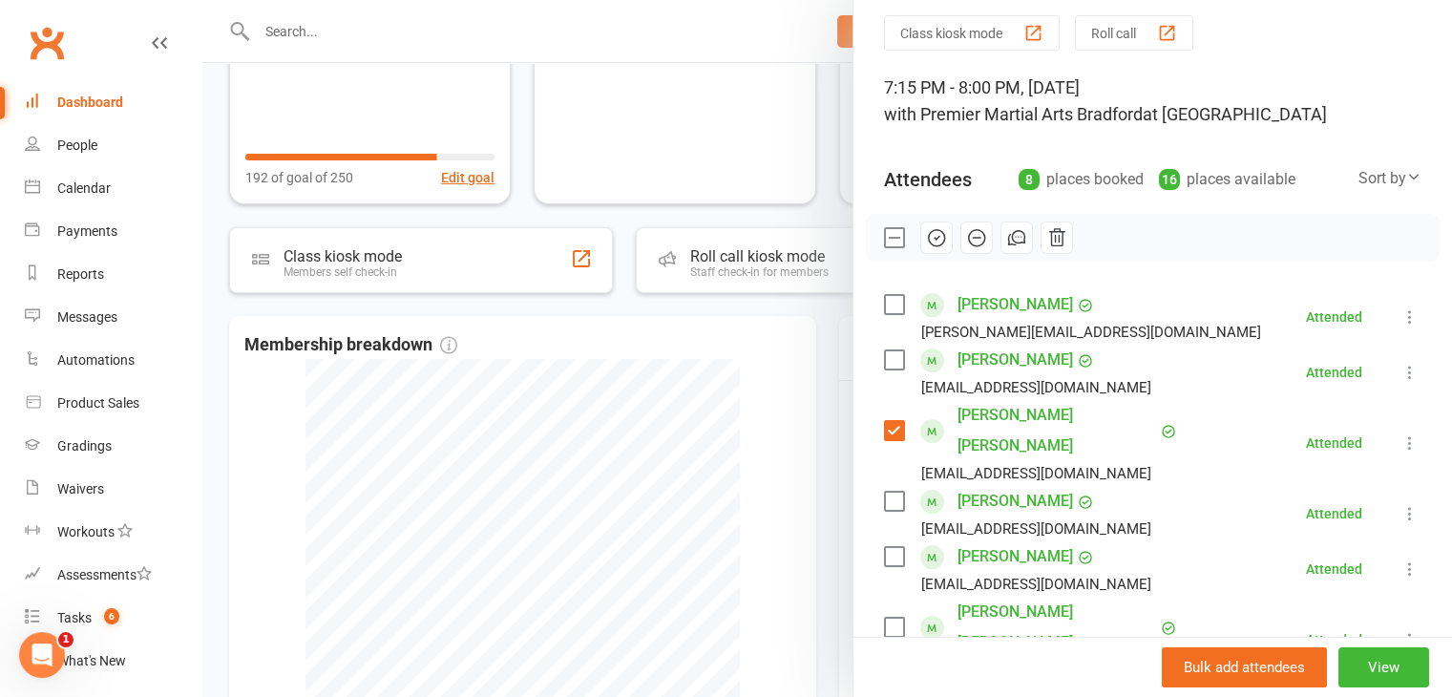
scroll to position [0, 0]
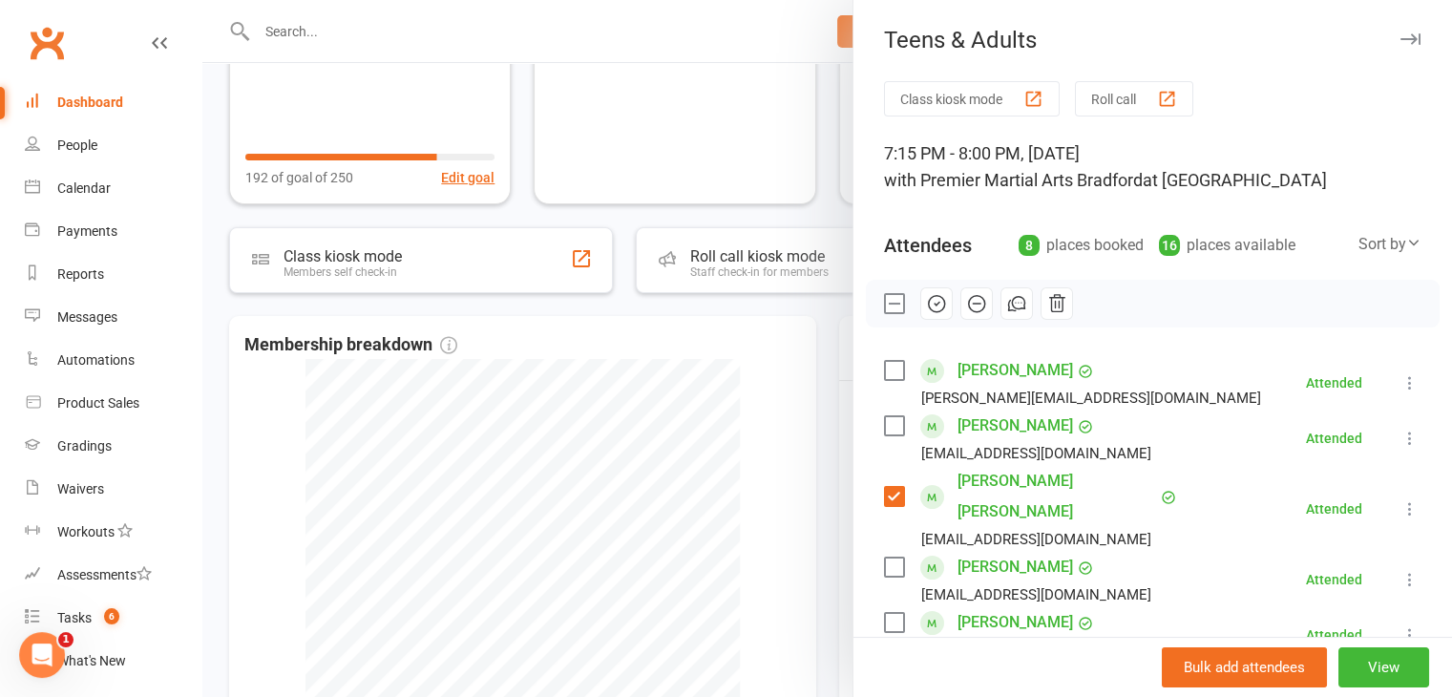
click at [928, 296] on icon "button" at bounding box center [936, 304] width 16 height 16
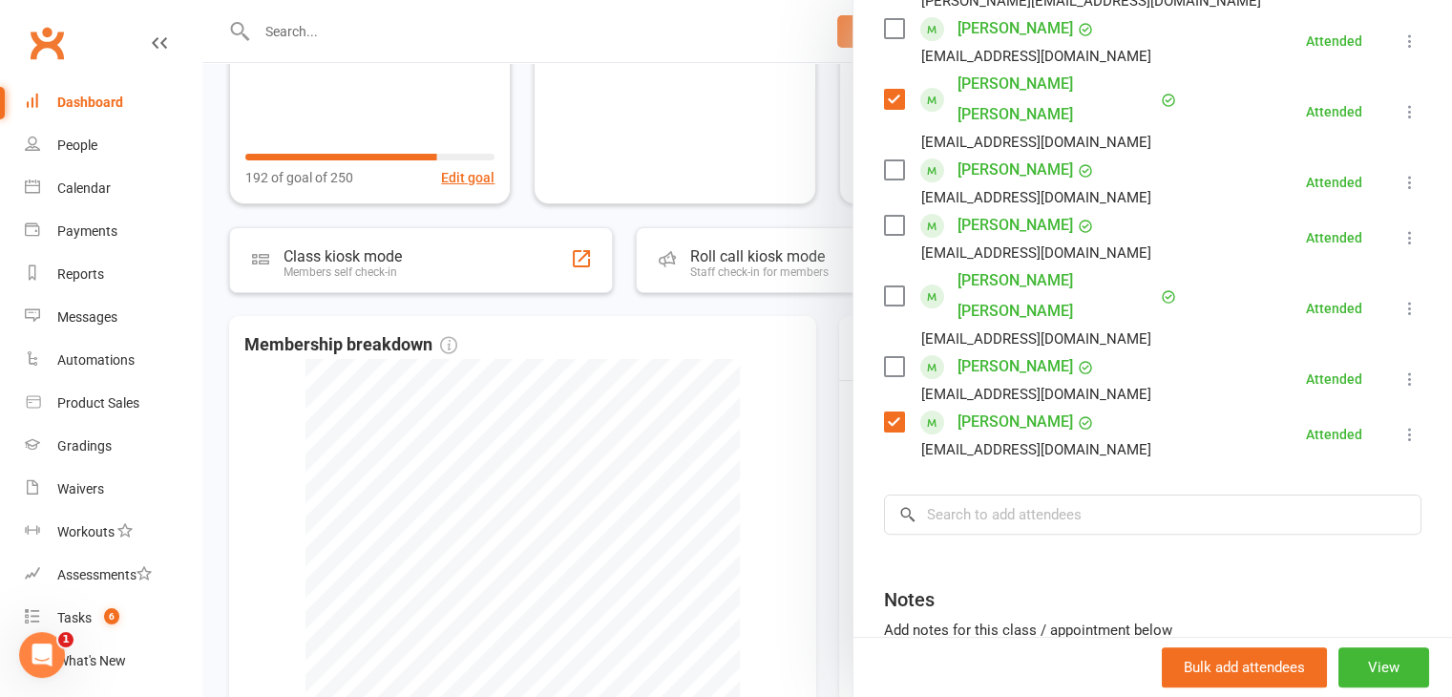
scroll to position [477, 0]
